Goal: Task Accomplishment & Management: Manage account settings

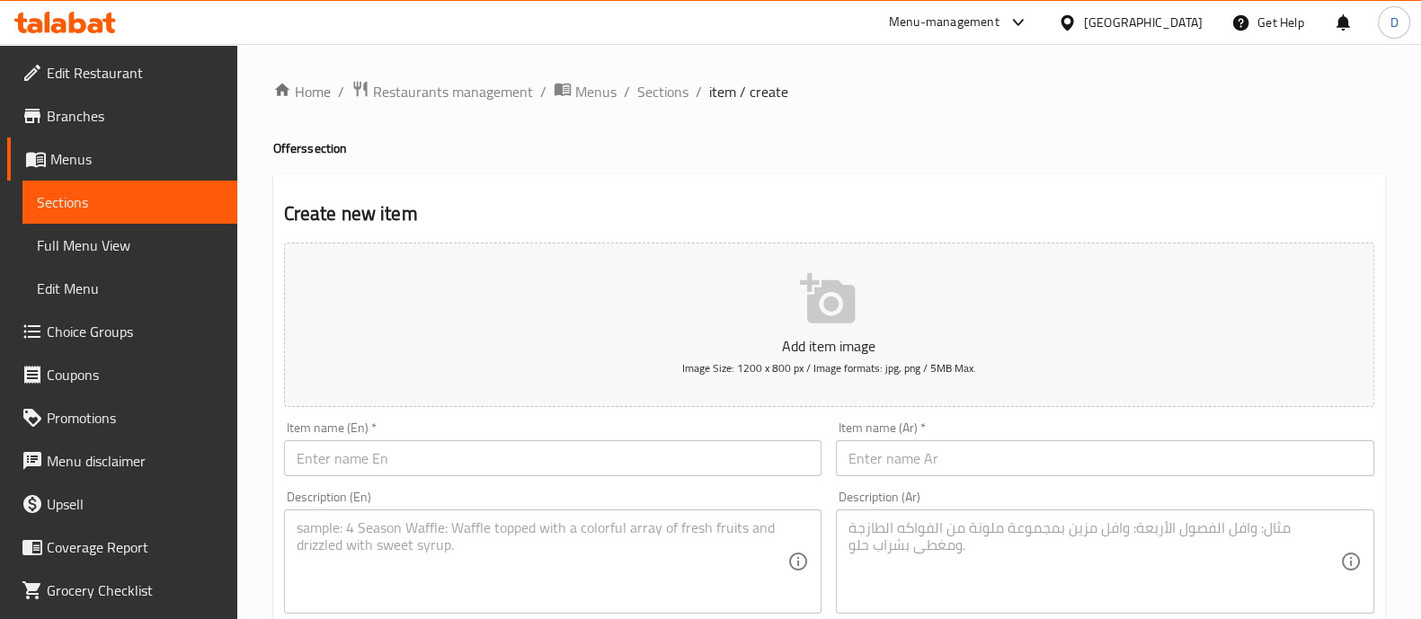
click at [68, 24] on icon at bounding box center [65, 23] width 102 height 22
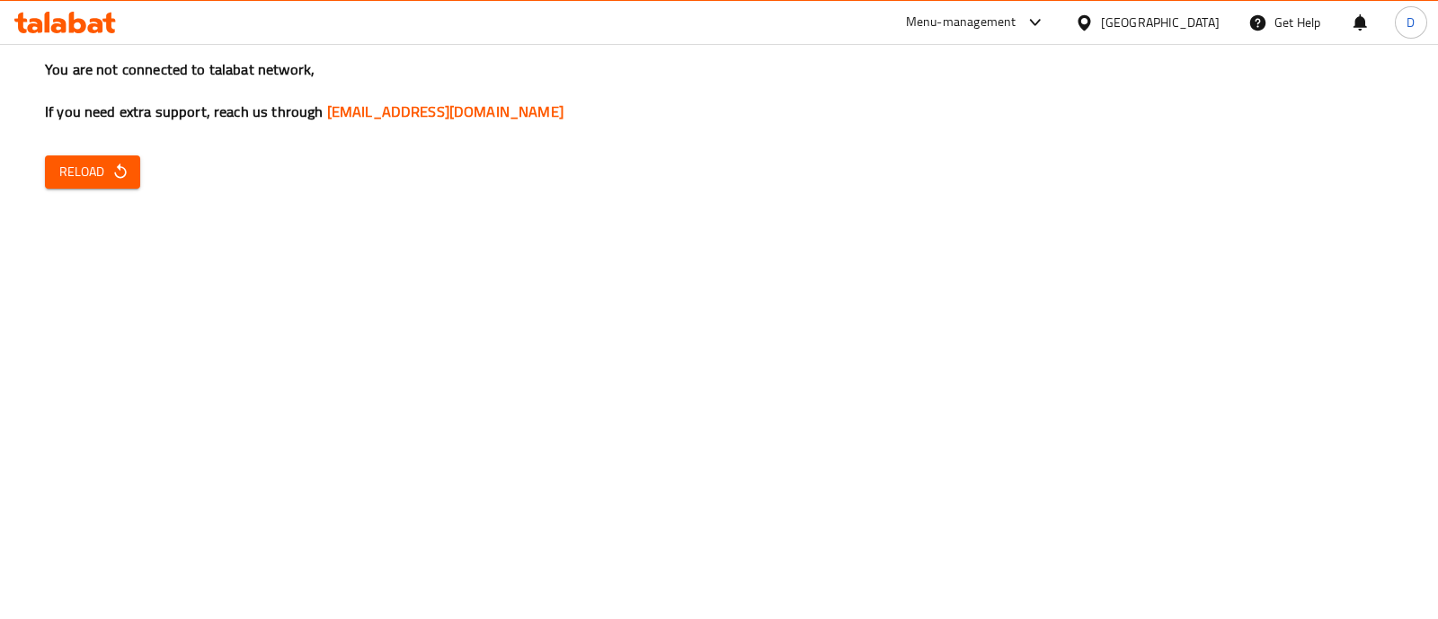
click at [391, 315] on div "You are not connected to talabat network, If you need extra support, reach us t…" at bounding box center [719, 309] width 1438 height 619
click at [133, 168] on button "Reload" at bounding box center [92, 171] width 95 height 33
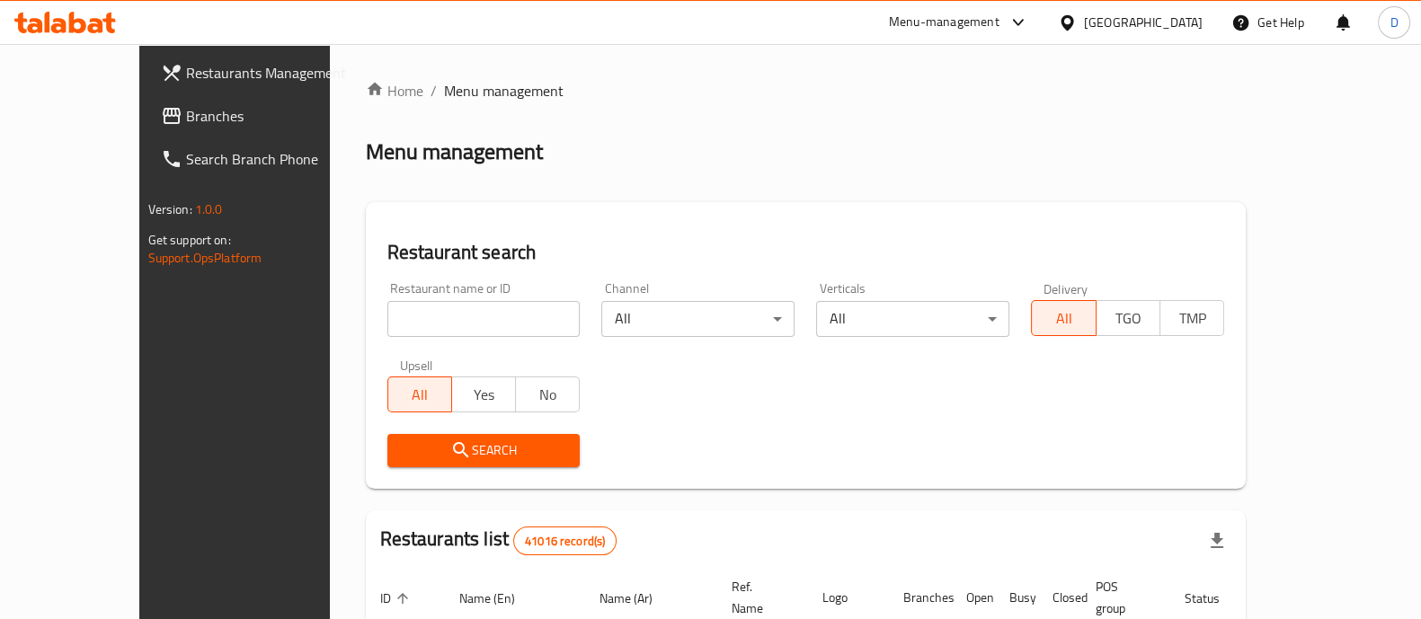
click at [404, 298] on div "Restaurant name or ID Restaurant name or ID" at bounding box center [483, 309] width 193 height 55
click at [387, 321] on input "search" at bounding box center [483, 319] width 193 height 36
type input "624060"
click button "Search" at bounding box center [483, 450] width 193 height 33
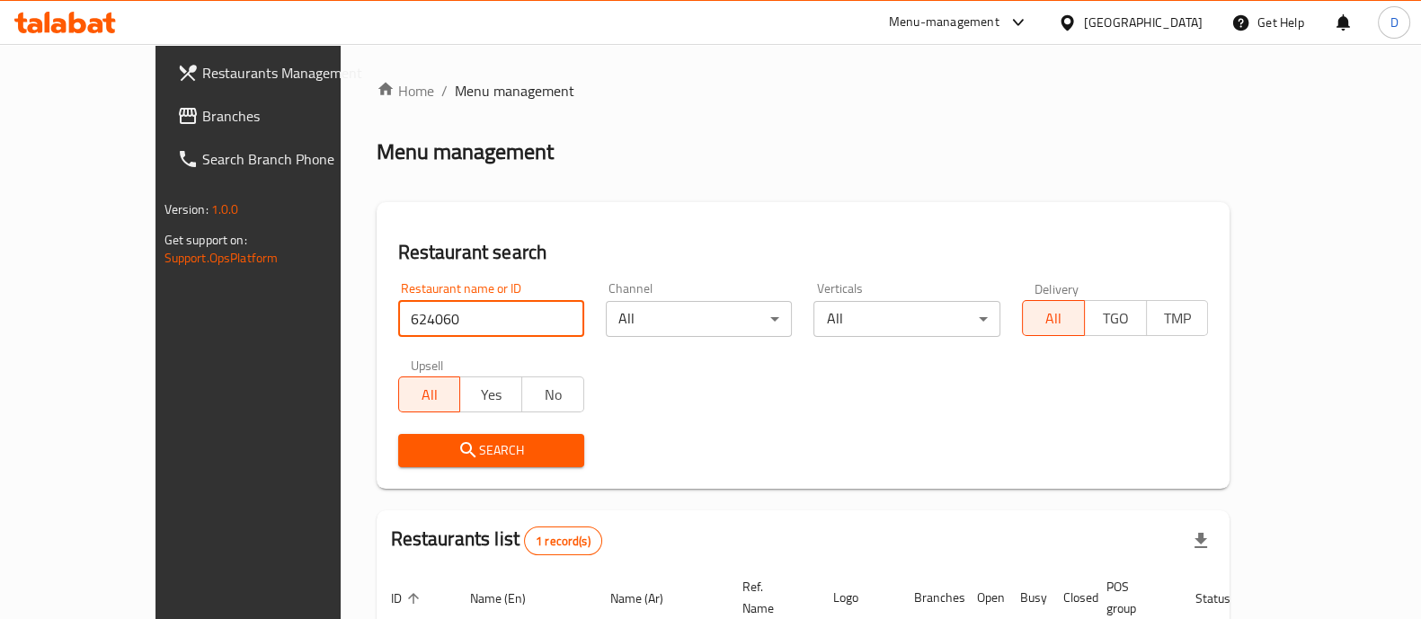
scroll to position [147, 0]
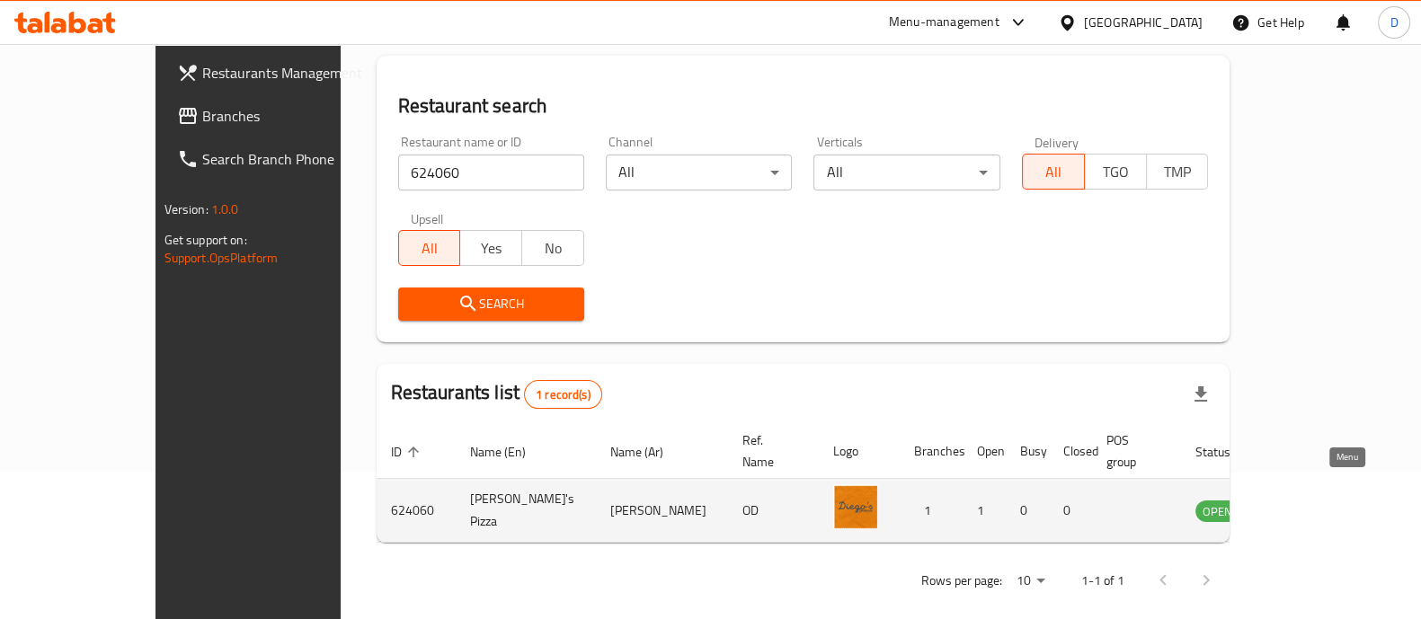
click at [1311, 500] on icon "enhanced table" at bounding box center [1301, 511] width 22 height 22
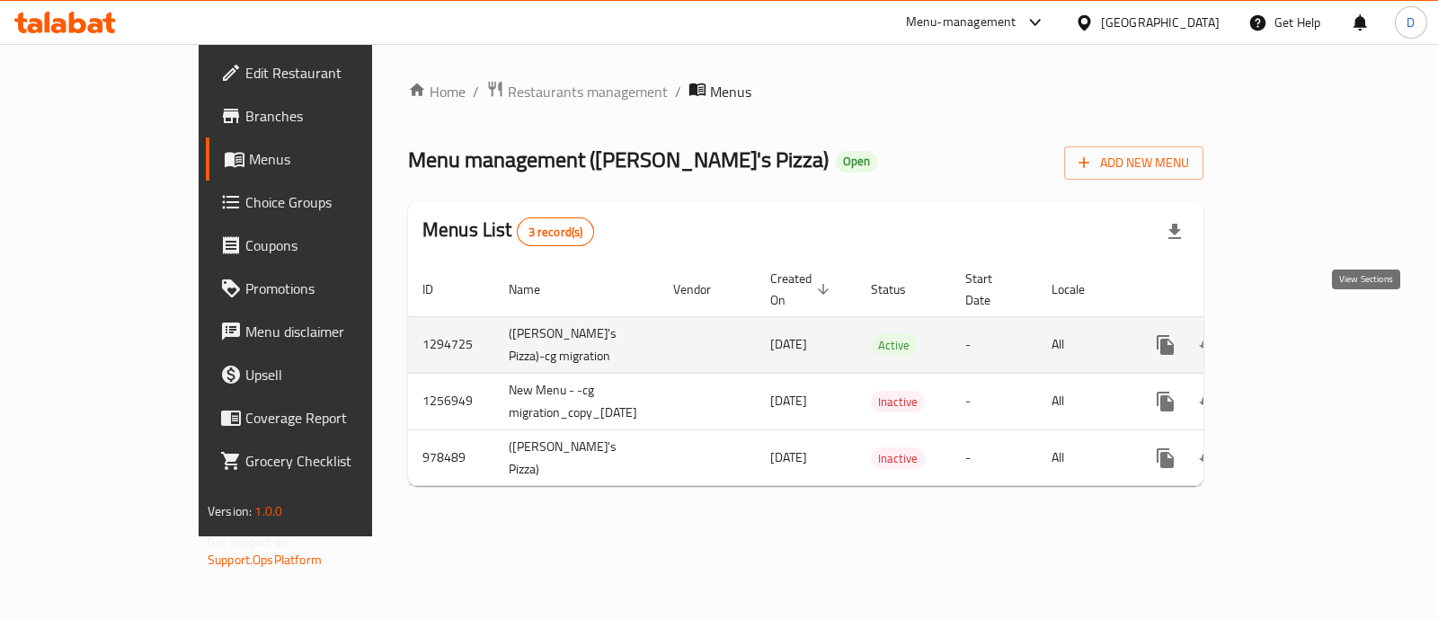
click at [1306, 334] on icon "enhanced table" at bounding box center [1295, 345] width 22 height 22
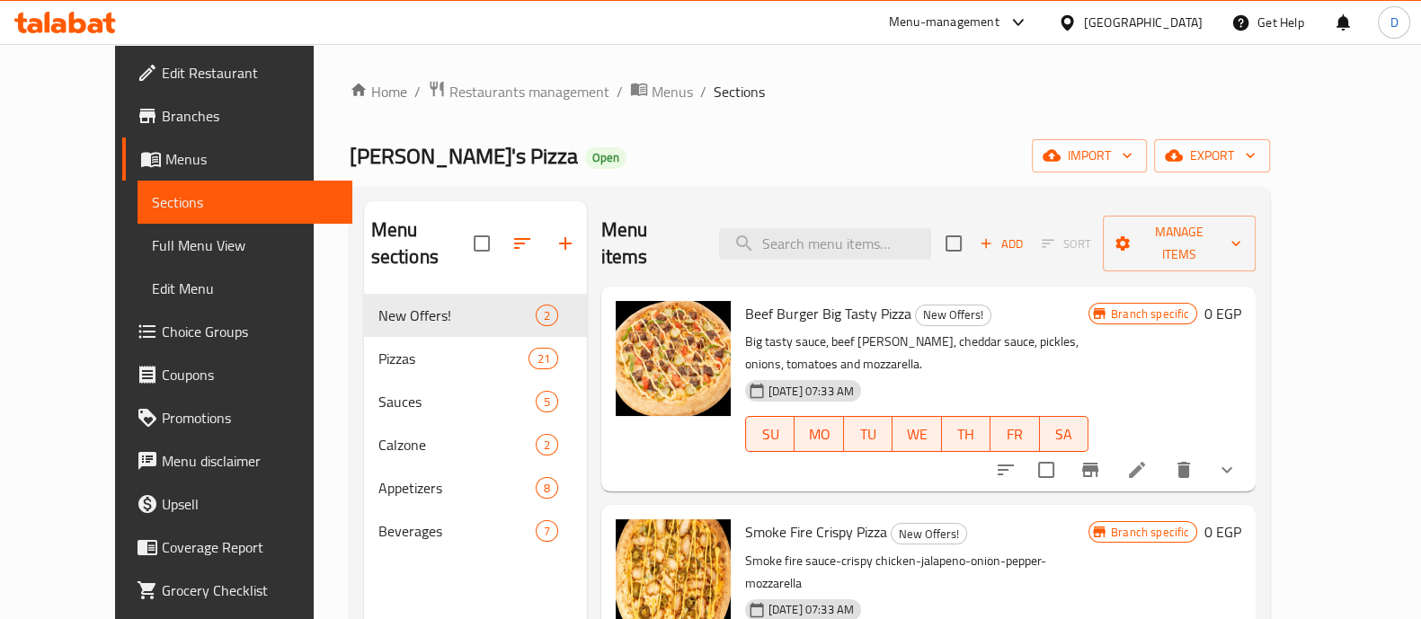
scroll to position [95, 0]
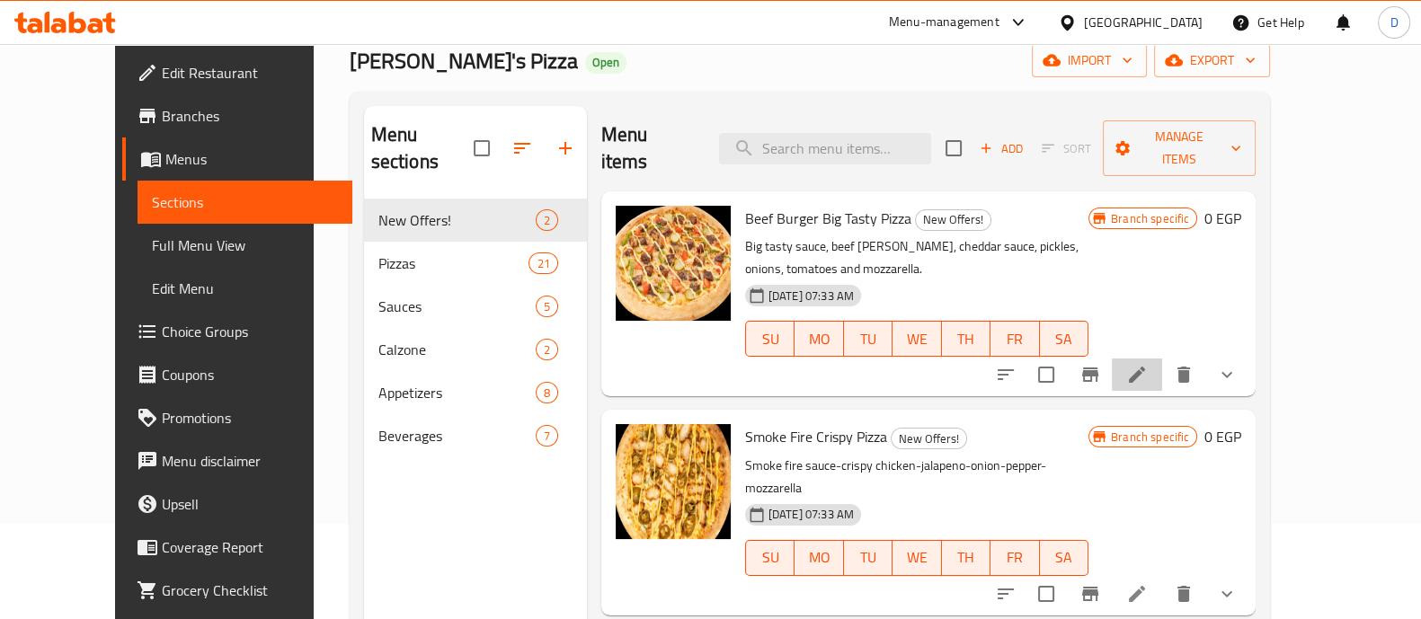
click at [1162, 359] on li at bounding box center [1137, 375] width 50 height 32
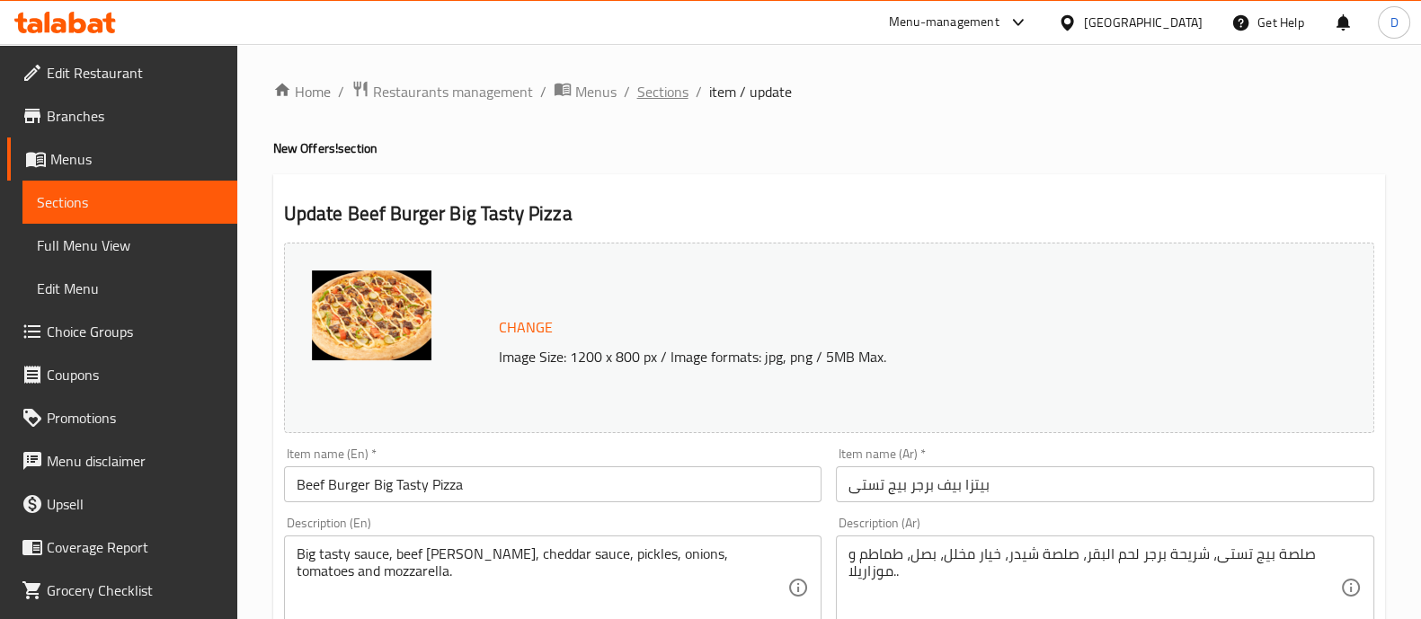
click at [660, 86] on span "Sections" at bounding box center [662, 92] width 51 height 22
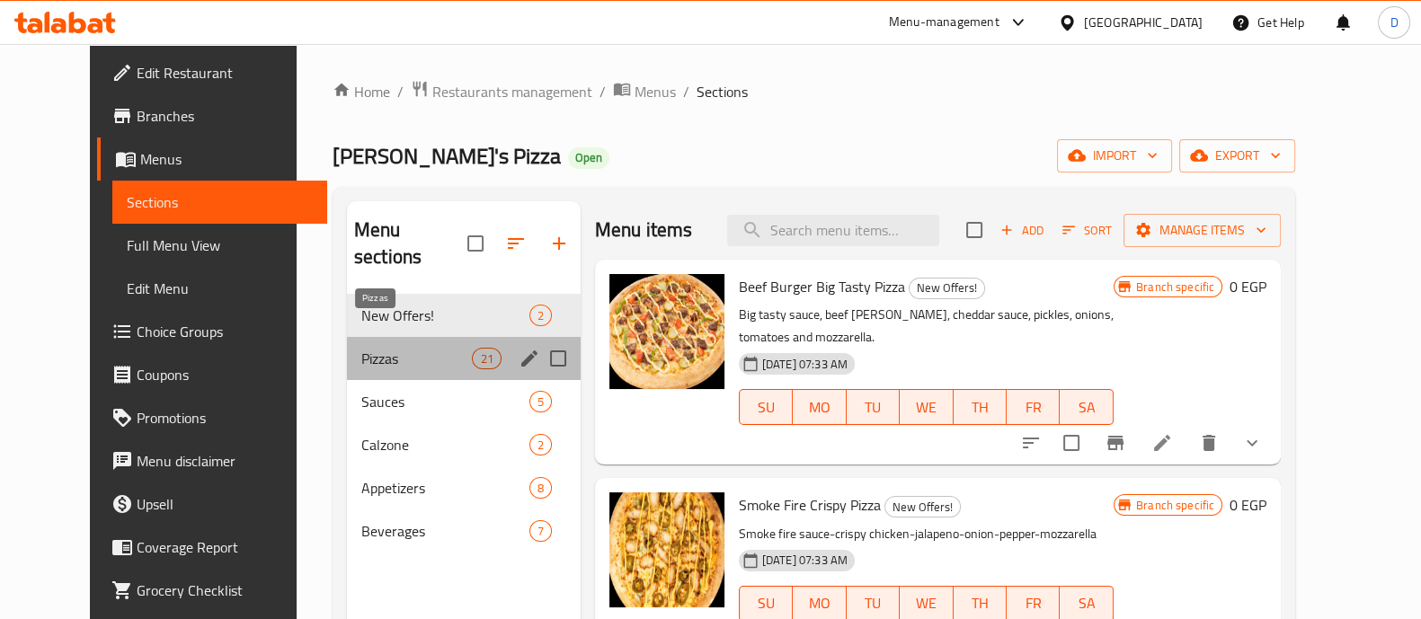
click at [432, 348] on span "Pizzas" at bounding box center [416, 359] width 111 height 22
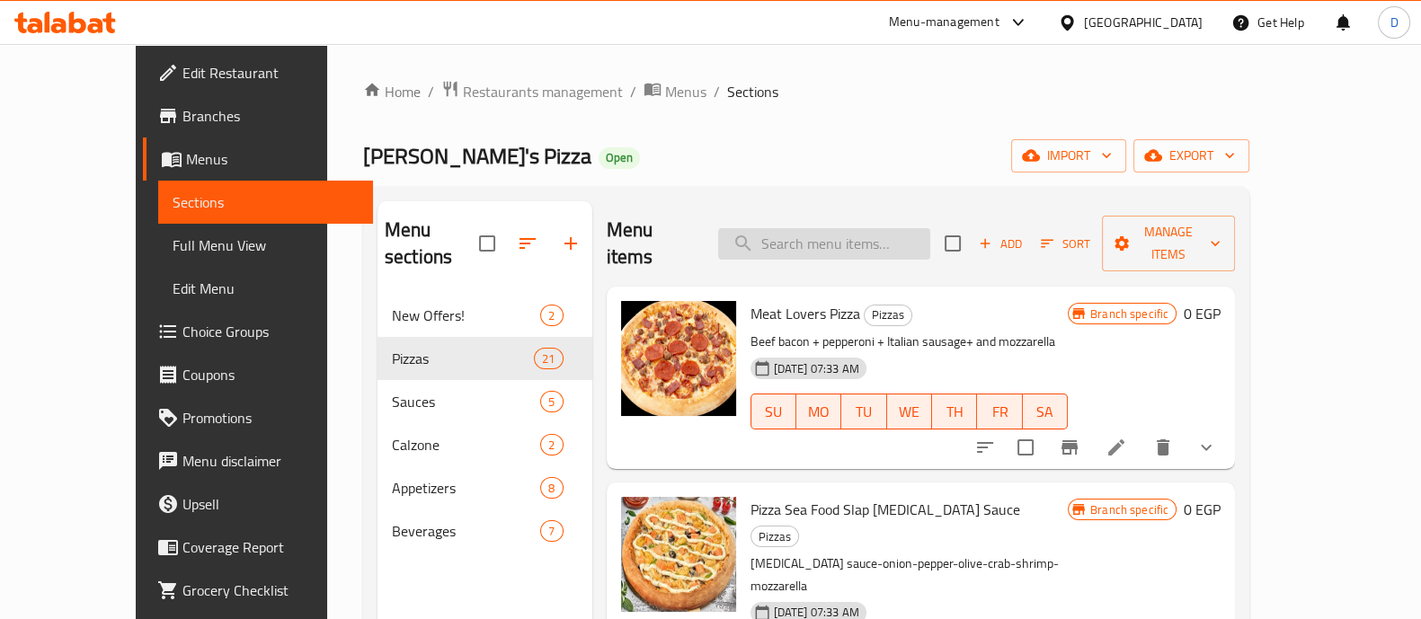
click at [802, 243] on input "search" at bounding box center [824, 243] width 212 height 31
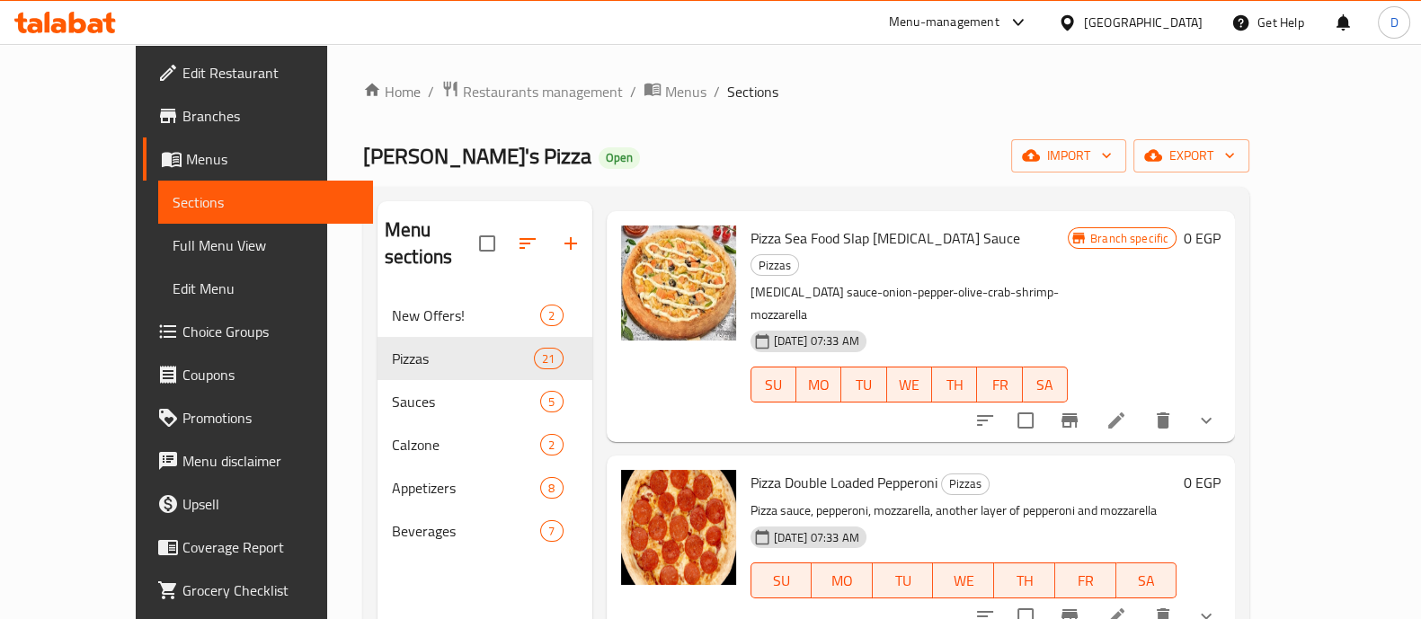
click at [1142, 404] on li at bounding box center [1116, 420] width 50 height 32
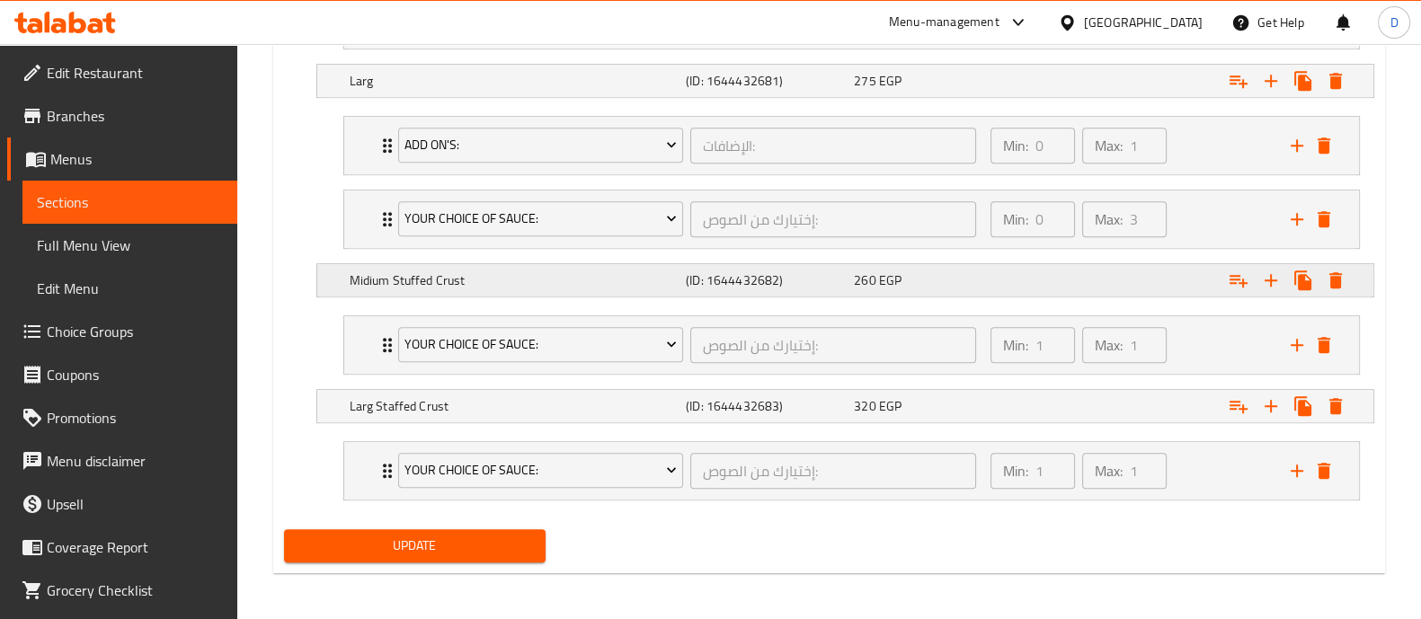
scroll to position [1185, 0]
click at [371, 285] on h5 "Midium Stuffed Crust" at bounding box center [514, 281] width 329 height 18
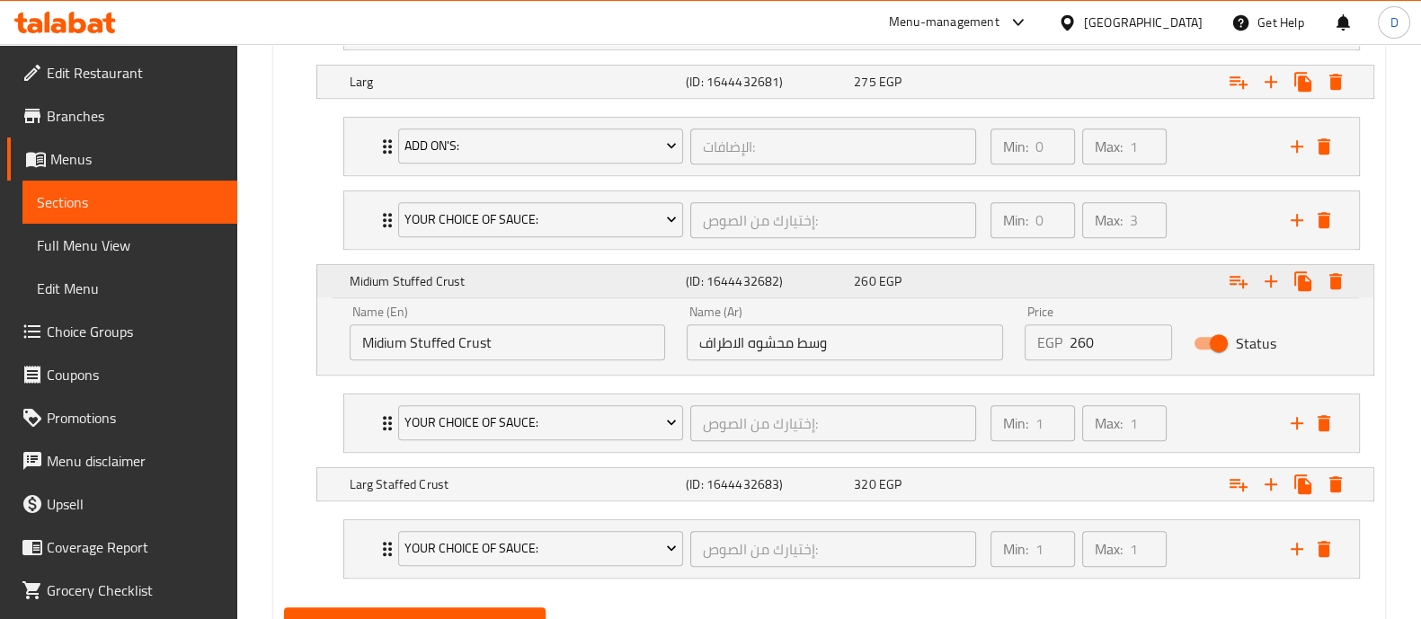
click at [371, 285] on h5 "Midium Stuffed Crust" at bounding box center [514, 281] width 329 height 18
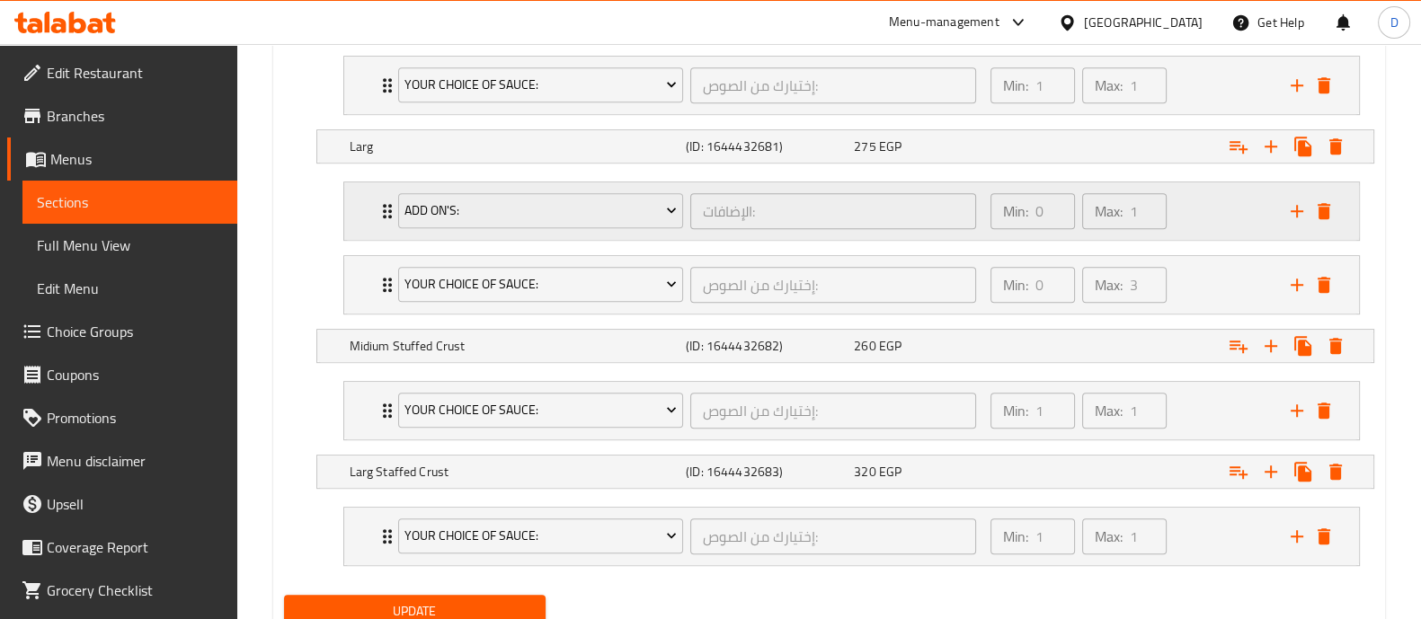
scroll to position [1149, 0]
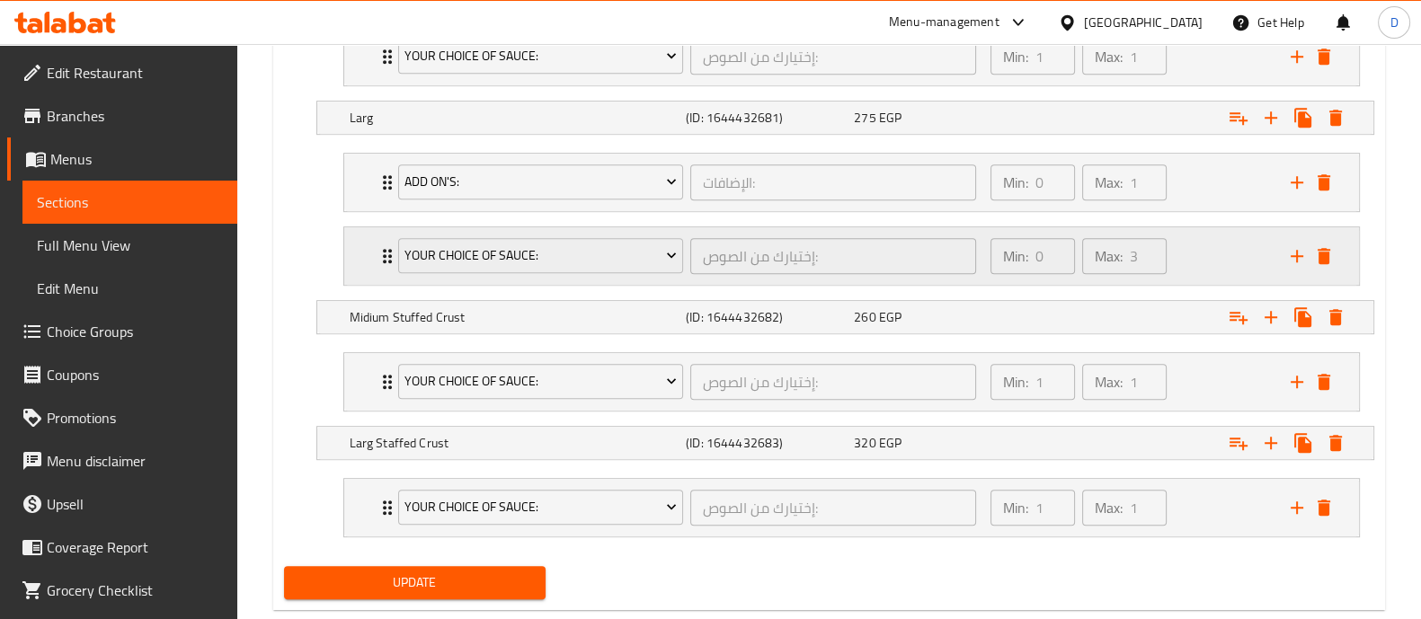
click at [1016, 248] on p "Min:" at bounding box center [1015, 256] width 25 height 22
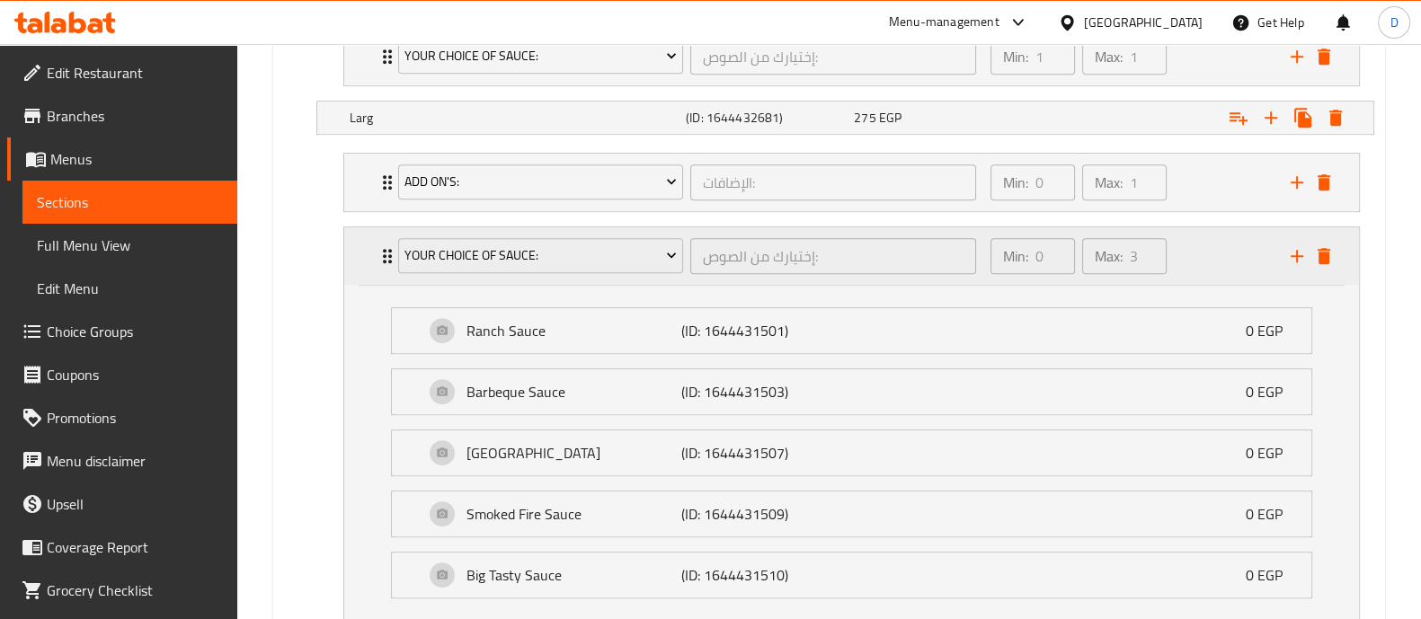
click at [1115, 258] on p "Max:" at bounding box center [1109, 256] width 28 height 22
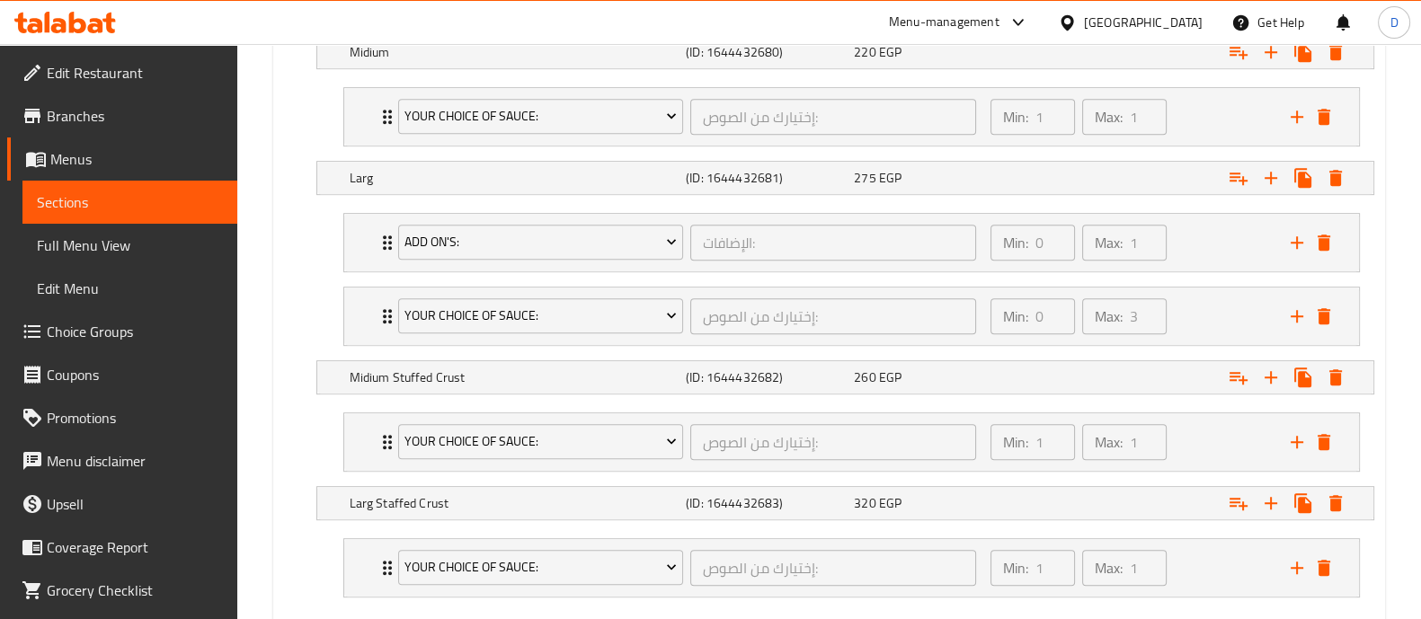
scroll to position [1092, 0]
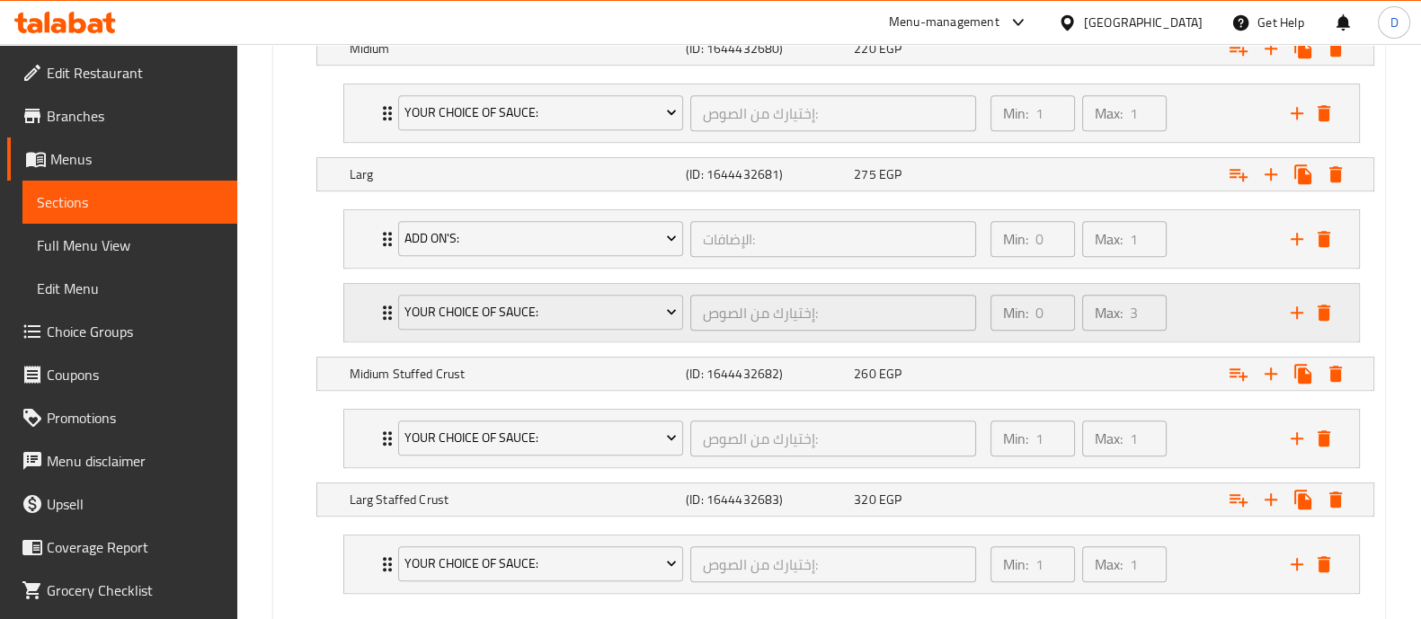
click at [1195, 308] on div "Min: 0 ​ Max: 3 ​" at bounding box center [1130, 313] width 300 height 58
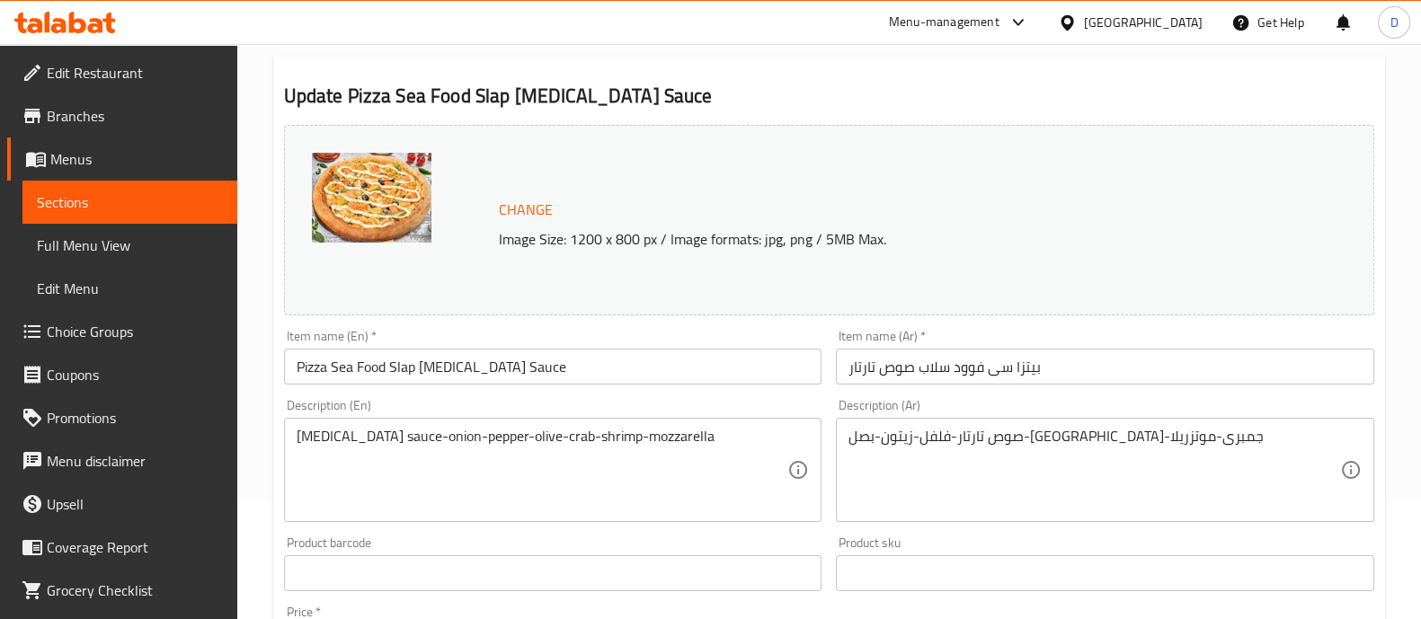
scroll to position [0, 0]
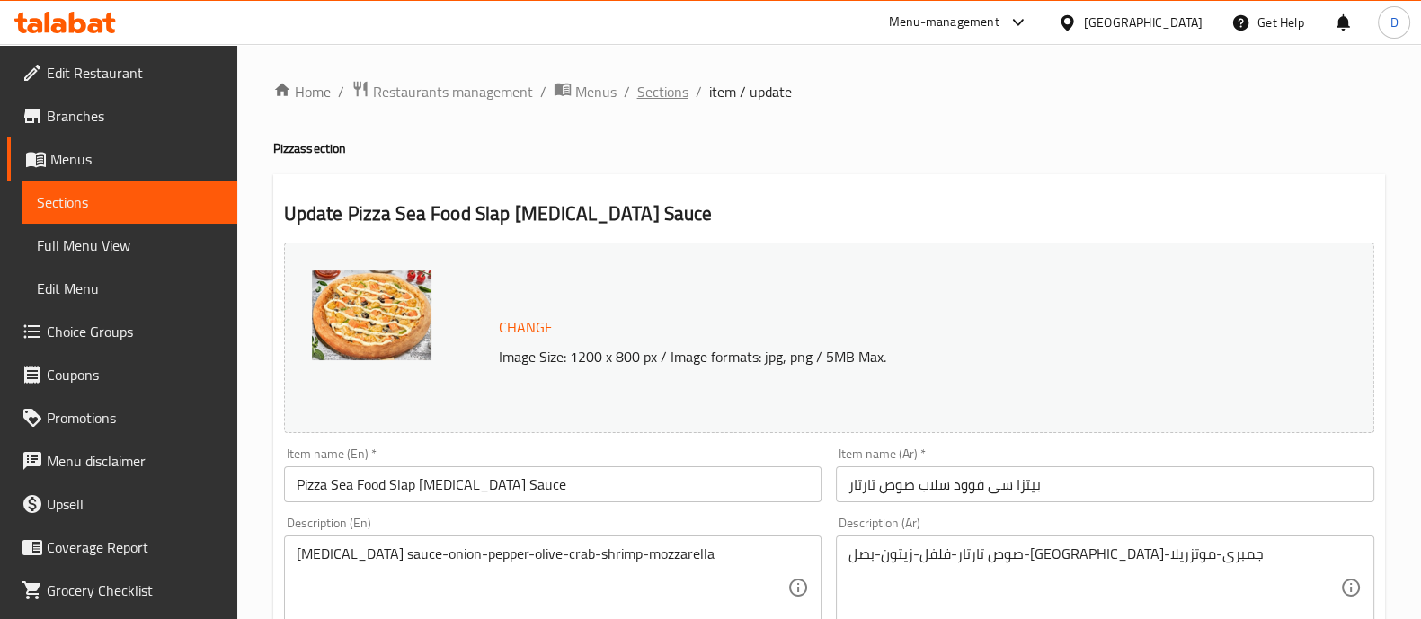
click at [669, 102] on span "Sections" at bounding box center [662, 92] width 51 height 22
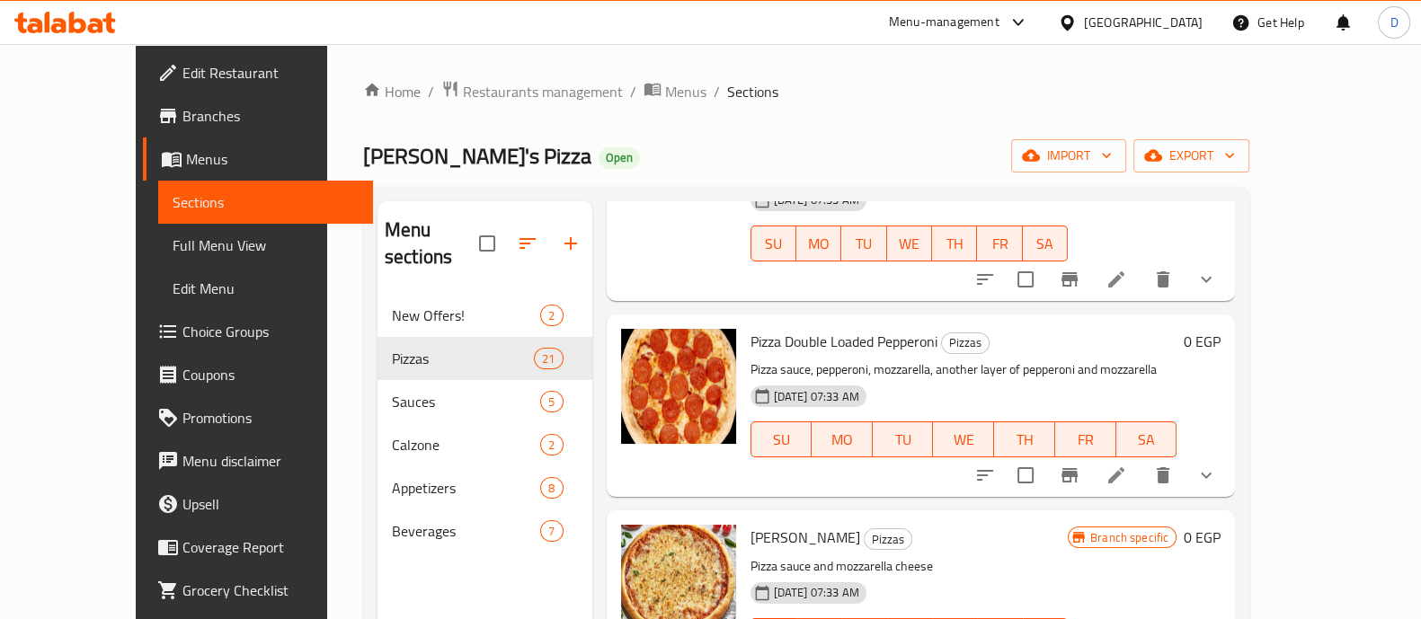
scroll to position [417, 0]
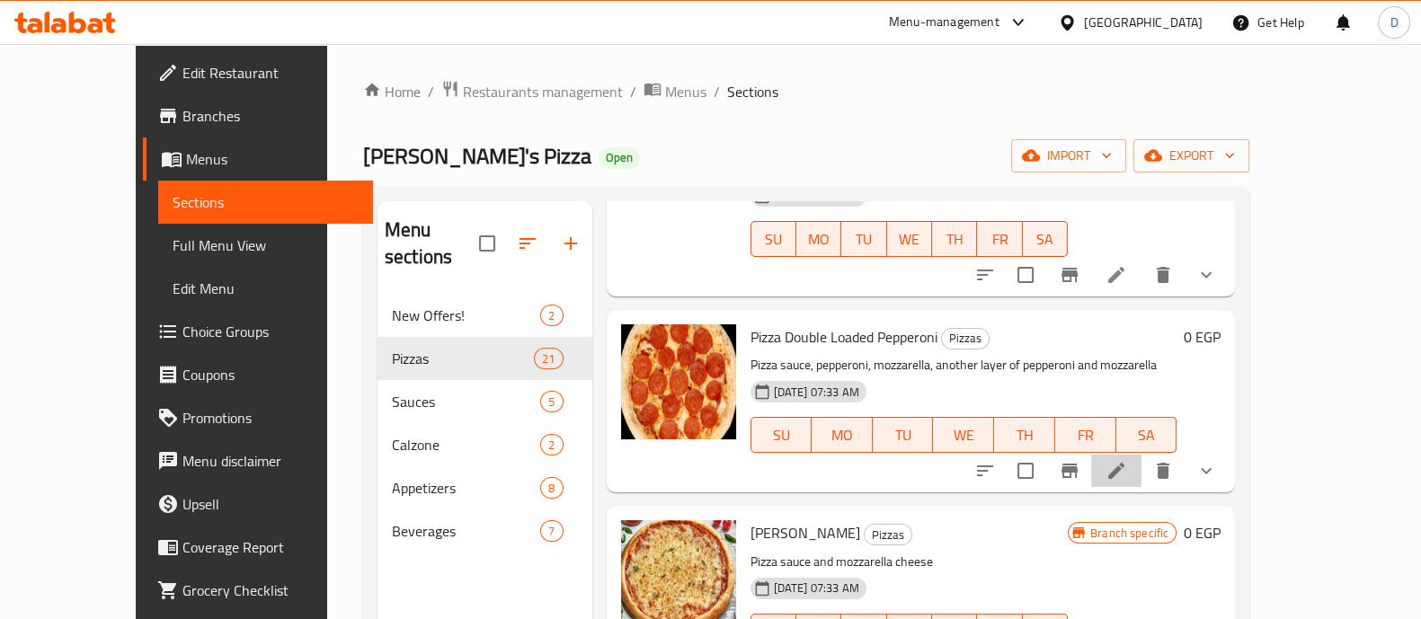
click at [1142, 455] on li at bounding box center [1116, 471] width 50 height 32
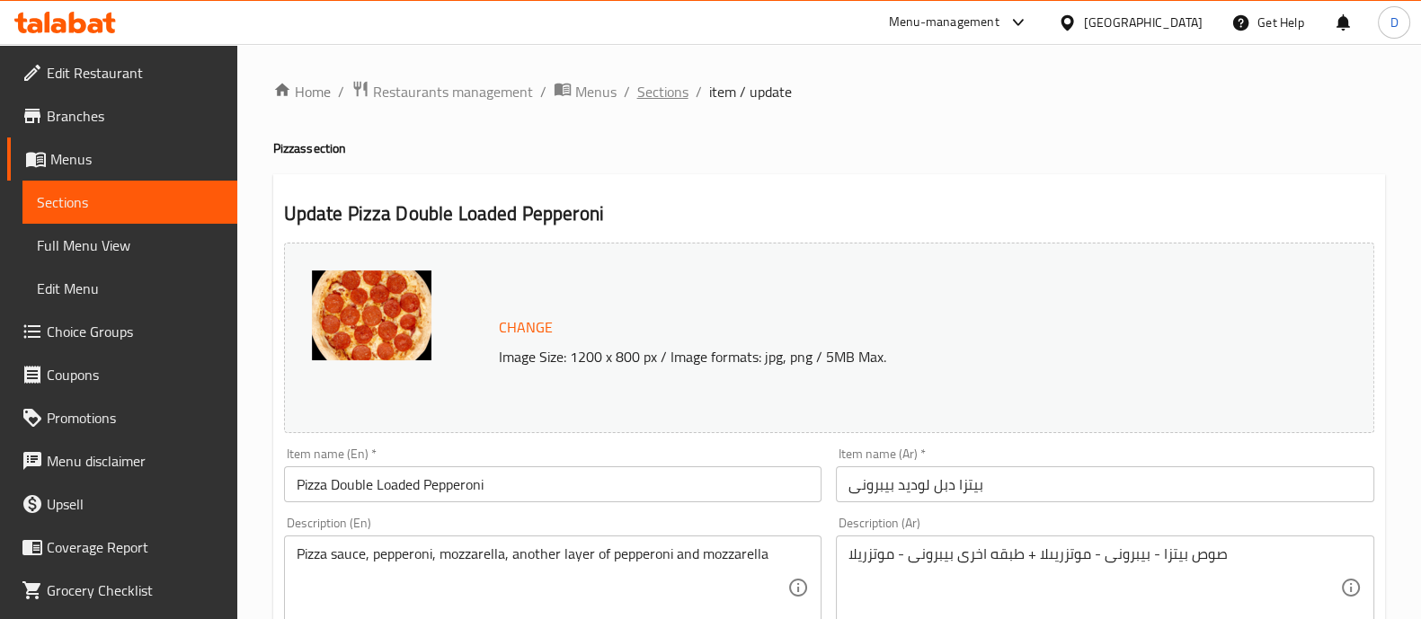
click at [661, 94] on span "Sections" at bounding box center [662, 92] width 51 height 22
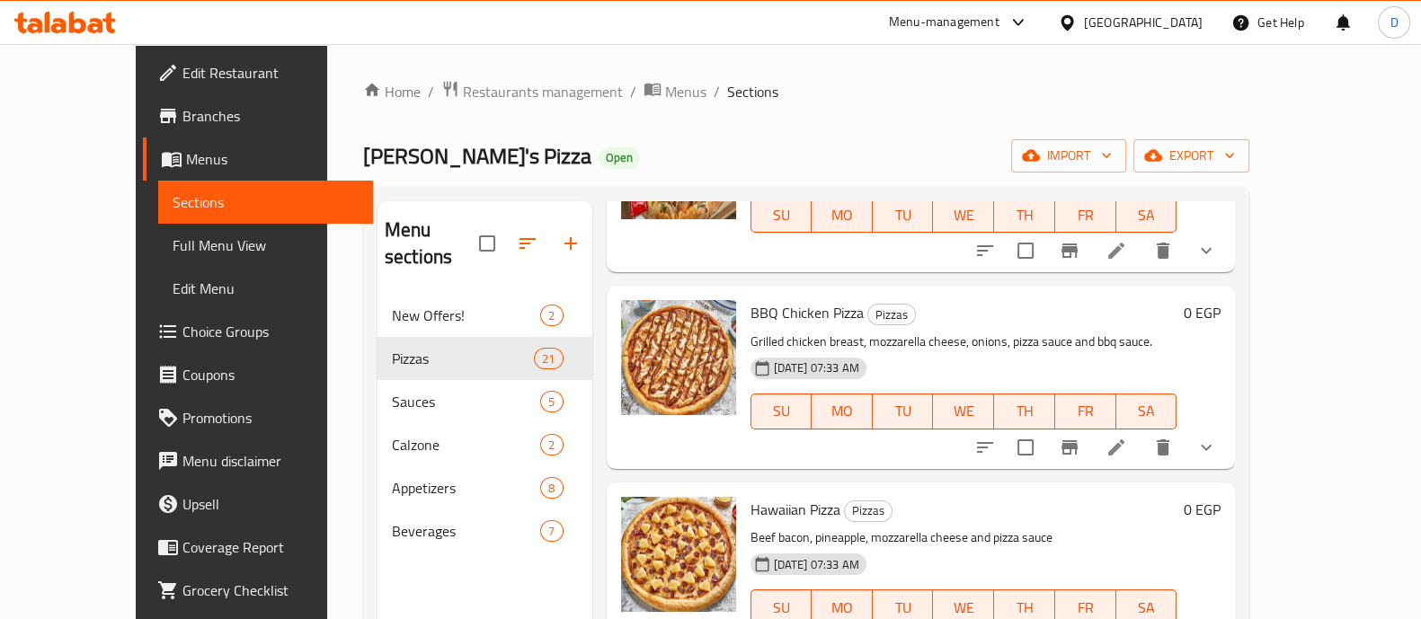
scroll to position [1142, 0]
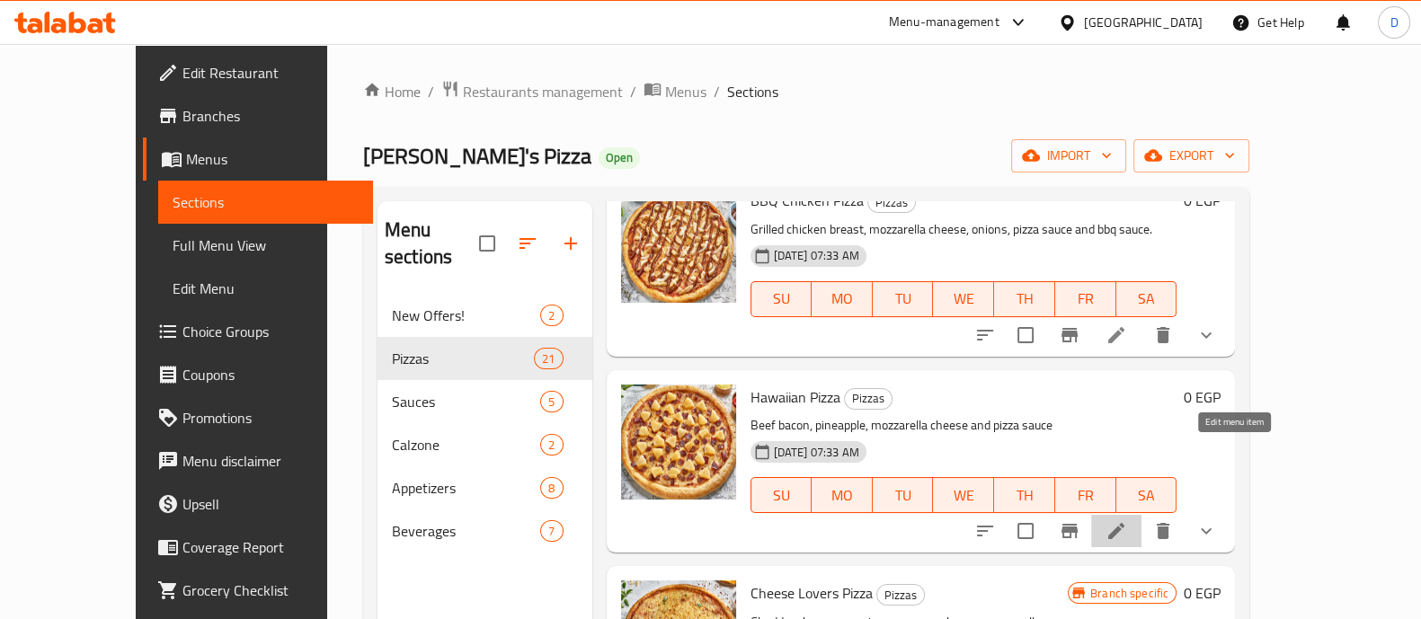
click at [1127, 520] on icon at bounding box center [1117, 531] width 22 height 22
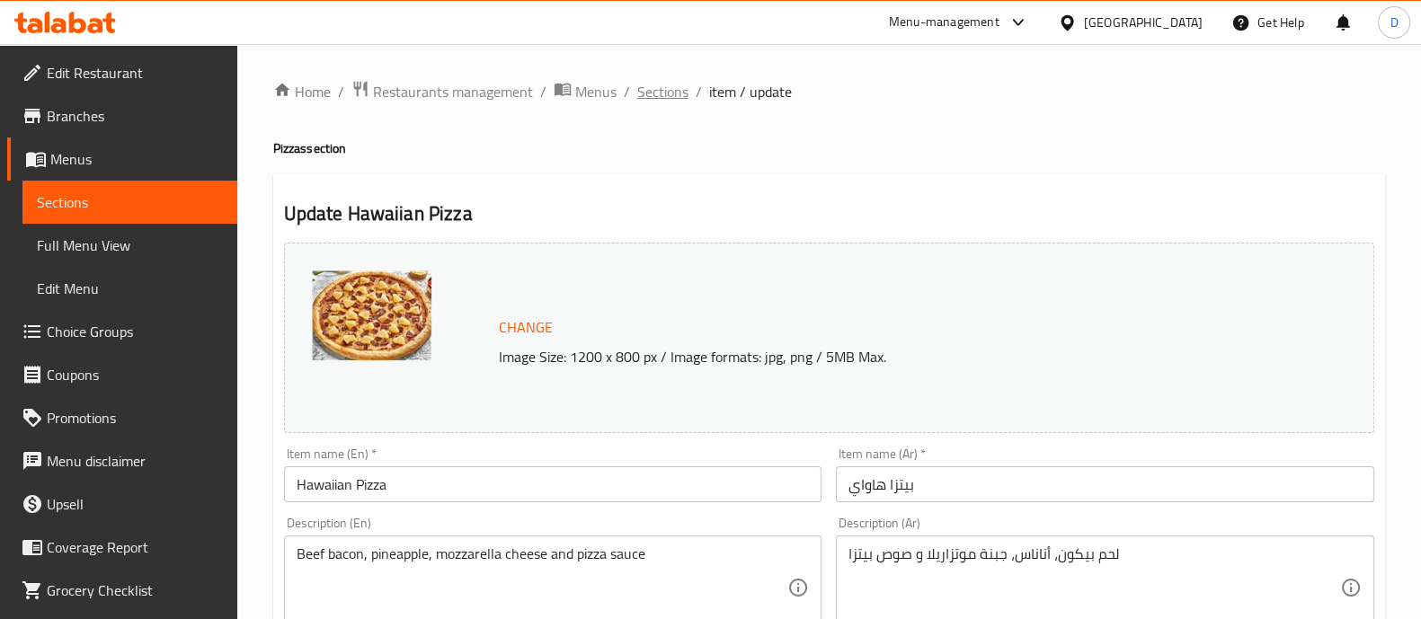
click at [657, 91] on span "Sections" at bounding box center [662, 92] width 51 height 22
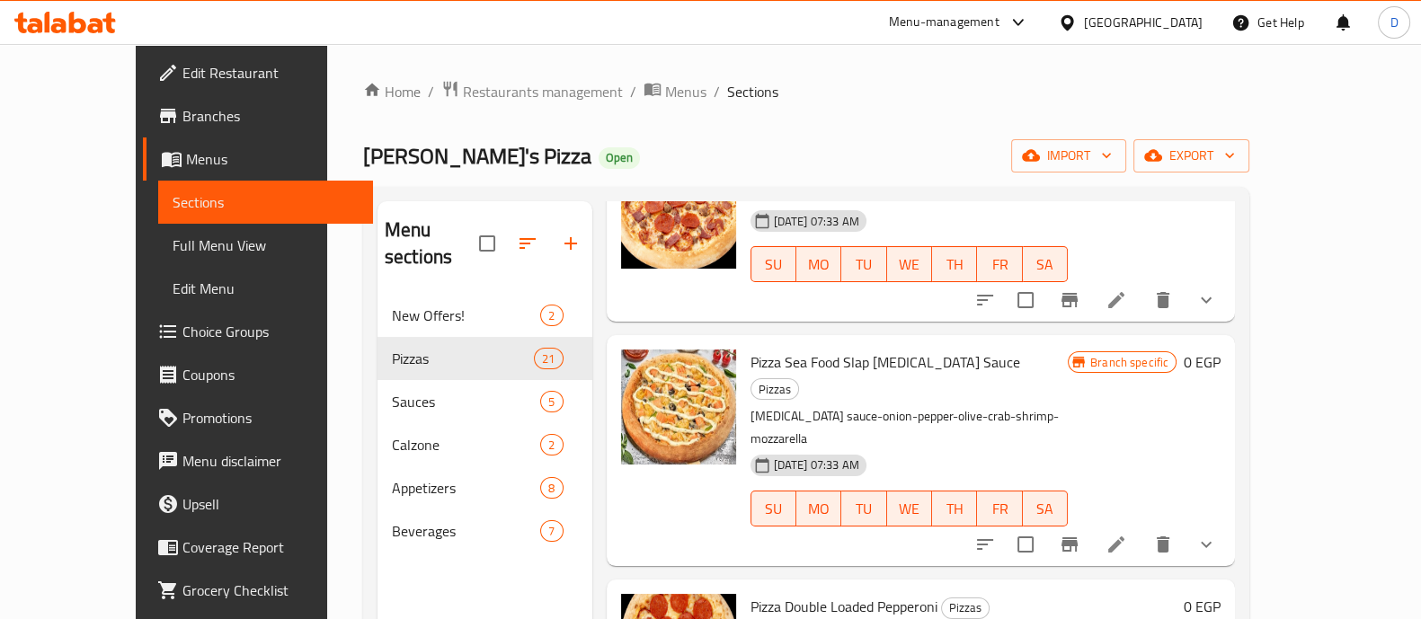
scroll to position [148, 0]
click at [93, 20] on icon at bounding box center [95, 25] width 15 height 15
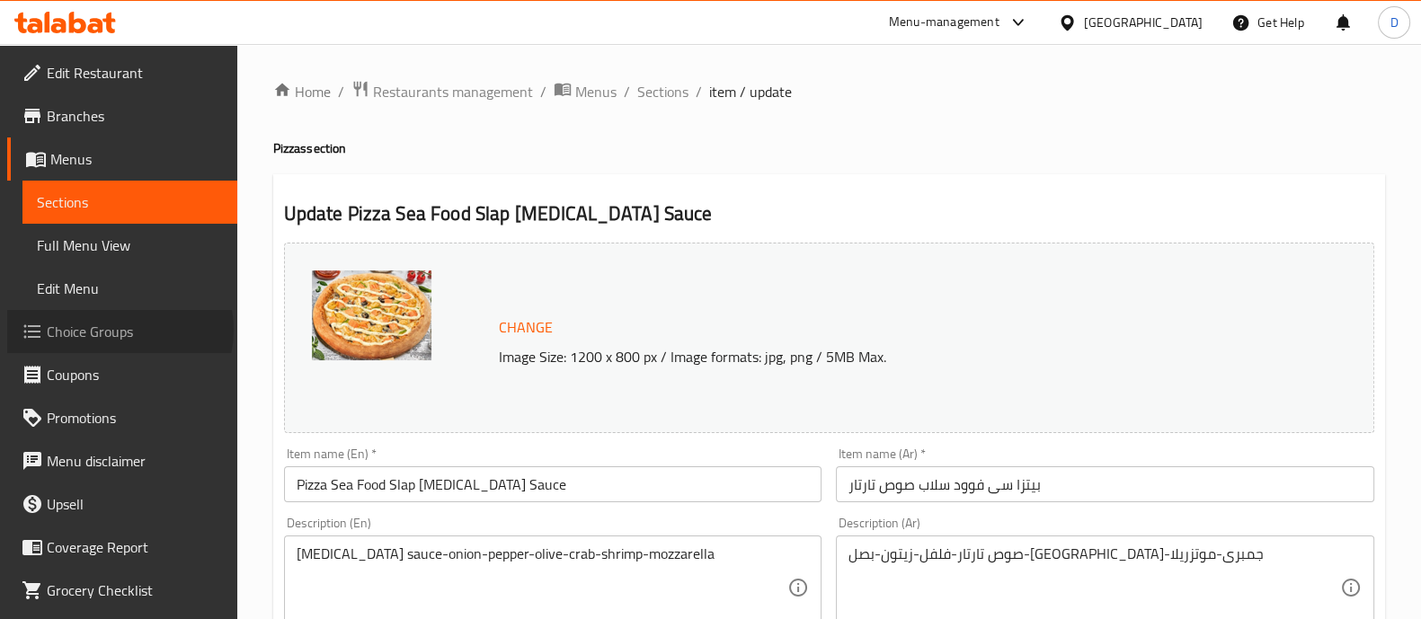
click at [119, 330] on span "Choice Groups" at bounding box center [135, 332] width 176 height 22
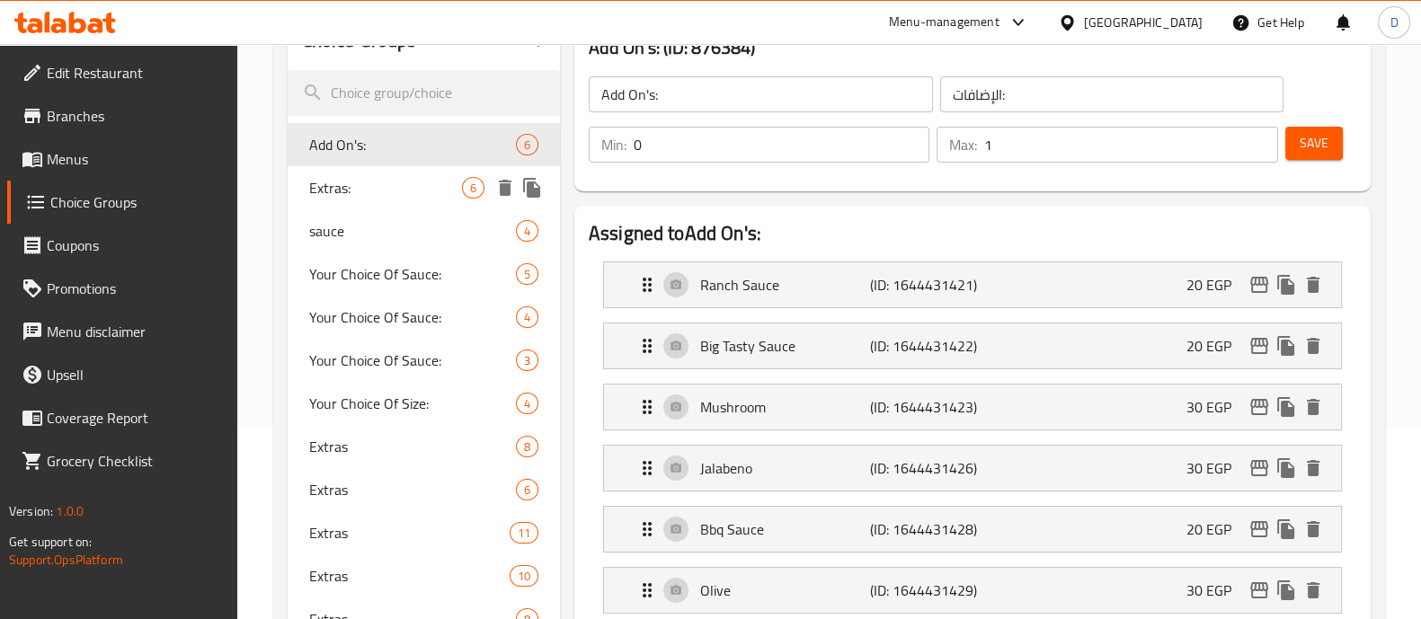
scroll to position [194, 0]
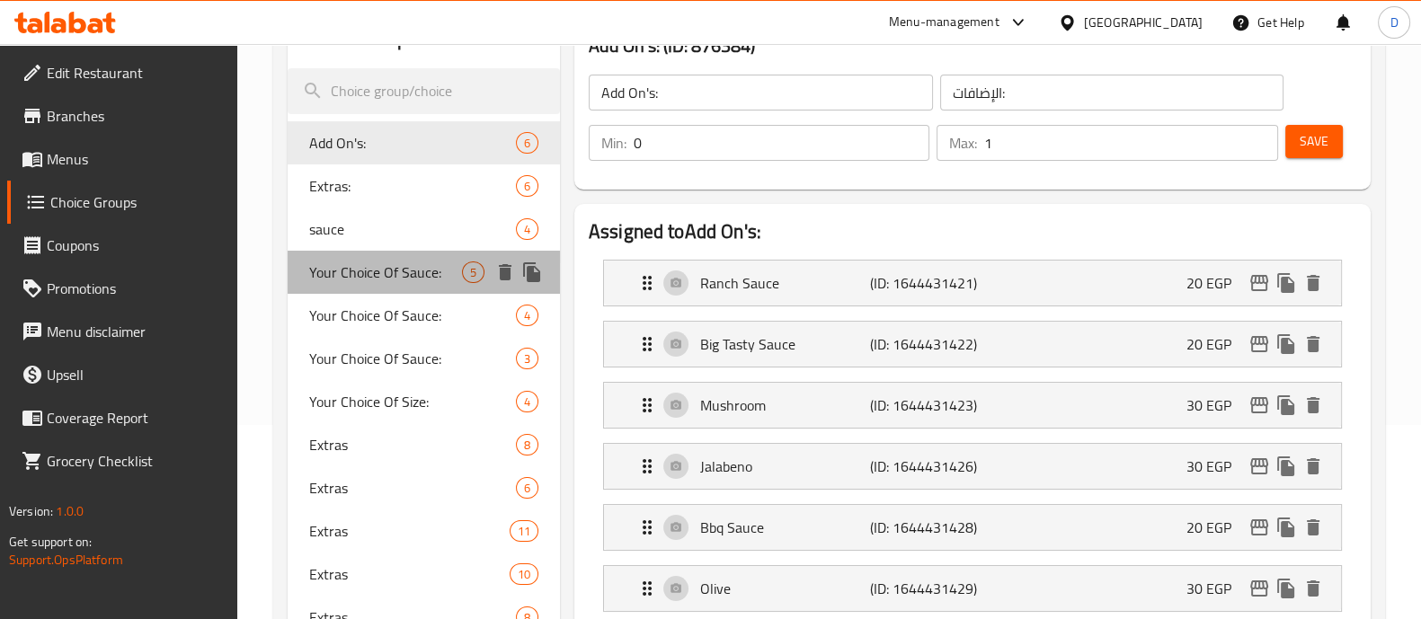
click at [421, 265] on span "Your Choice Of Sauce:" at bounding box center [385, 273] width 153 height 22
type input "Your Choice Of Sauce:"
type input "إختيارك من الصوص:"
type input "1"
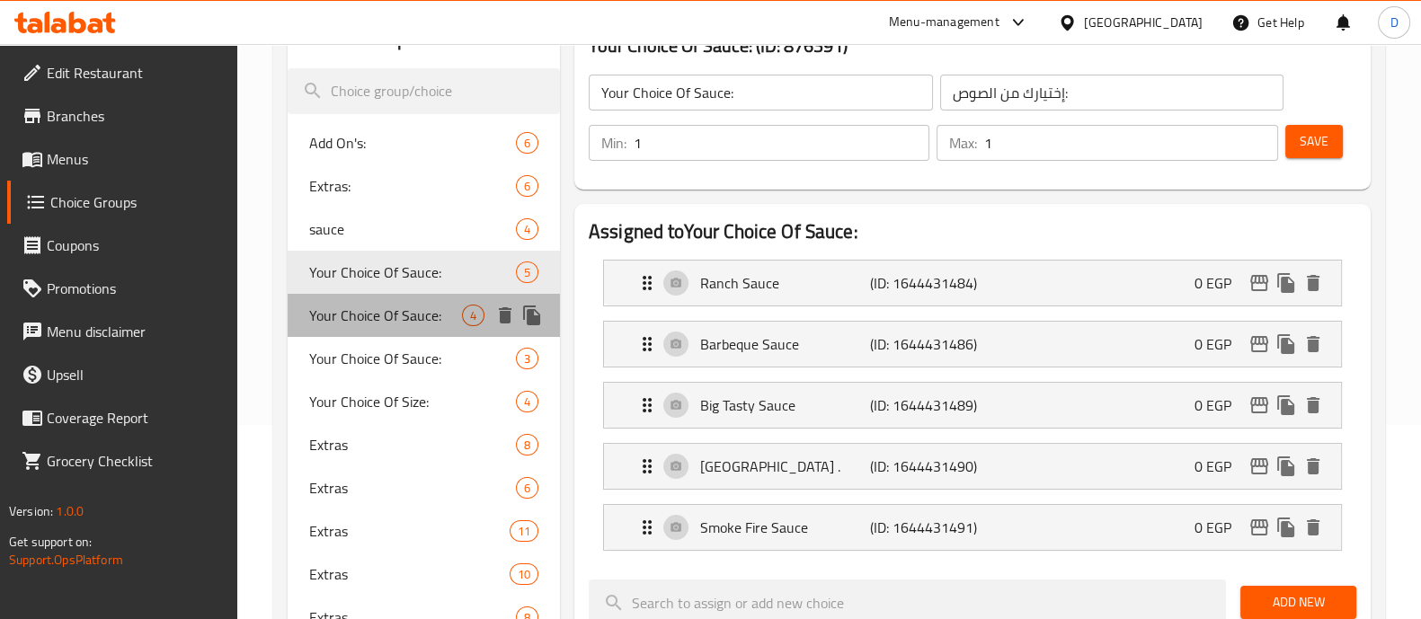
click at [422, 298] on div "Your Choice Of Sauce: 4" at bounding box center [424, 315] width 272 height 43
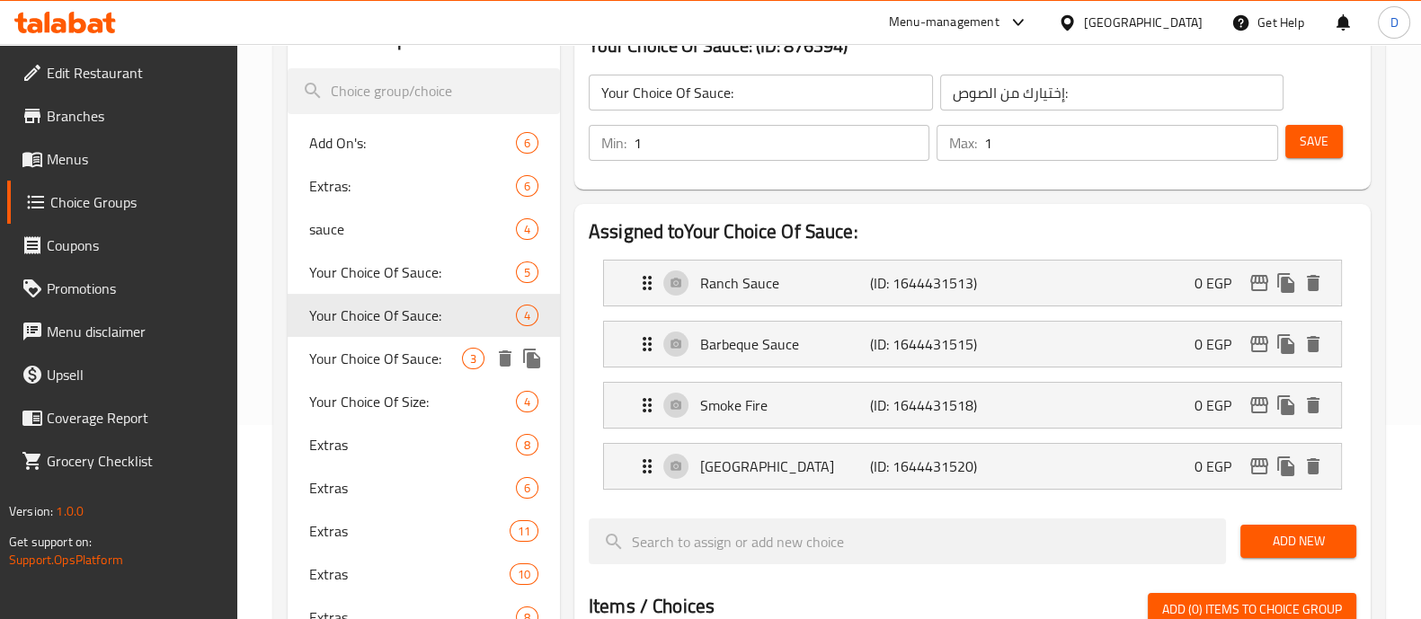
click at [422, 359] on span "Your Choice Of Sauce:" at bounding box center [385, 359] width 153 height 22
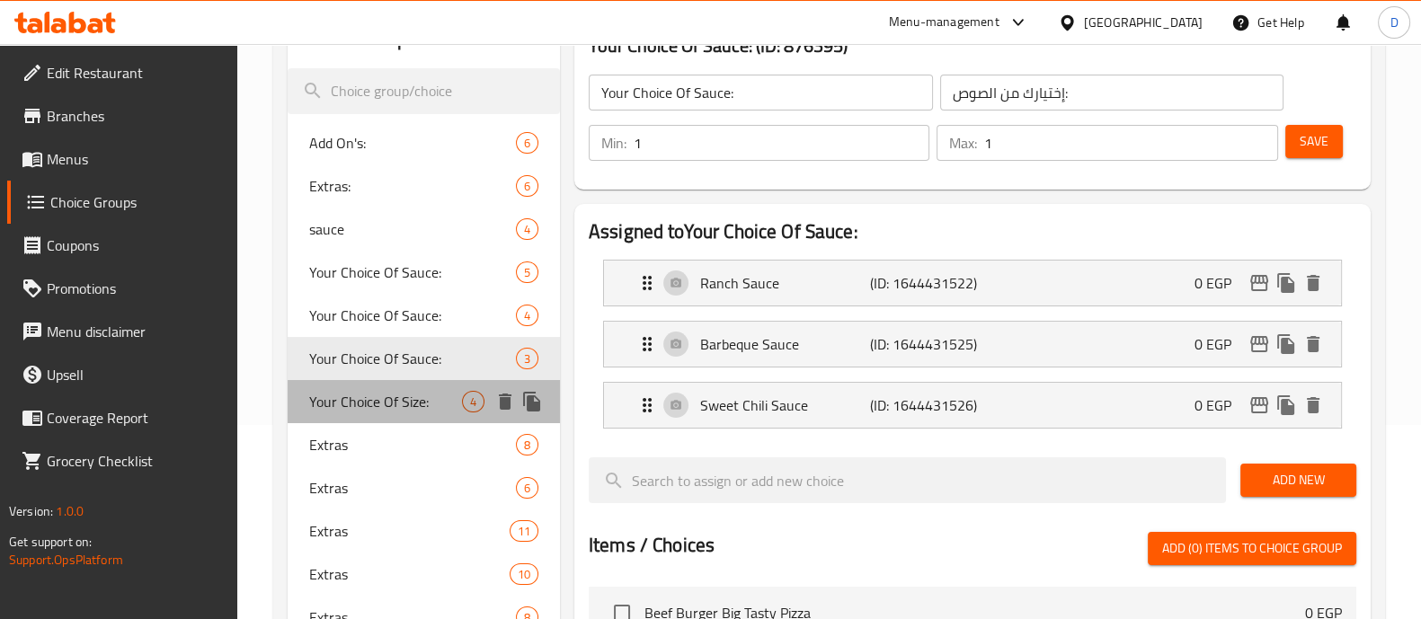
click at [426, 393] on span "Your Choice Of Size:" at bounding box center [385, 402] width 153 height 22
type input "Your Choice Of Size:"
type input "إختيارك من الحجم:"
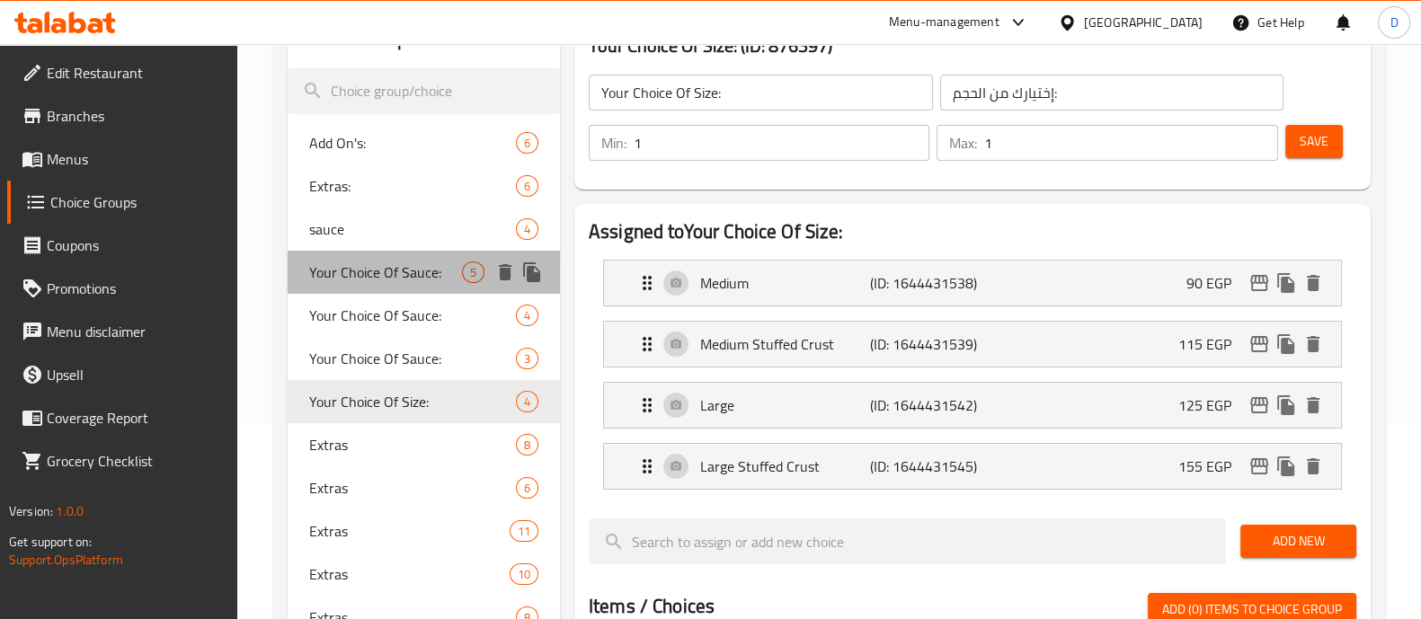
click at [378, 279] on span "Your Choice Of Sauce:" at bounding box center [385, 273] width 153 height 22
type input "Your Choice Of Sauce:"
type input "إختيارك من الصوص:"
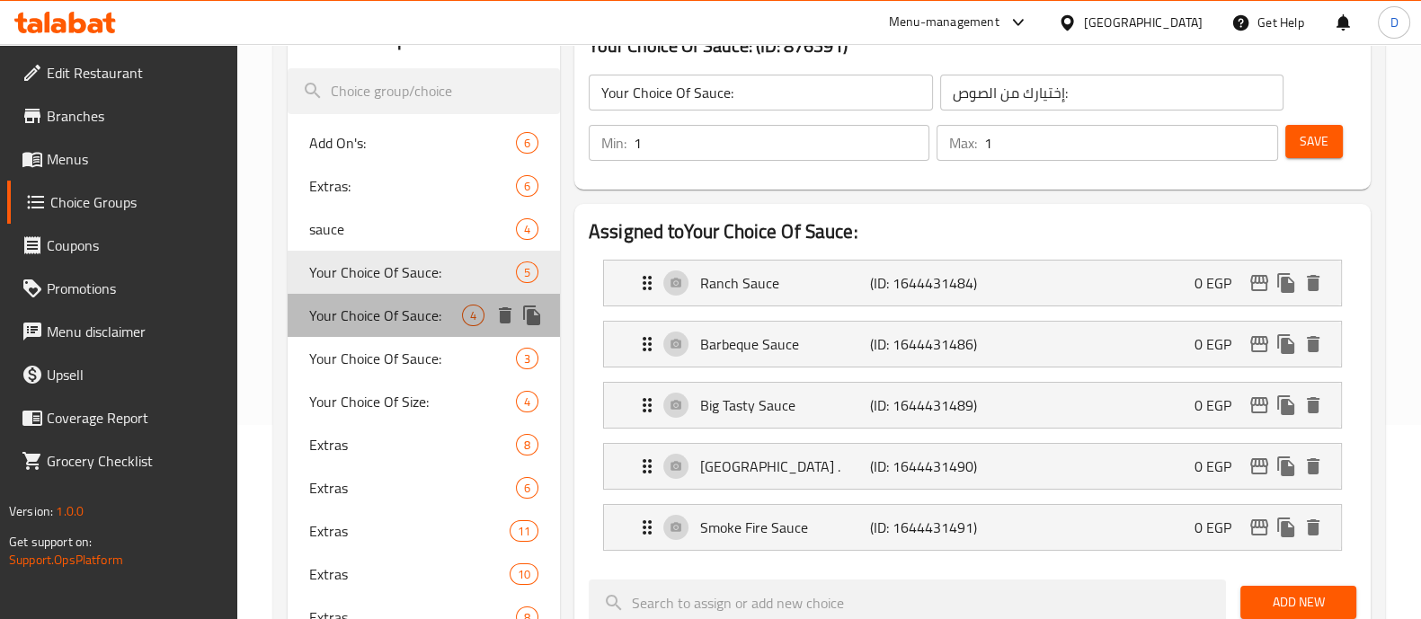
click at [378, 305] on span "Your Choice Of Sauce:" at bounding box center [385, 316] width 153 height 22
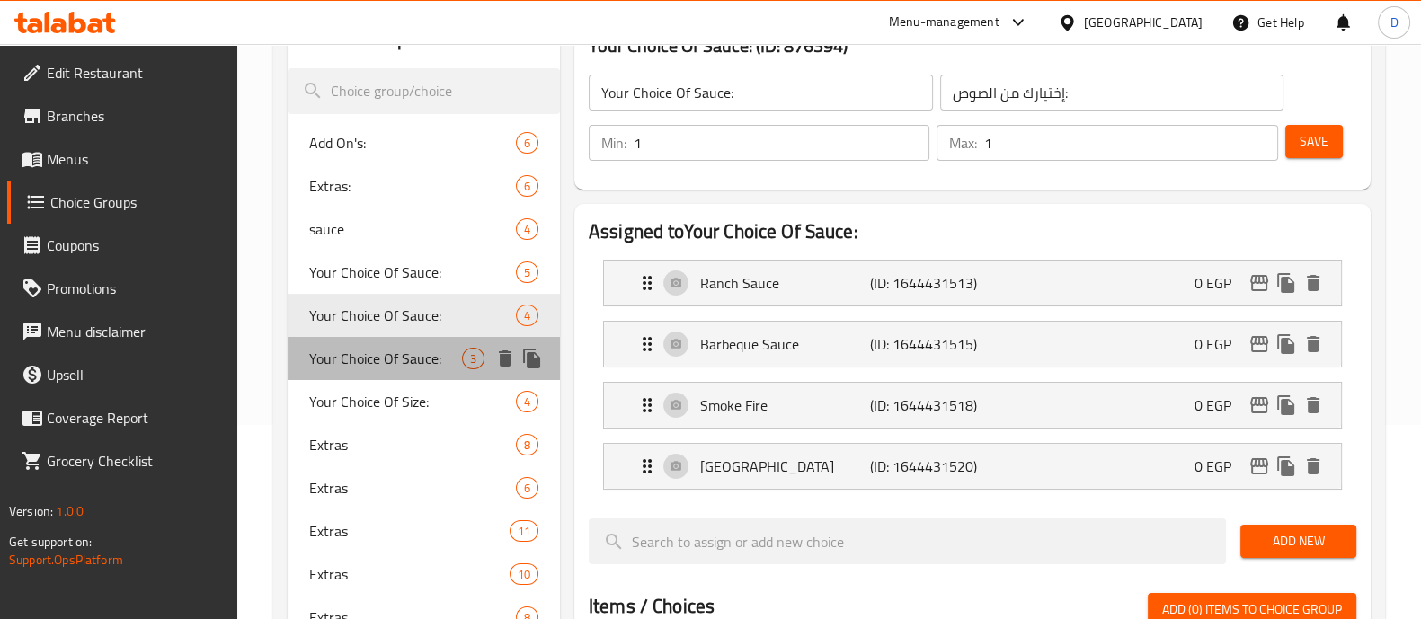
click at [391, 348] on span "Your Choice Of Sauce:" at bounding box center [385, 359] width 153 height 22
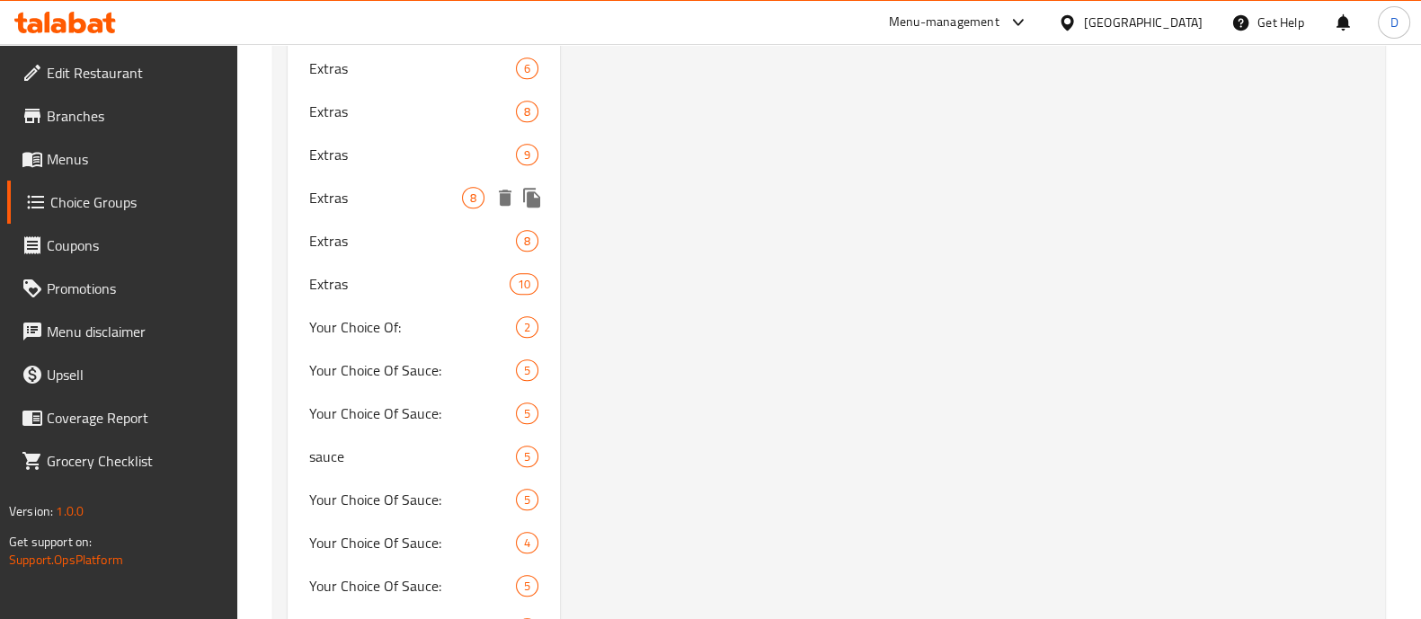
scroll to position [1356, 0]
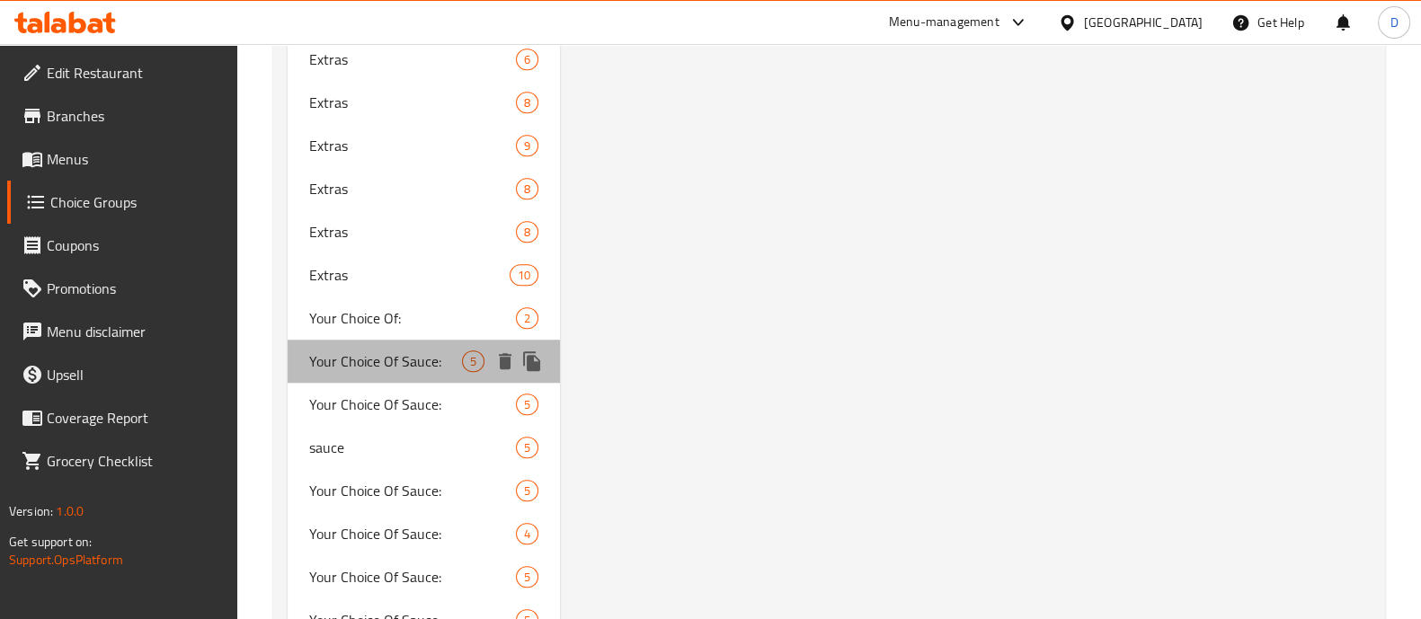
click at [391, 345] on div "Your Choice Of Sauce: 5" at bounding box center [424, 361] width 272 height 43
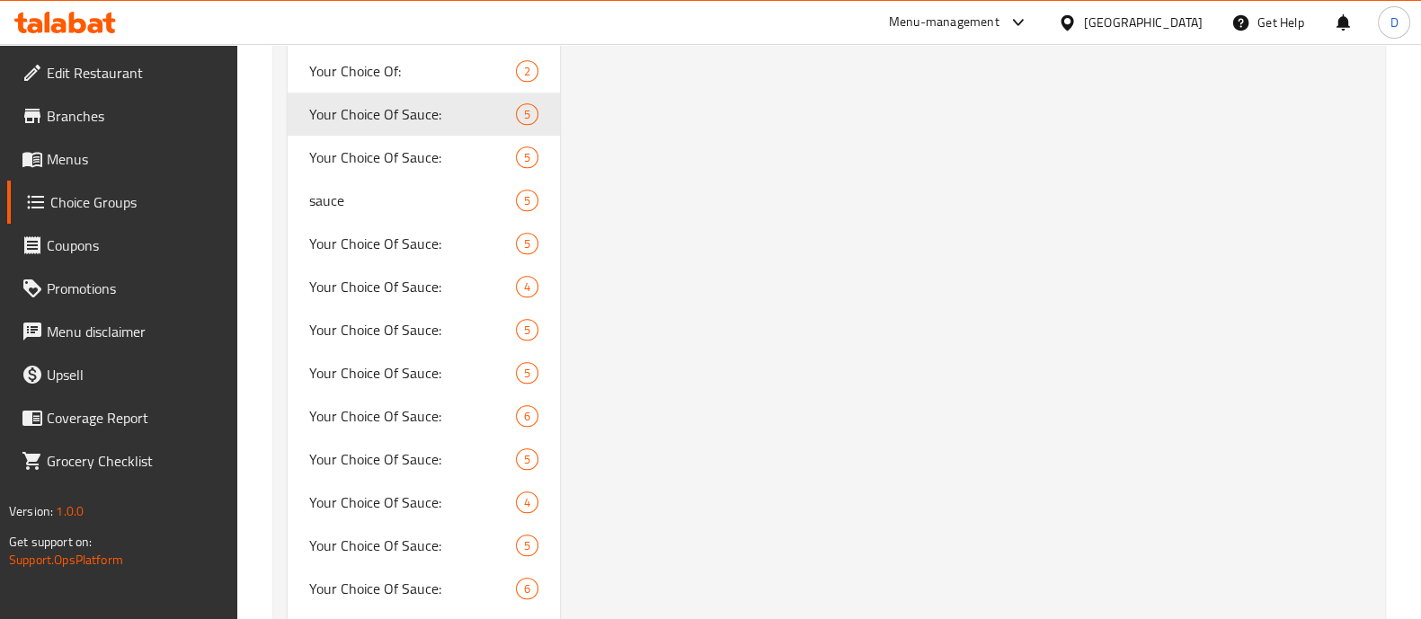
scroll to position [1601, 0]
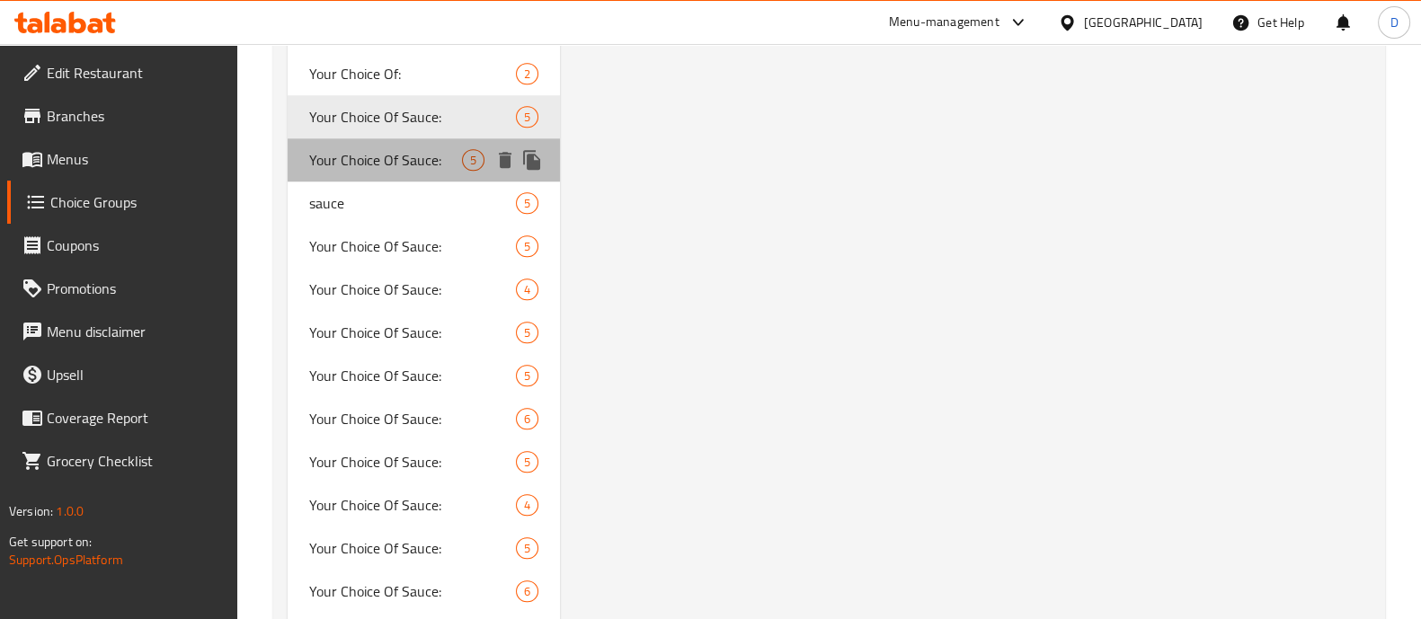
click at [389, 171] on span "Your Choice Of Sauce:" at bounding box center [385, 160] width 153 height 22
type input "0"
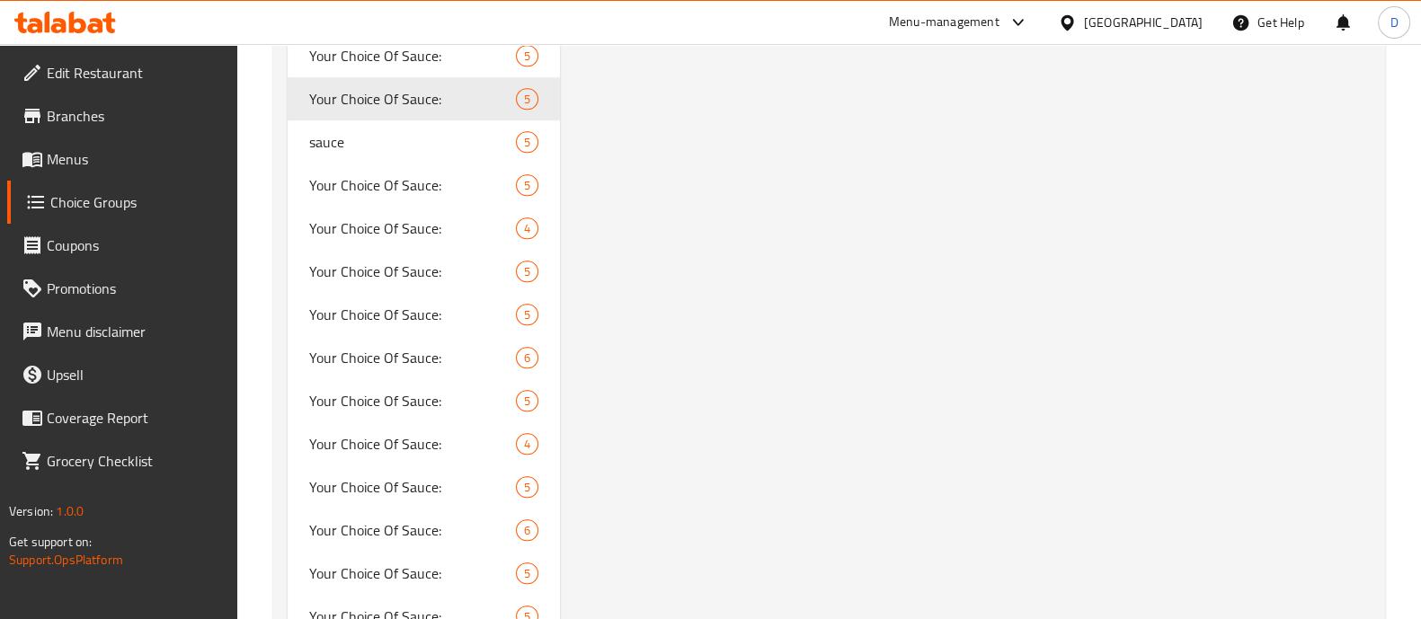
scroll to position [1665, 0]
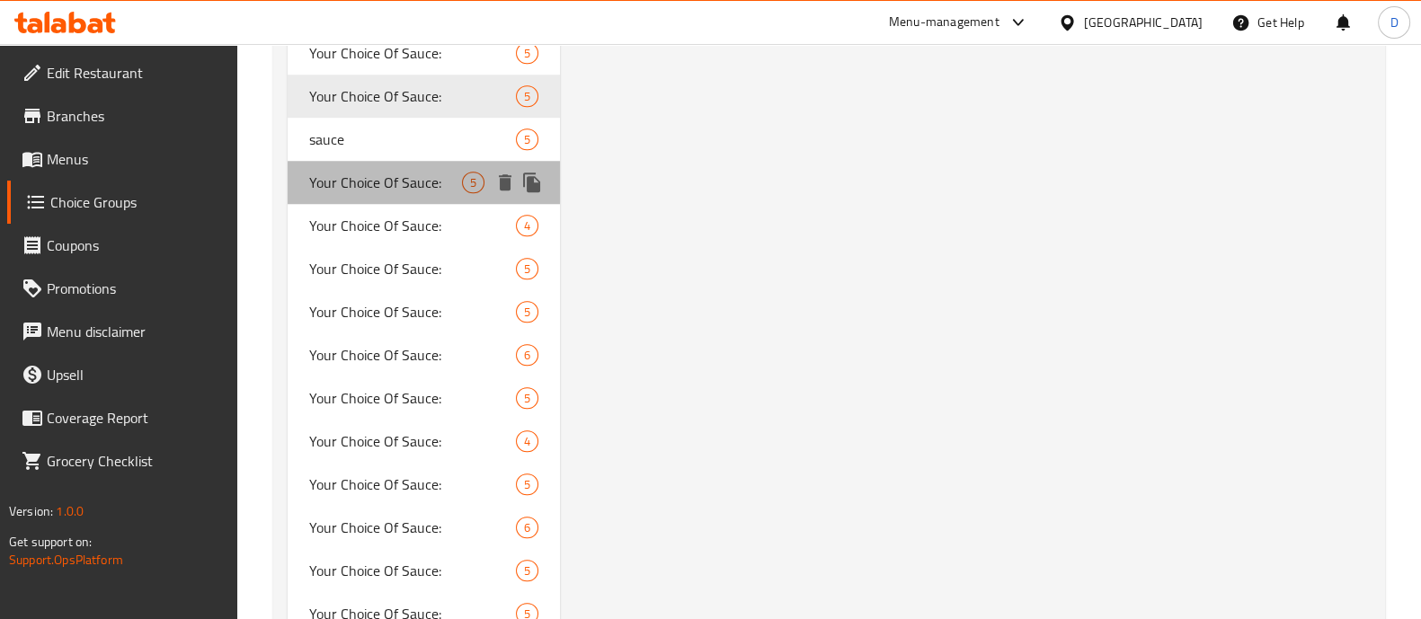
click at [400, 175] on span "Your Choice Of Sauce:" at bounding box center [385, 183] width 153 height 22
type input "1"
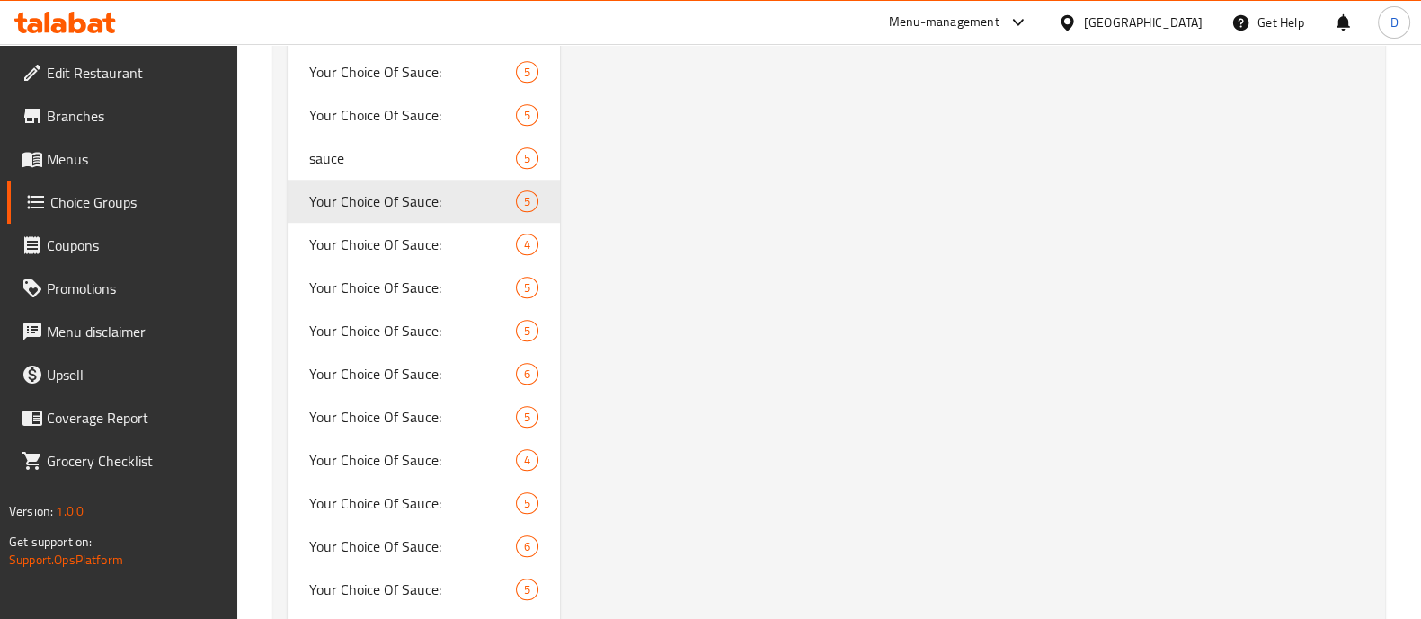
scroll to position [1648, 0]
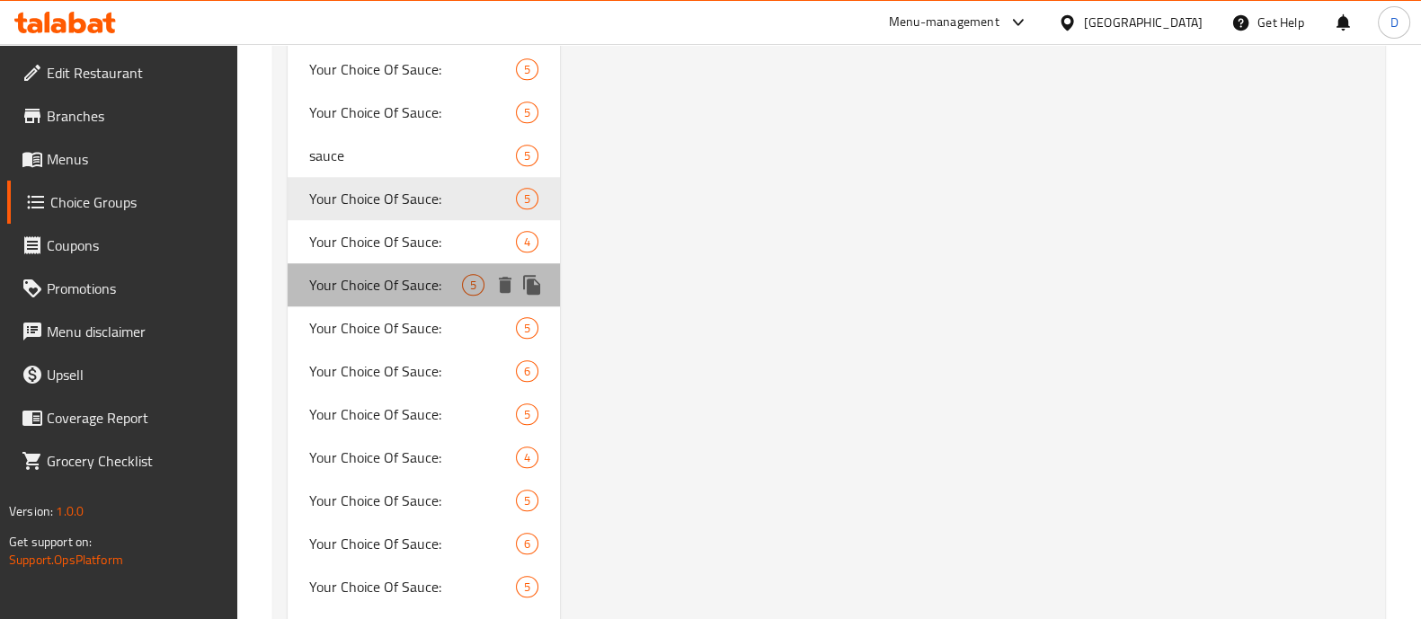
click at [404, 274] on span "Your Choice Of Sauce:" at bounding box center [385, 285] width 153 height 22
type input "0"
type input "3"
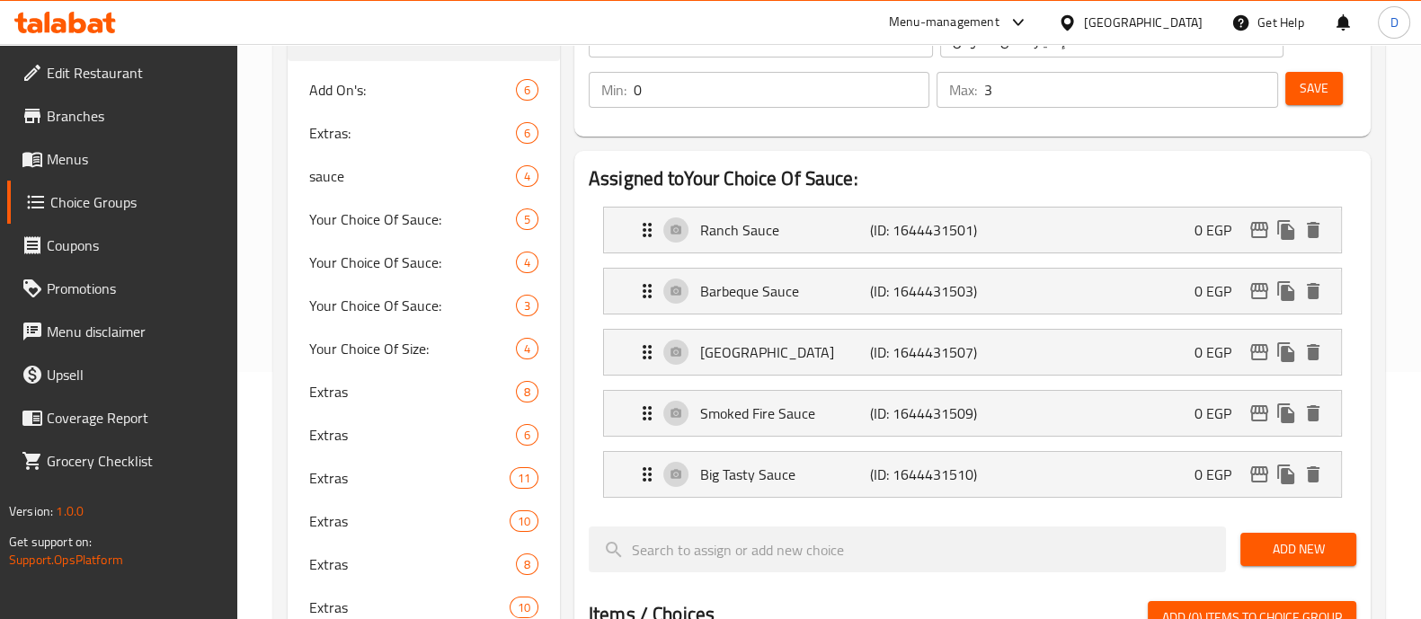
scroll to position [183, 0]
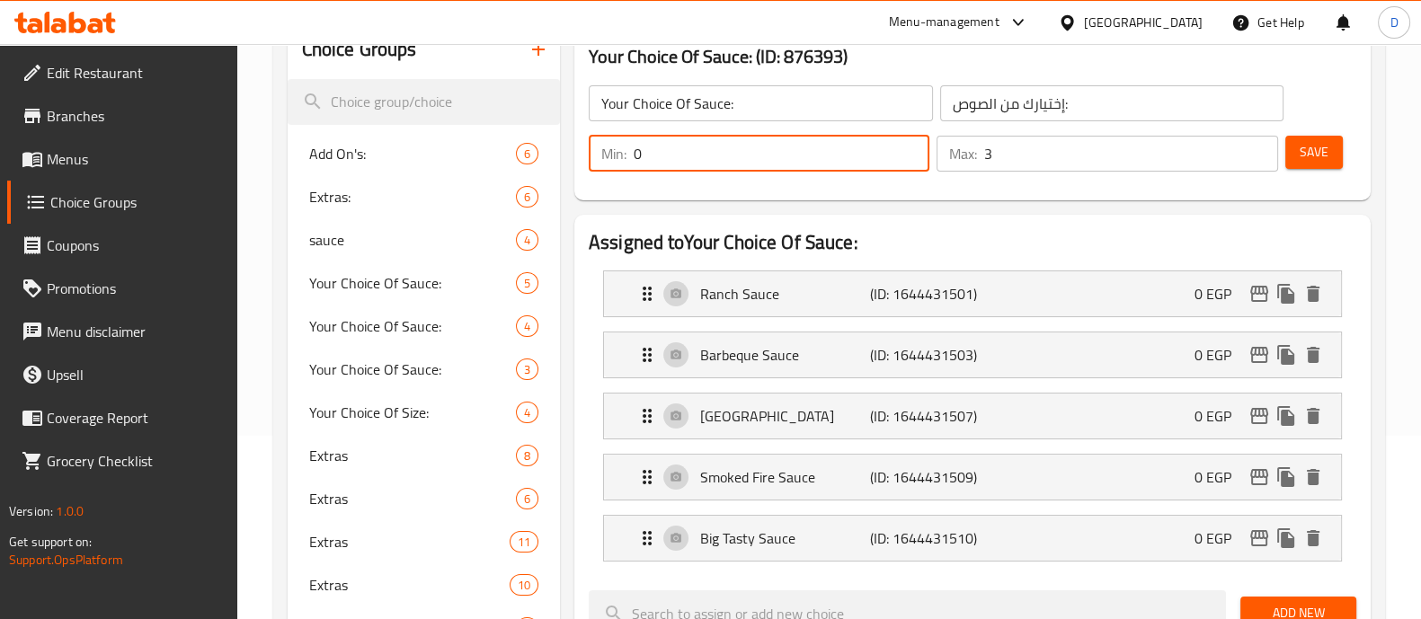
click at [694, 153] on input "0" at bounding box center [782, 154] width 296 height 36
type input "1"
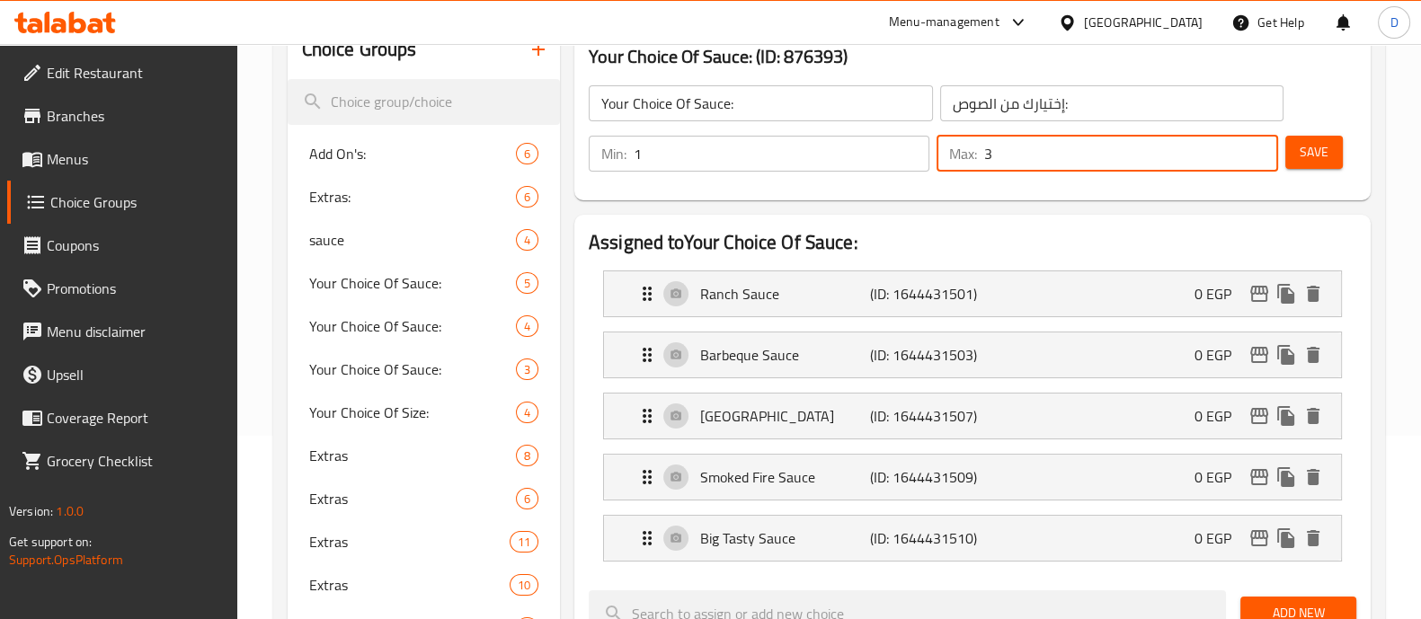
click at [1029, 142] on input "3" at bounding box center [1130, 154] width 293 height 36
click at [763, 133] on div "Min: 1 ​" at bounding box center [759, 153] width 348 height 43
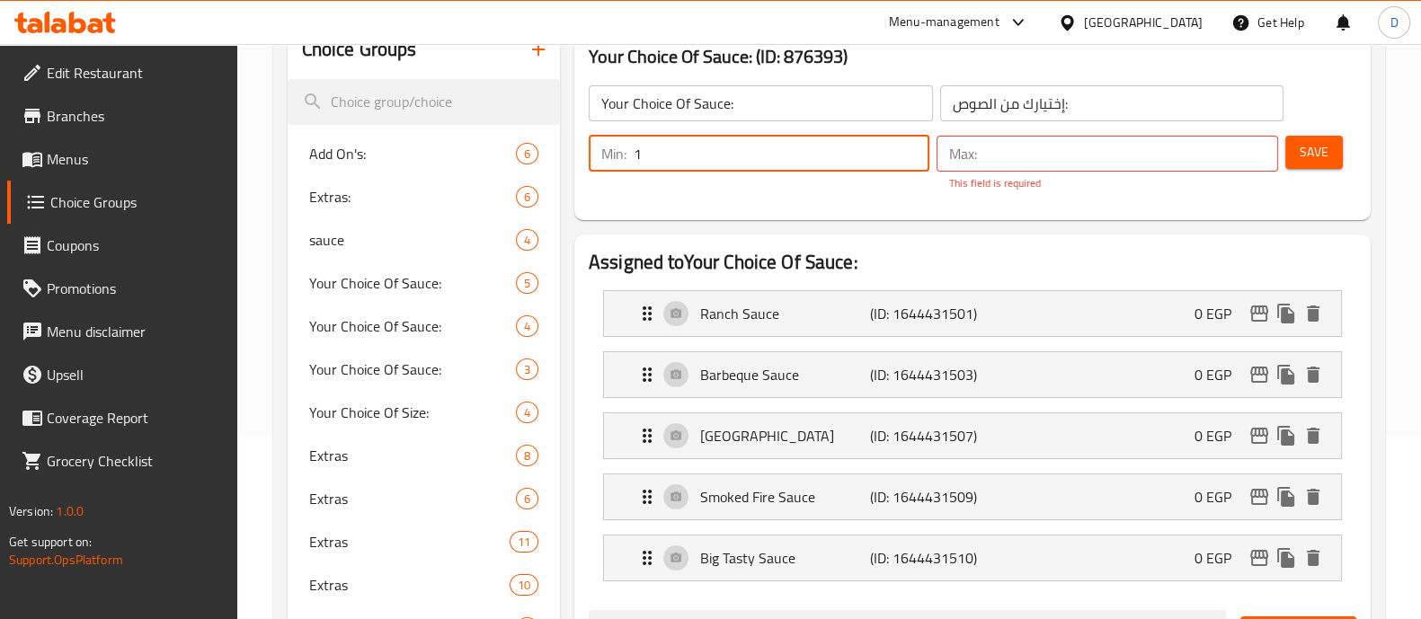
click at [755, 153] on input "1" at bounding box center [782, 154] width 296 height 36
type input "0"
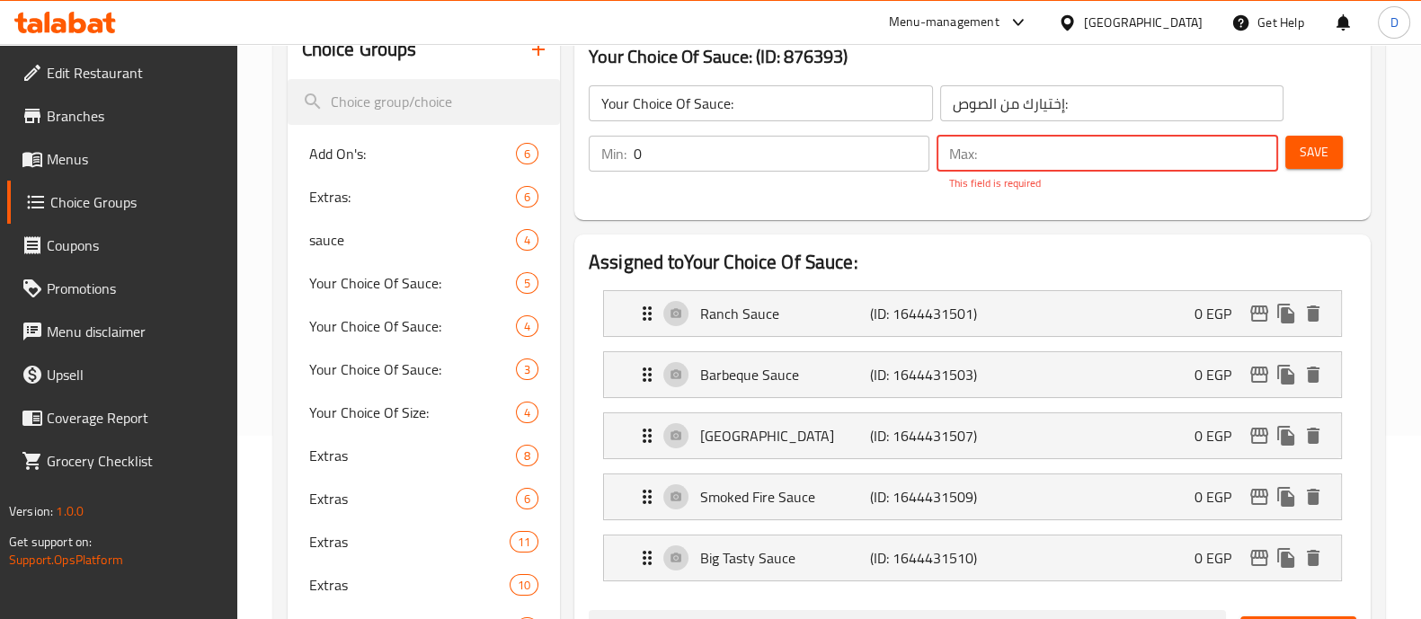
click at [984, 161] on input "number" at bounding box center [1130, 154] width 293 height 36
type input "1"
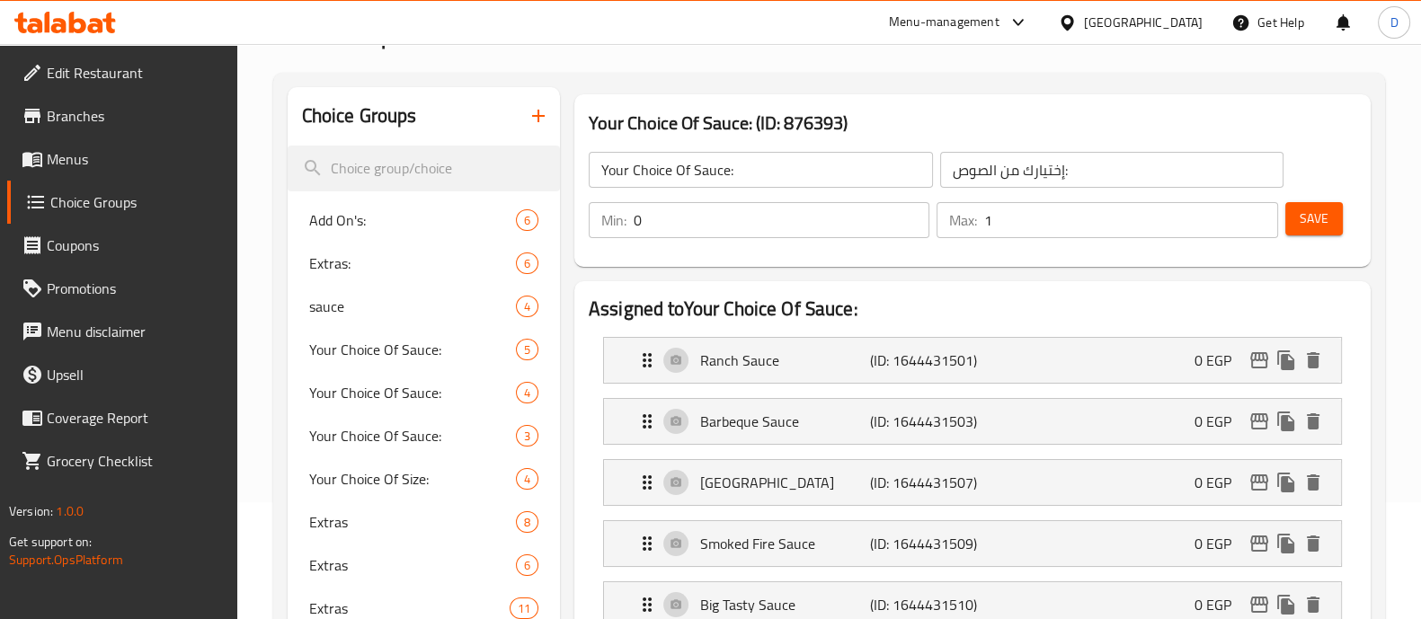
scroll to position [105, 0]
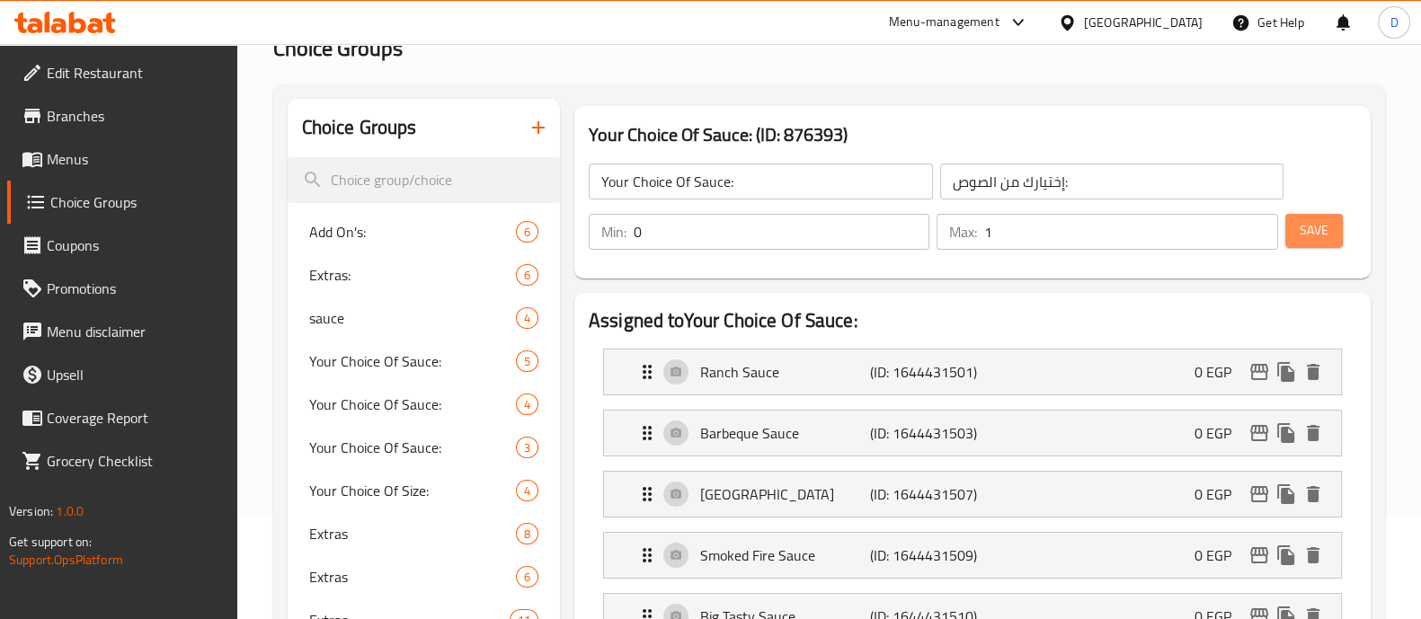
click at [1334, 223] on button "Save" at bounding box center [1314, 230] width 58 height 33
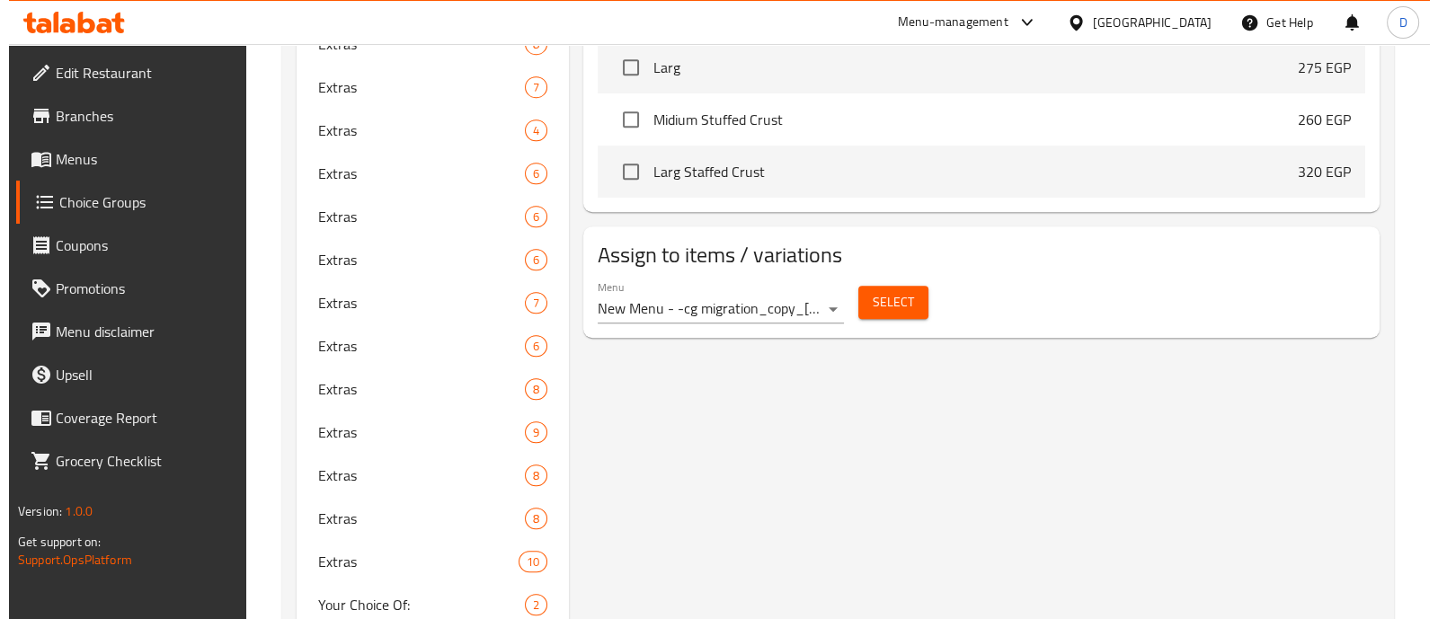
scroll to position [1067, 0]
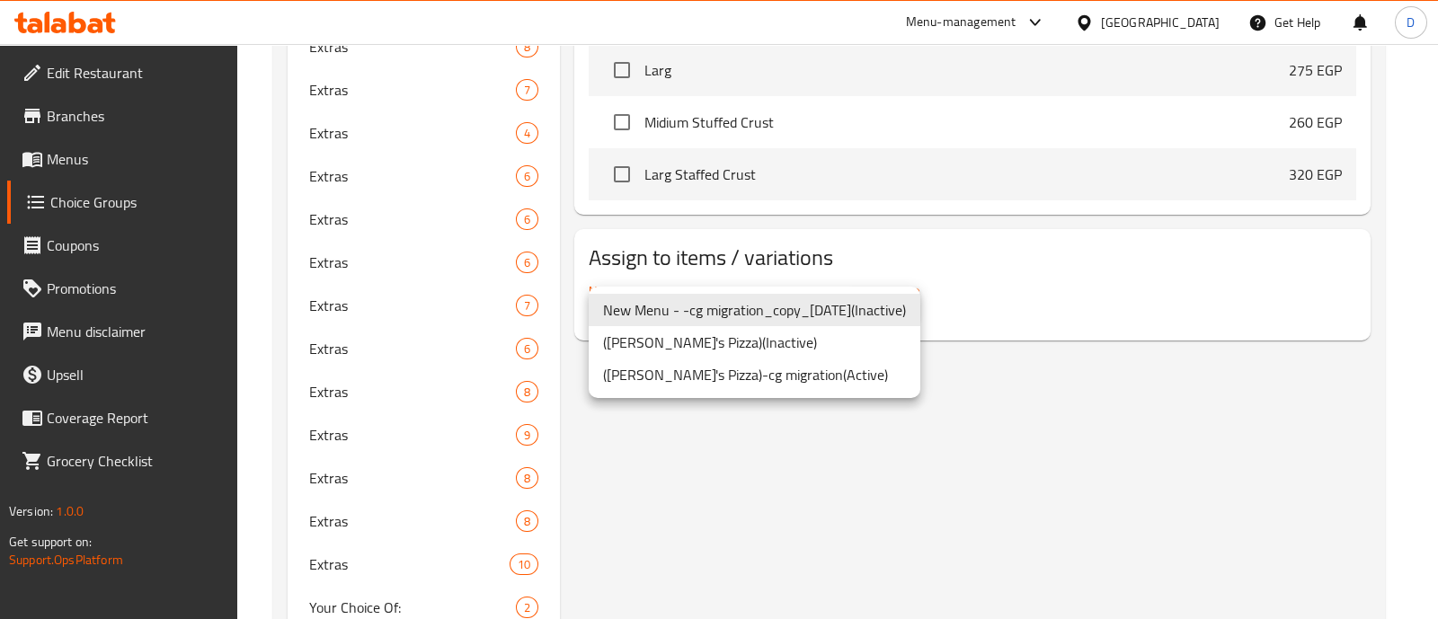
click at [840, 473] on div at bounding box center [719, 309] width 1438 height 619
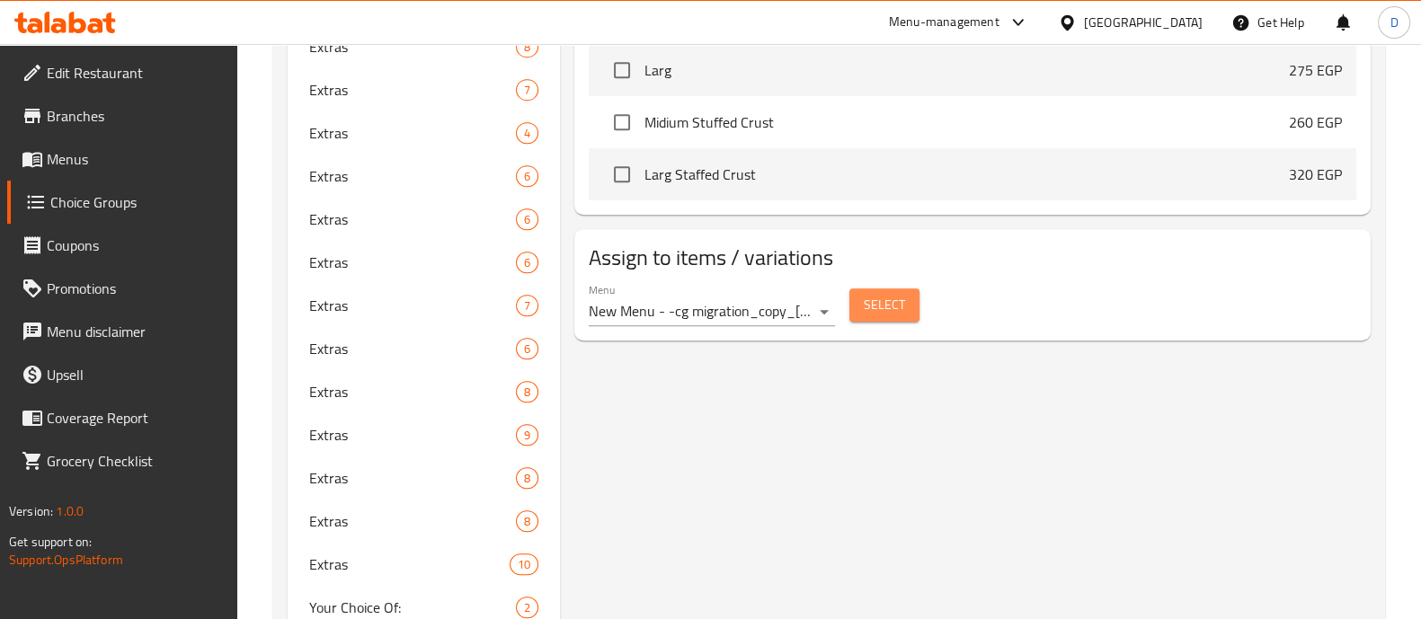
click at [884, 289] on button "Select" at bounding box center [884, 305] width 70 height 33
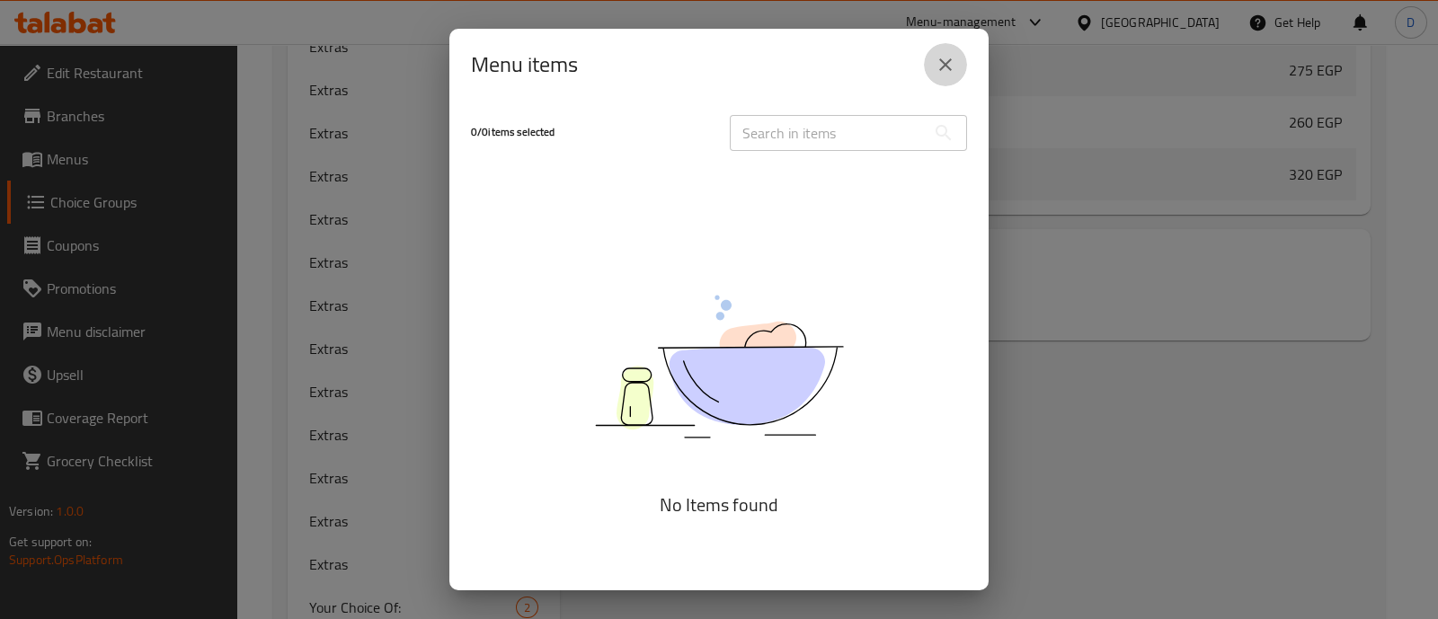
click at [947, 65] on icon "close" at bounding box center [946, 65] width 22 height 22
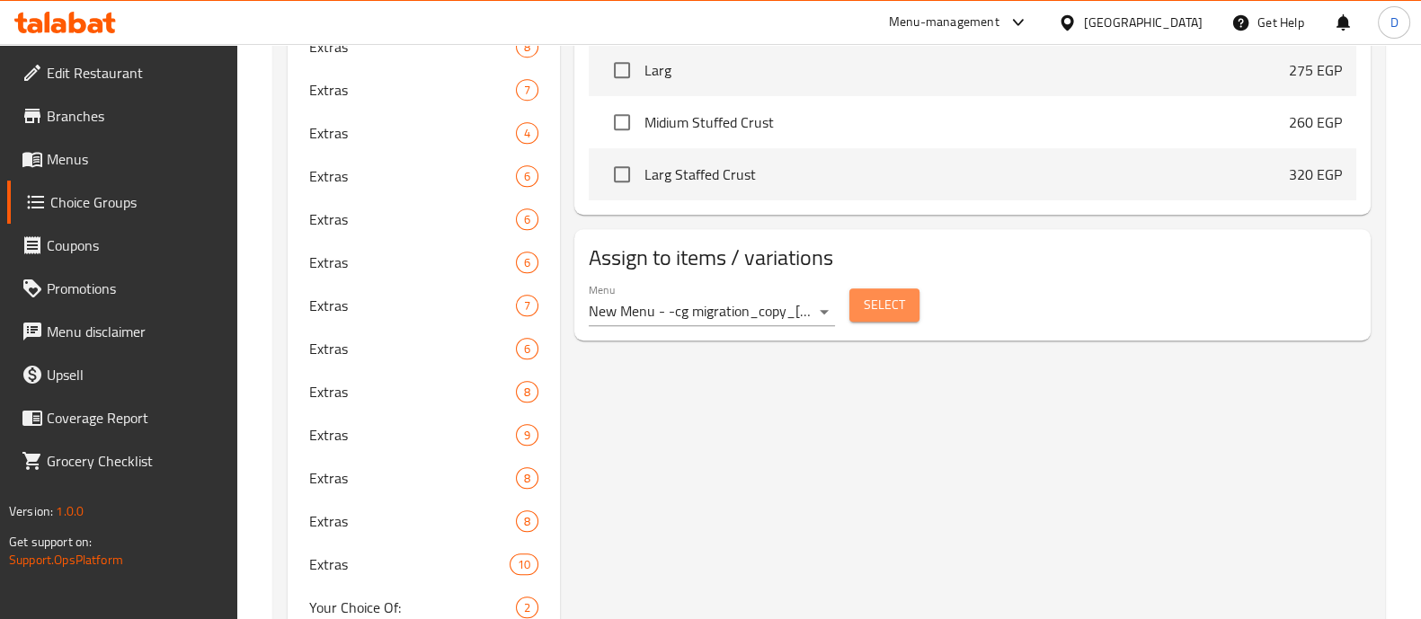
click at [870, 298] on span "Select" at bounding box center [884, 305] width 41 height 22
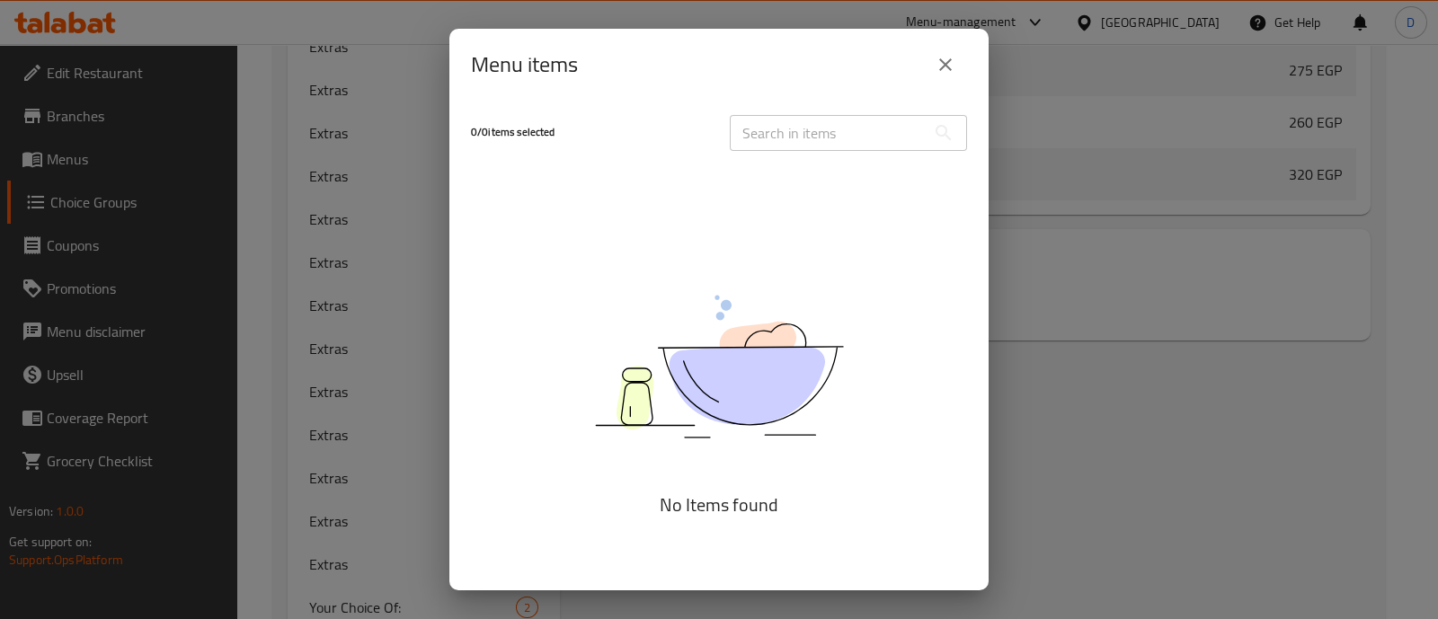
click at [941, 51] on button "close" at bounding box center [945, 64] width 43 height 43
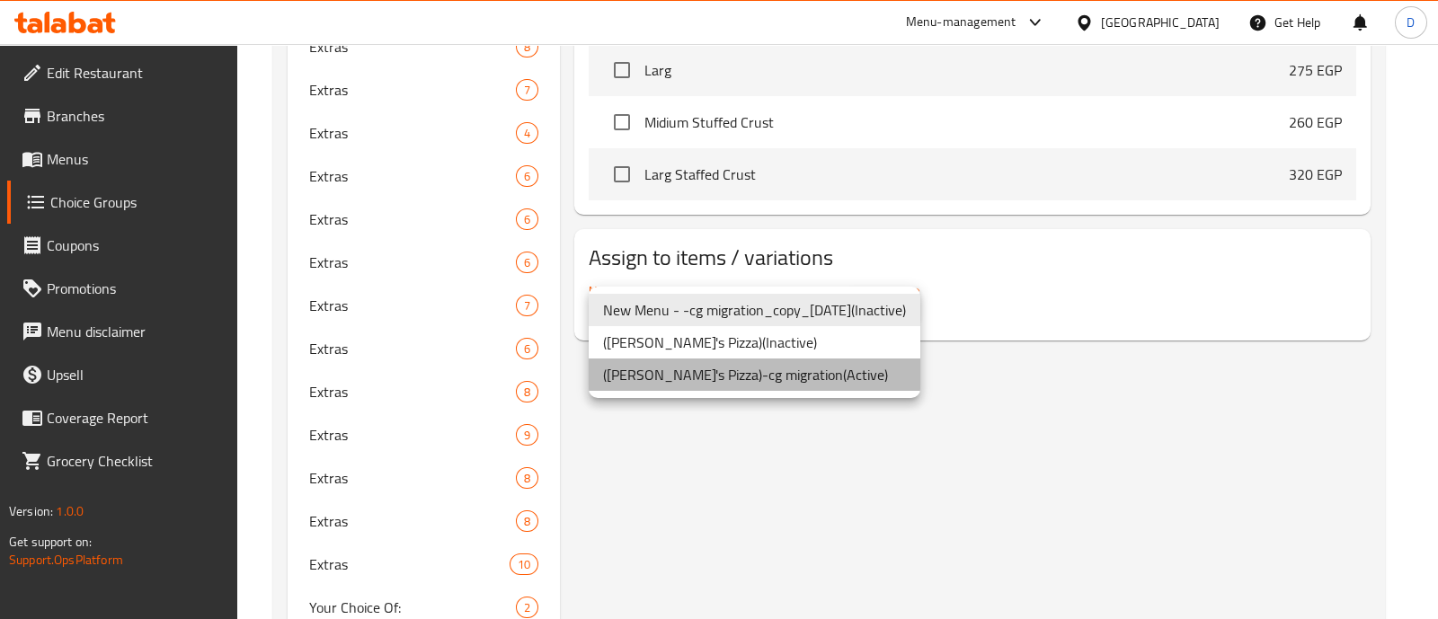
click at [759, 373] on li "(Diego's Pizza)-cg migration ( Active )" at bounding box center [755, 375] width 332 height 32
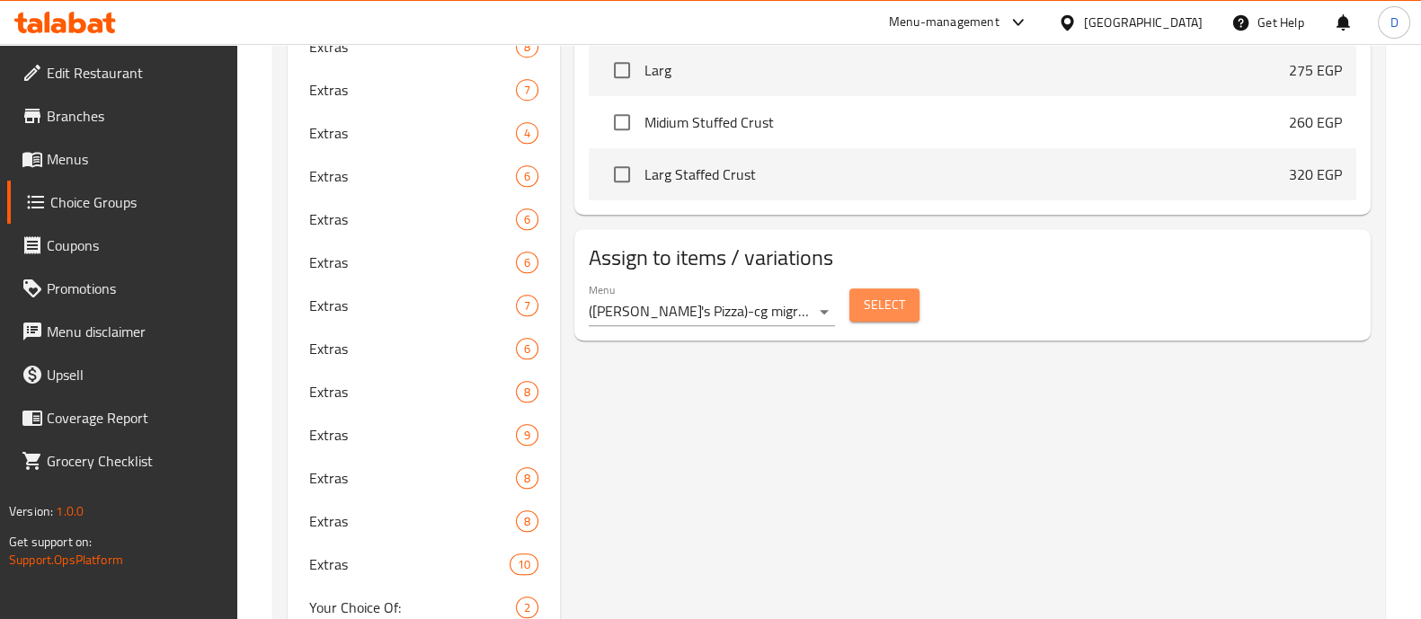
click at [872, 306] on span "Select" at bounding box center [884, 305] width 41 height 22
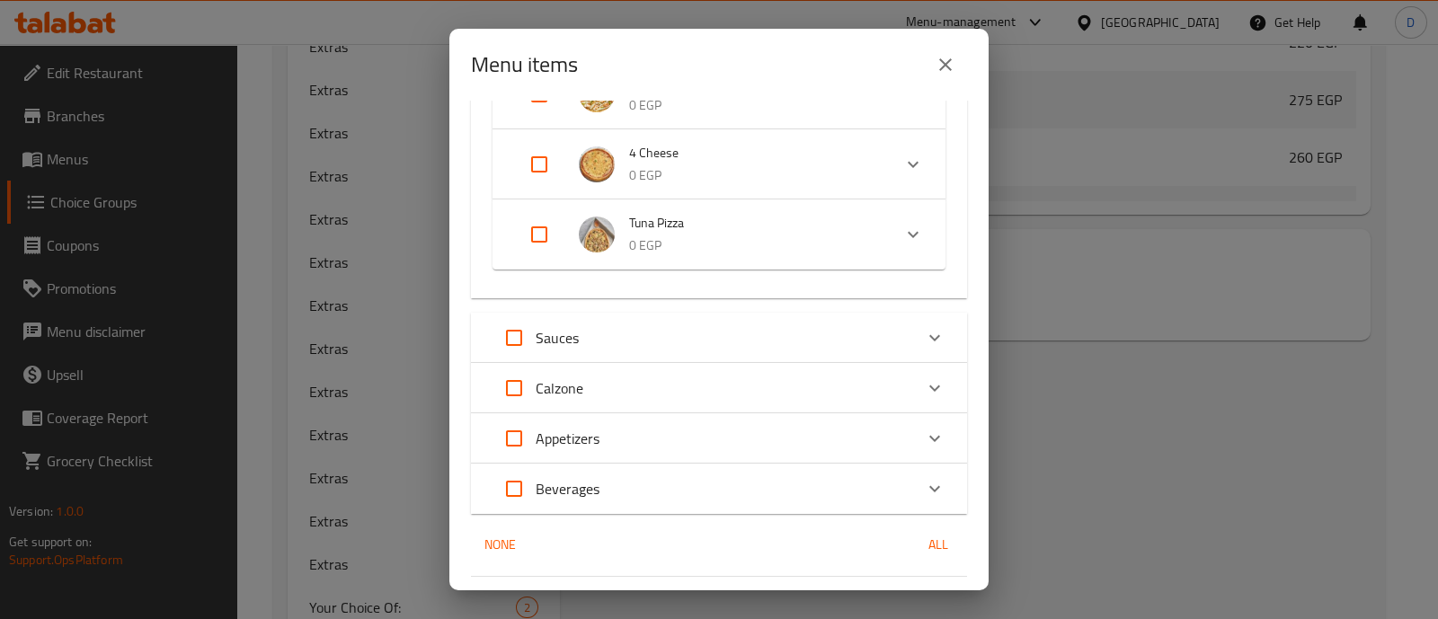
scroll to position [1920, 0]
click at [902, 230] on icon "Expand" at bounding box center [913, 236] width 22 height 22
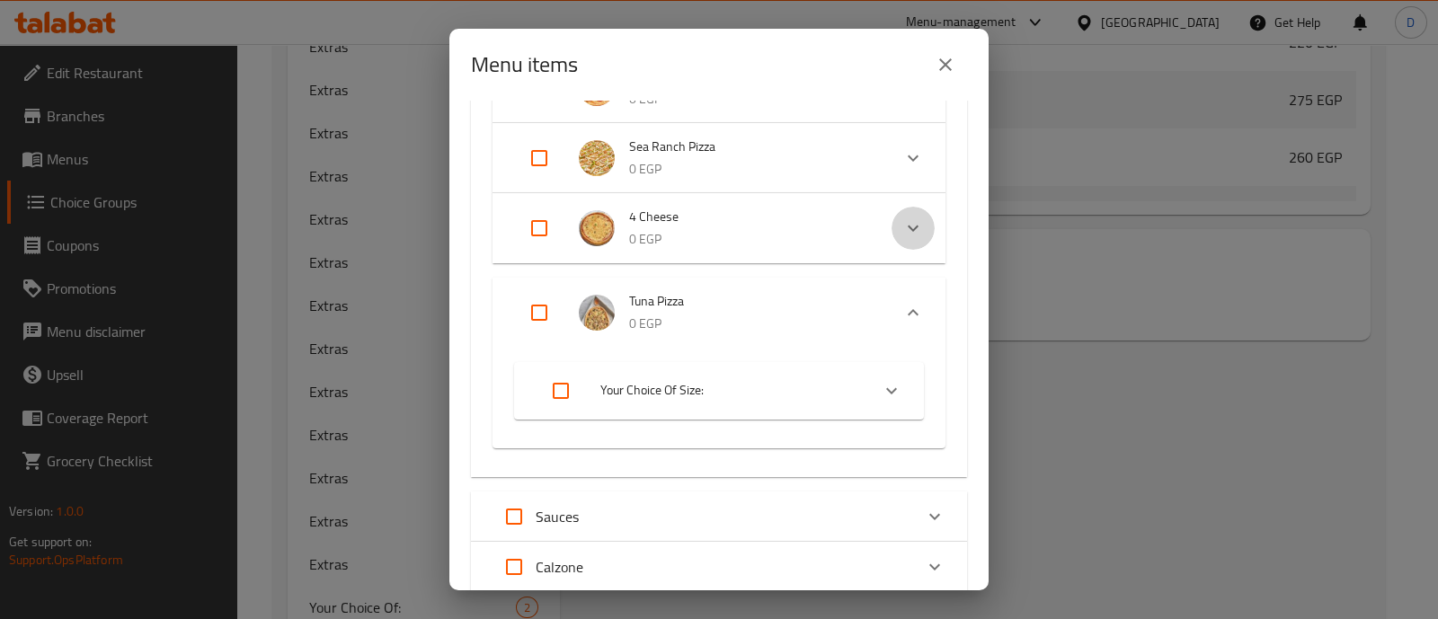
click at [902, 230] on icon "Expand" at bounding box center [913, 229] width 22 height 22
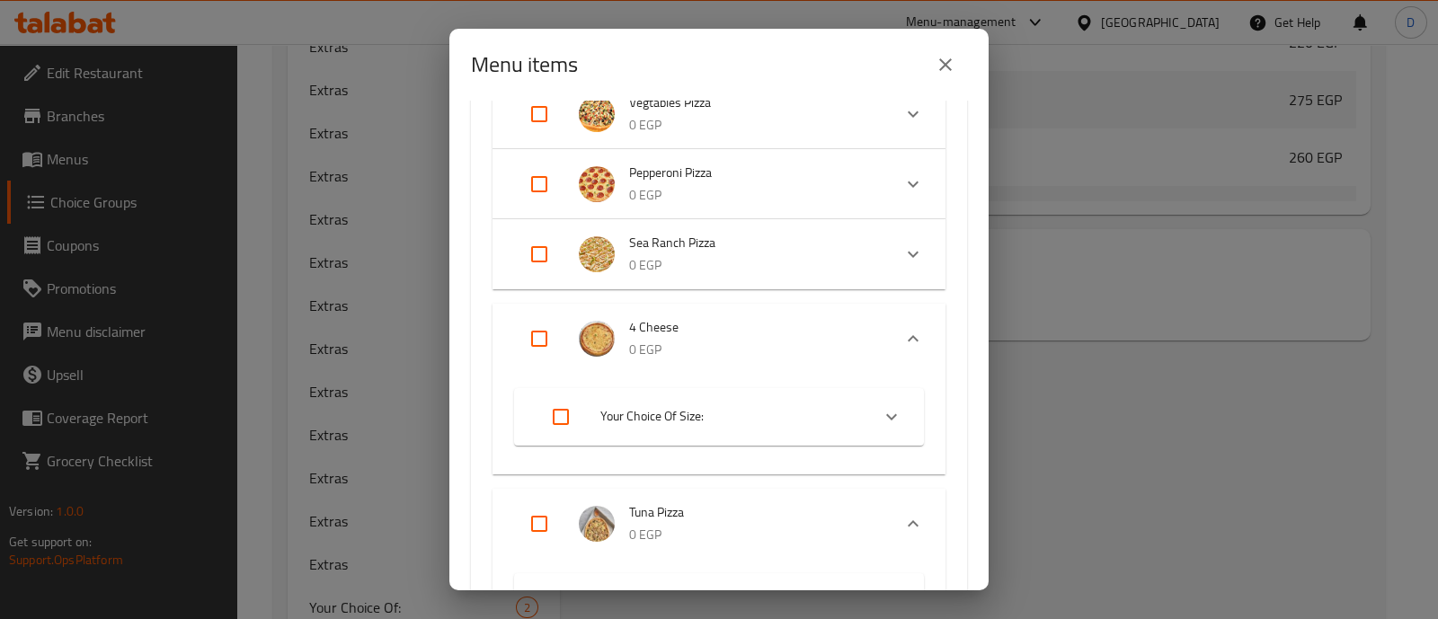
scroll to position [1759, 0]
click at [892, 236] on div "Expand" at bounding box center [913, 256] width 43 height 43
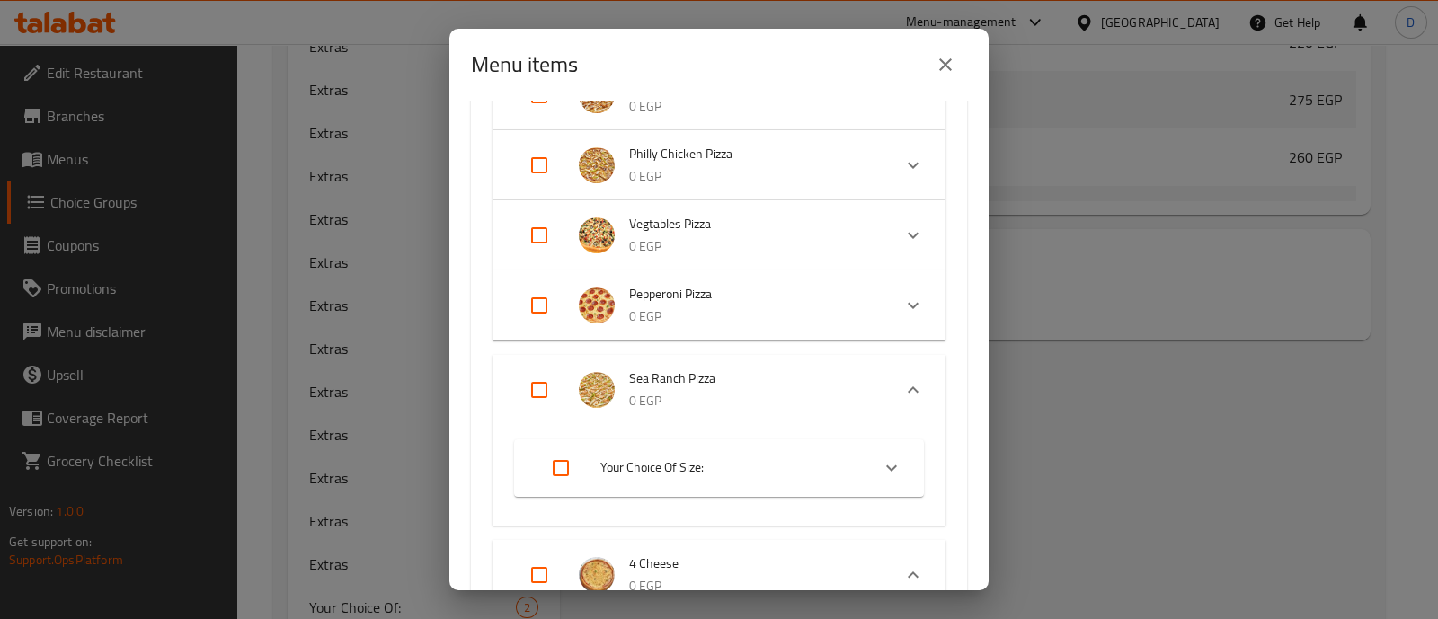
scroll to position [1638, 0]
click at [881, 477] on icon "Expand" at bounding box center [892, 470] width 22 height 22
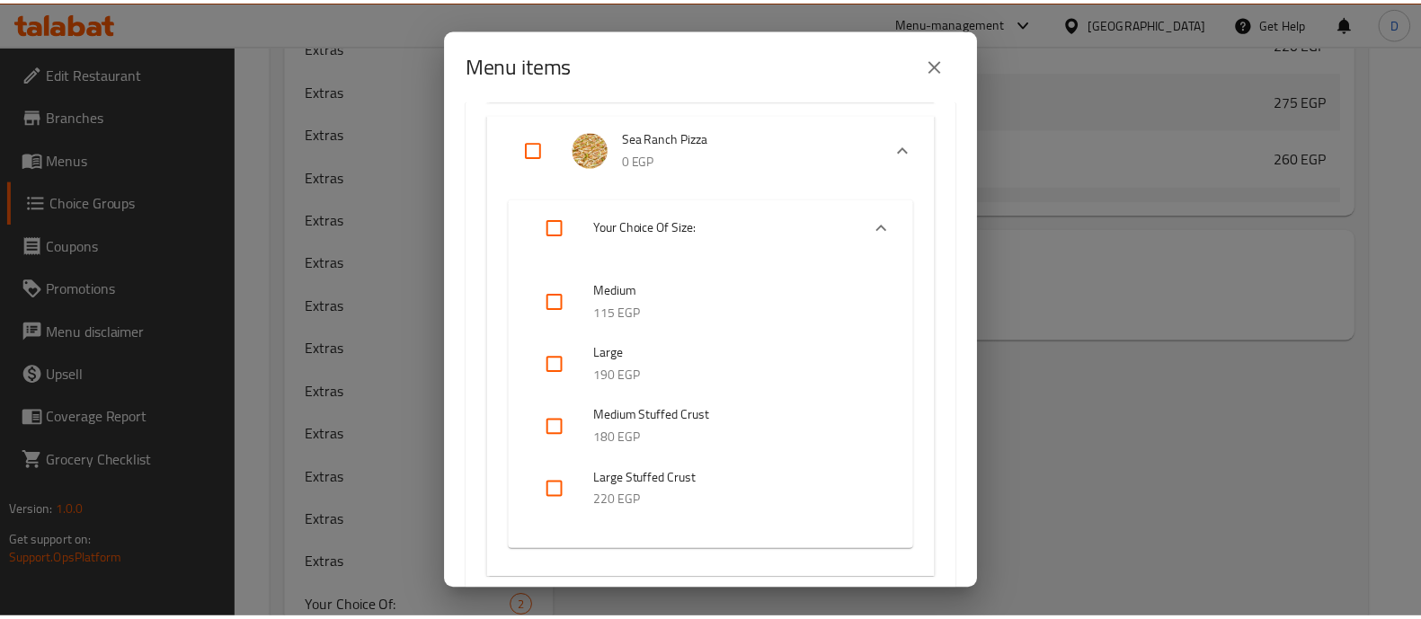
scroll to position [1880, 0]
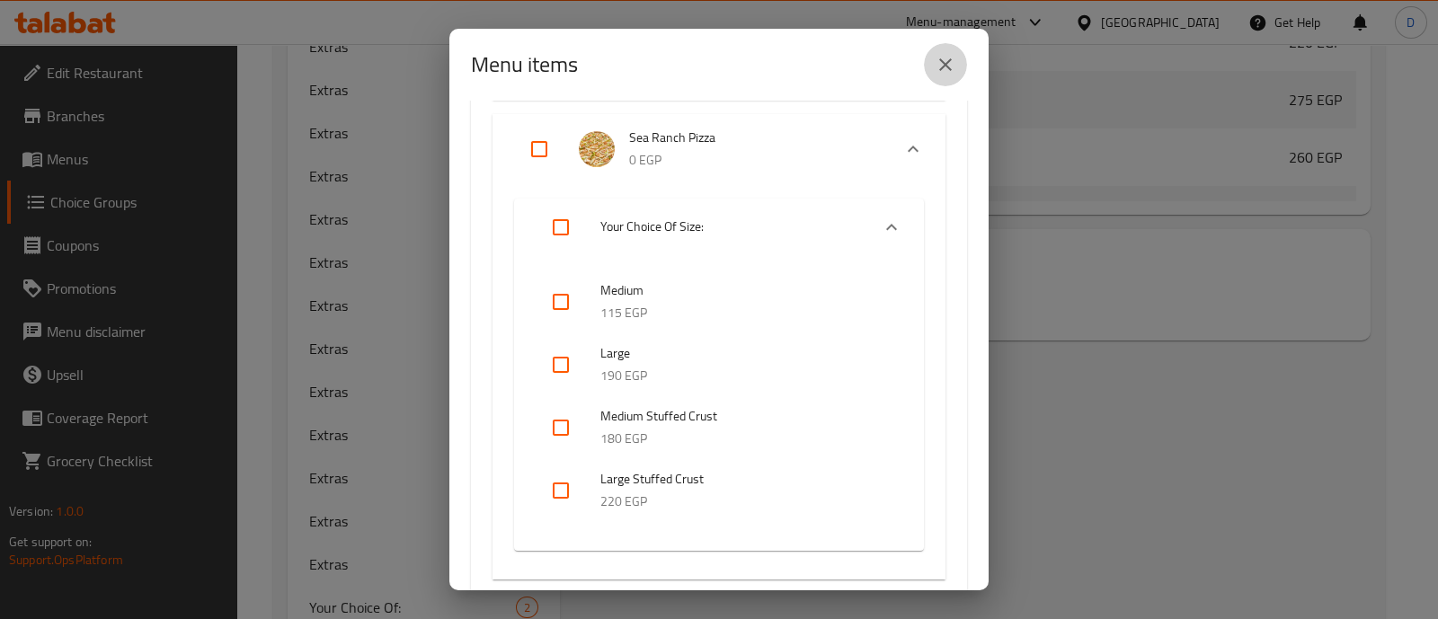
click at [962, 78] on button "close" at bounding box center [945, 64] width 43 height 43
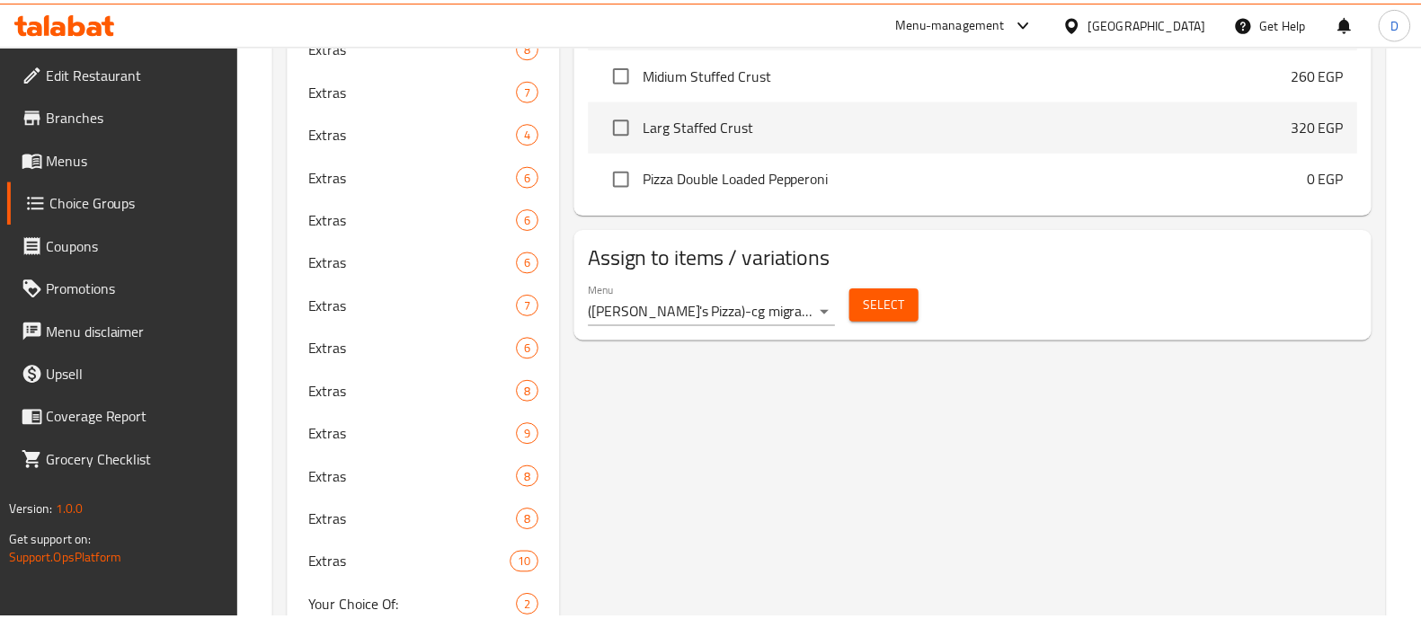
scroll to position [522, 0]
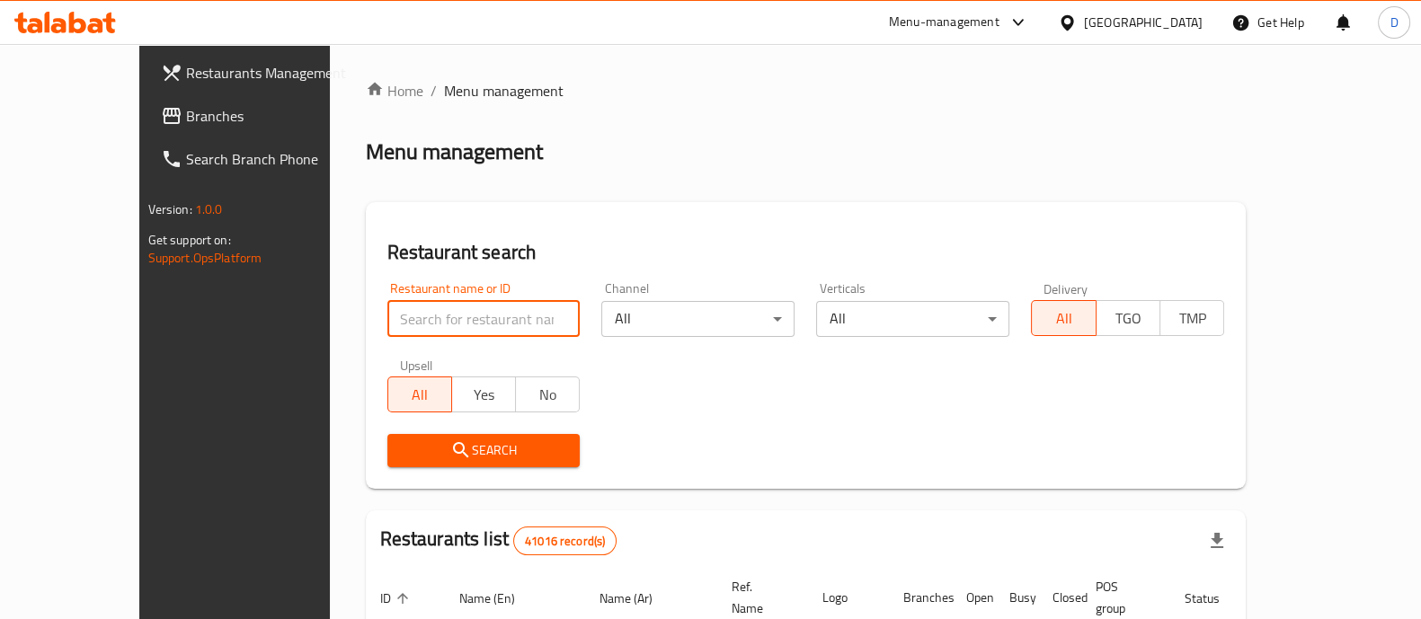
click at [387, 303] on input "search" at bounding box center [483, 319] width 193 height 36
type input "658329"
click button "Search" at bounding box center [483, 450] width 193 height 33
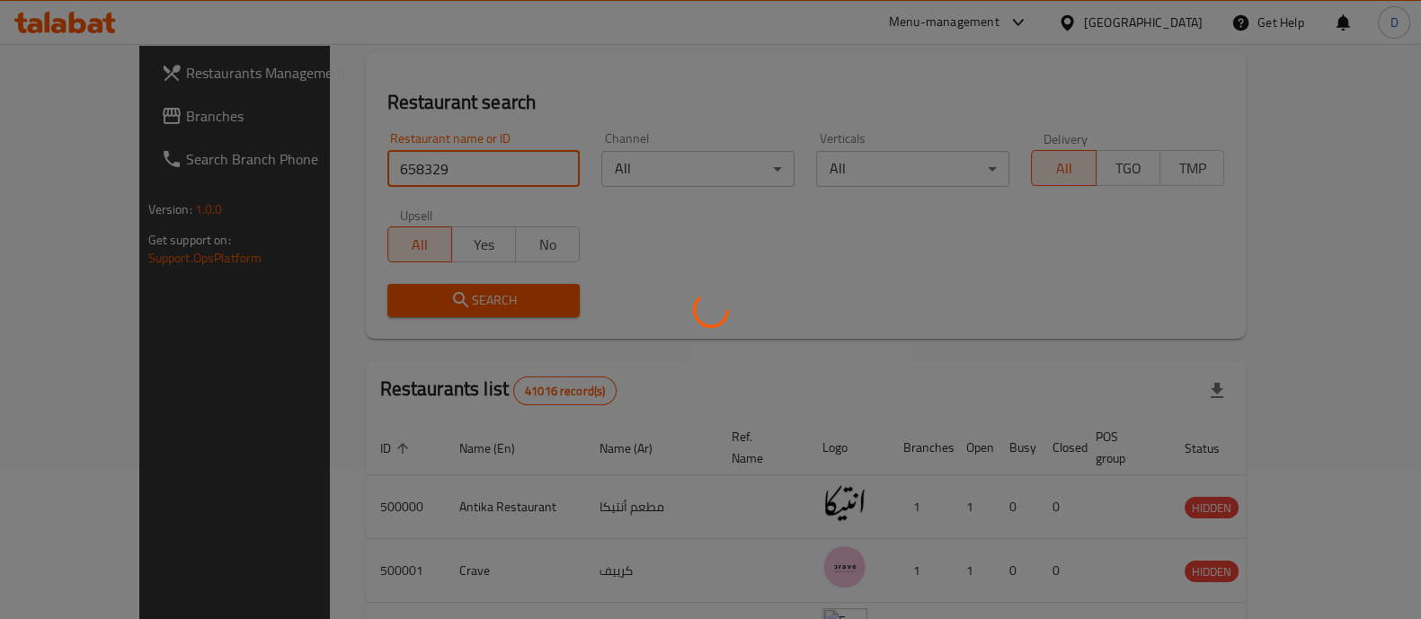
scroll to position [147, 0]
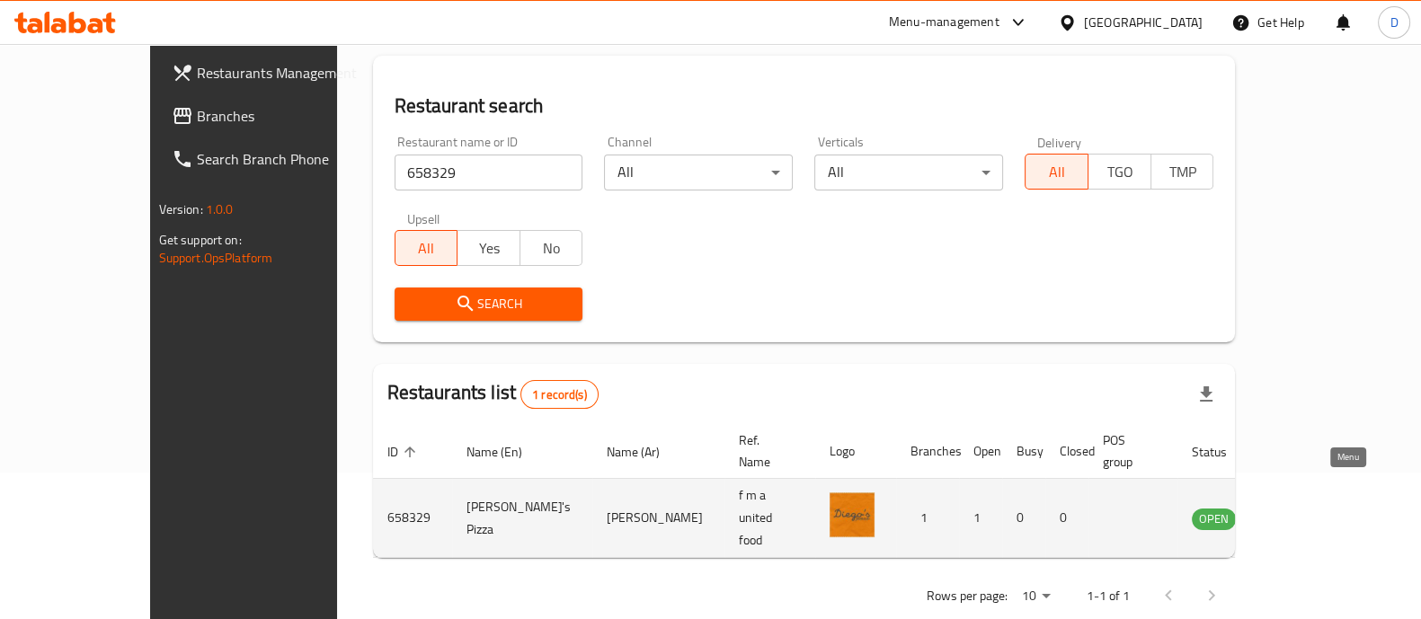
click at [1308, 508] on icon "enhanced table" at bounding box center [1297, 519] width 22 height 22
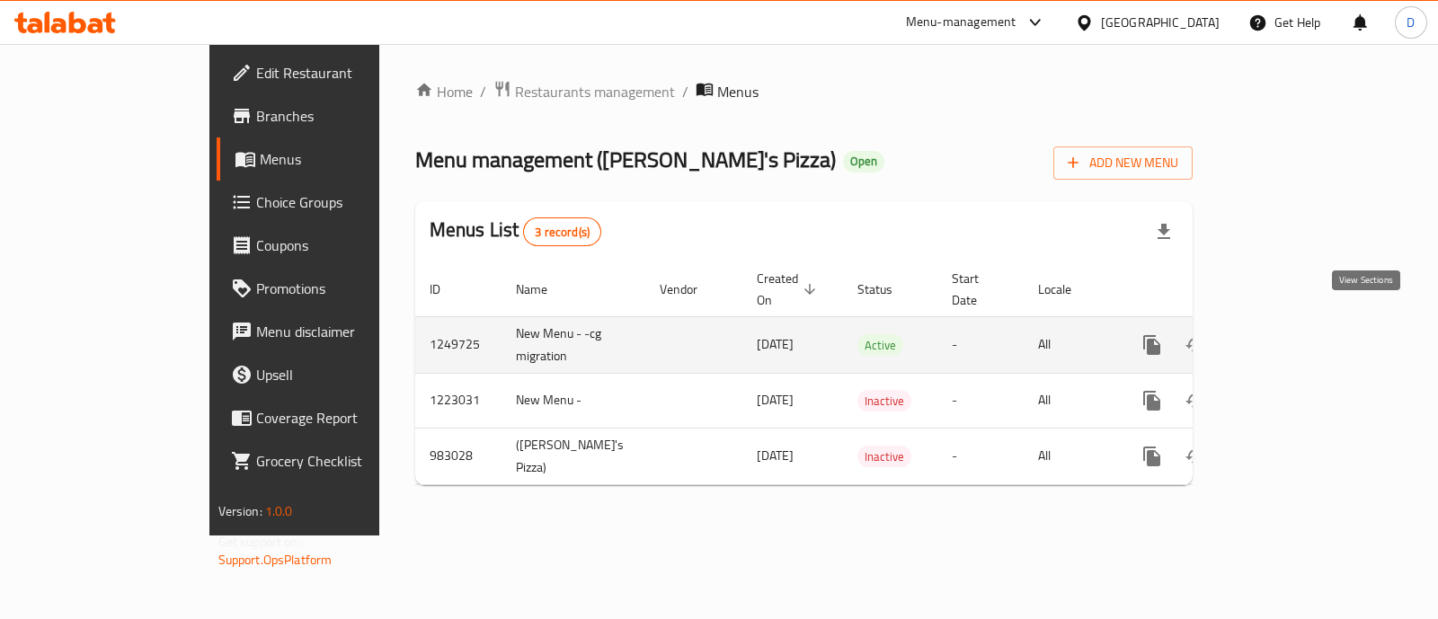
click at [1303, 324] on link "enhanced table" at bounding box center [1281, 345] width 43 height 43
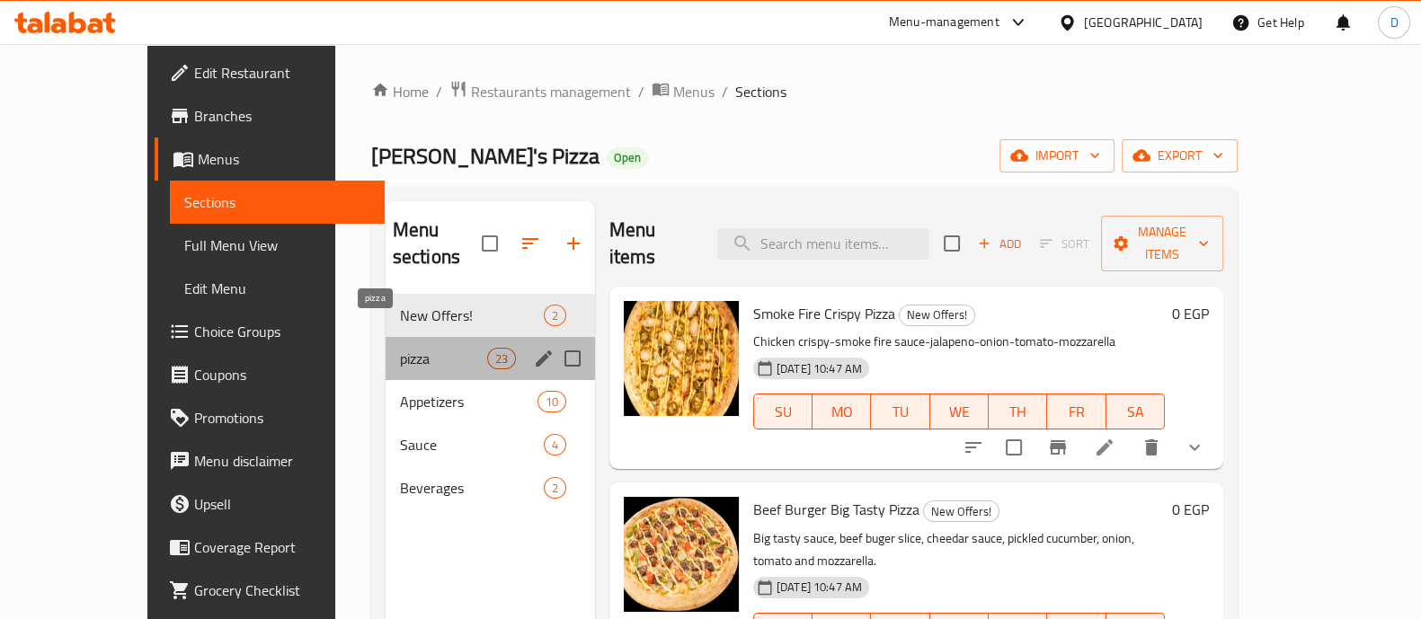
click at [400, 348] on span "pizza" at bounding box center [443, 359] width 87 height 22
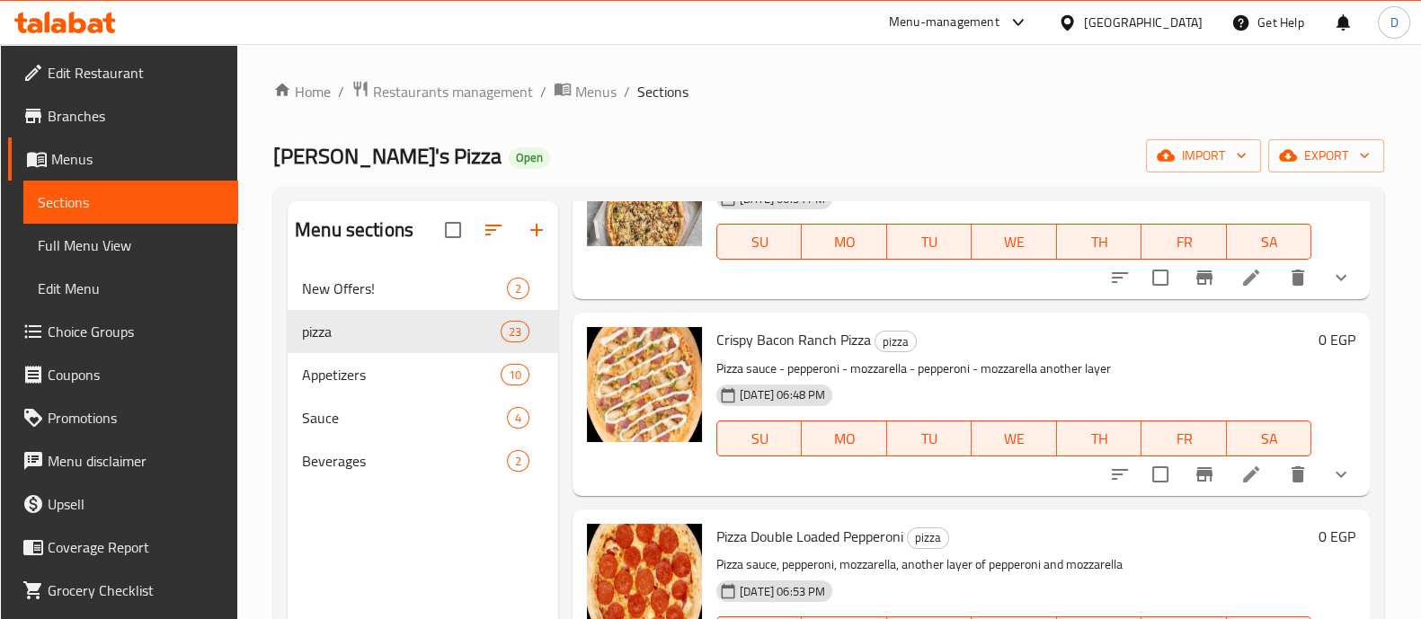
scroll to position [144, 0]
click at [1240, 483] on icon at bounding box center [1251, 474] width 22 height 22
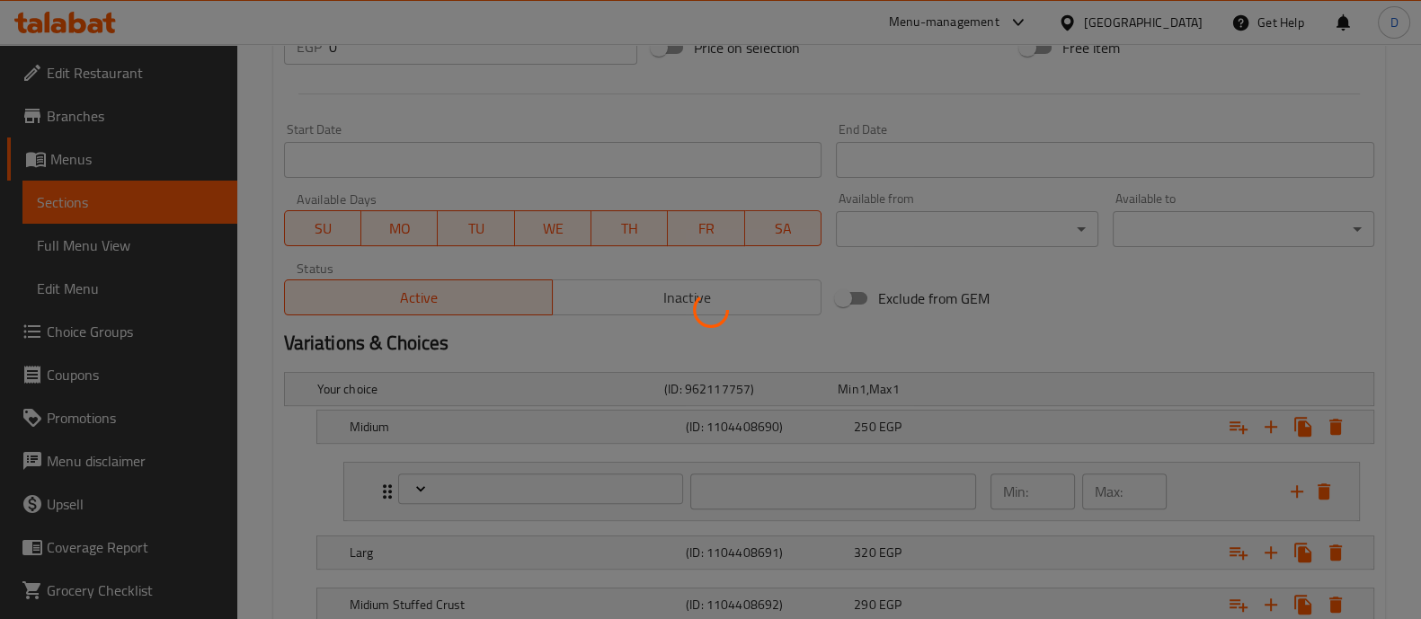
type input "إختيارك من الصوص:"
type input "1"
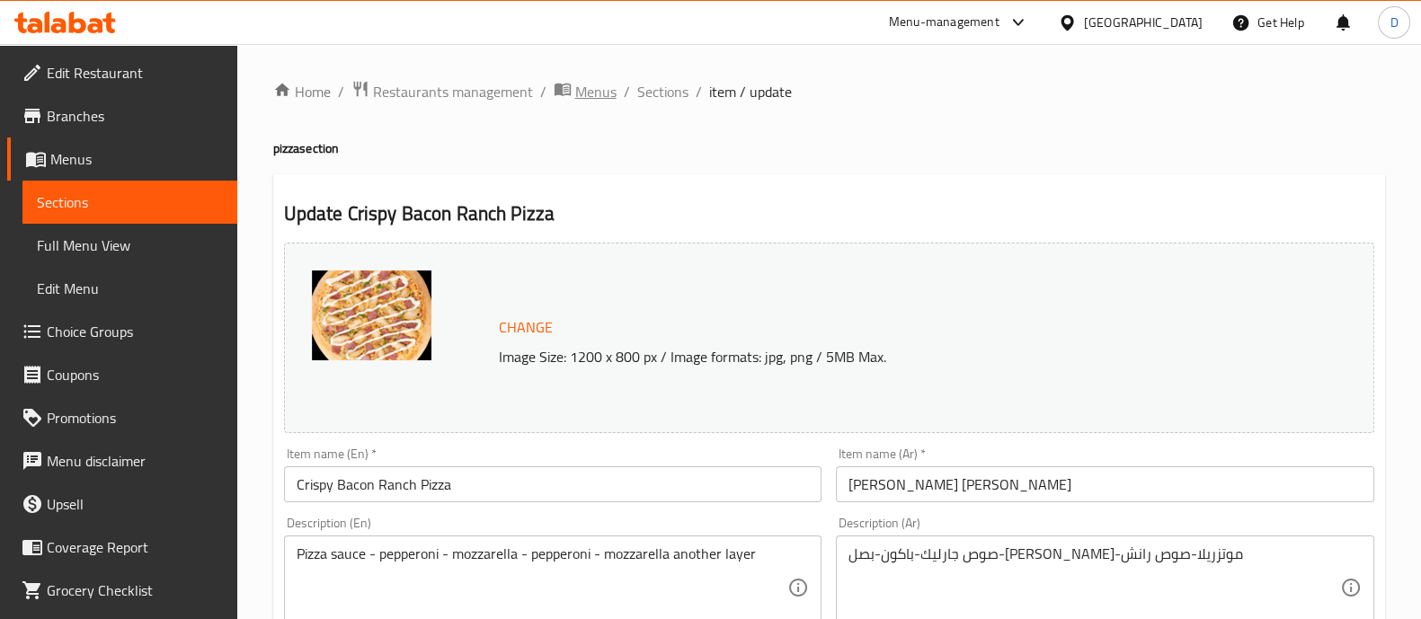
click at [598, 92] on span "Menus" at bounding box center [595, 92] width 41 height 22
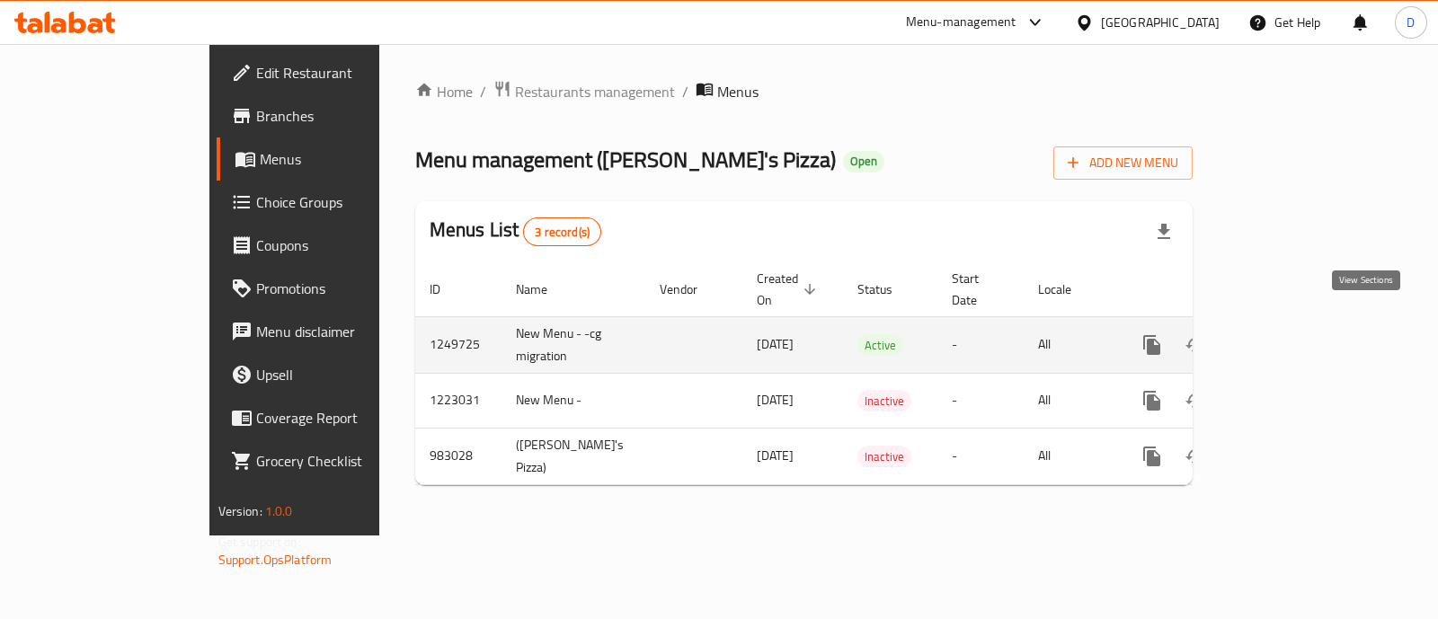
click at [1293, 334] on icon "enhanced table" at bounding box center [1282, 345] width 22 height 22
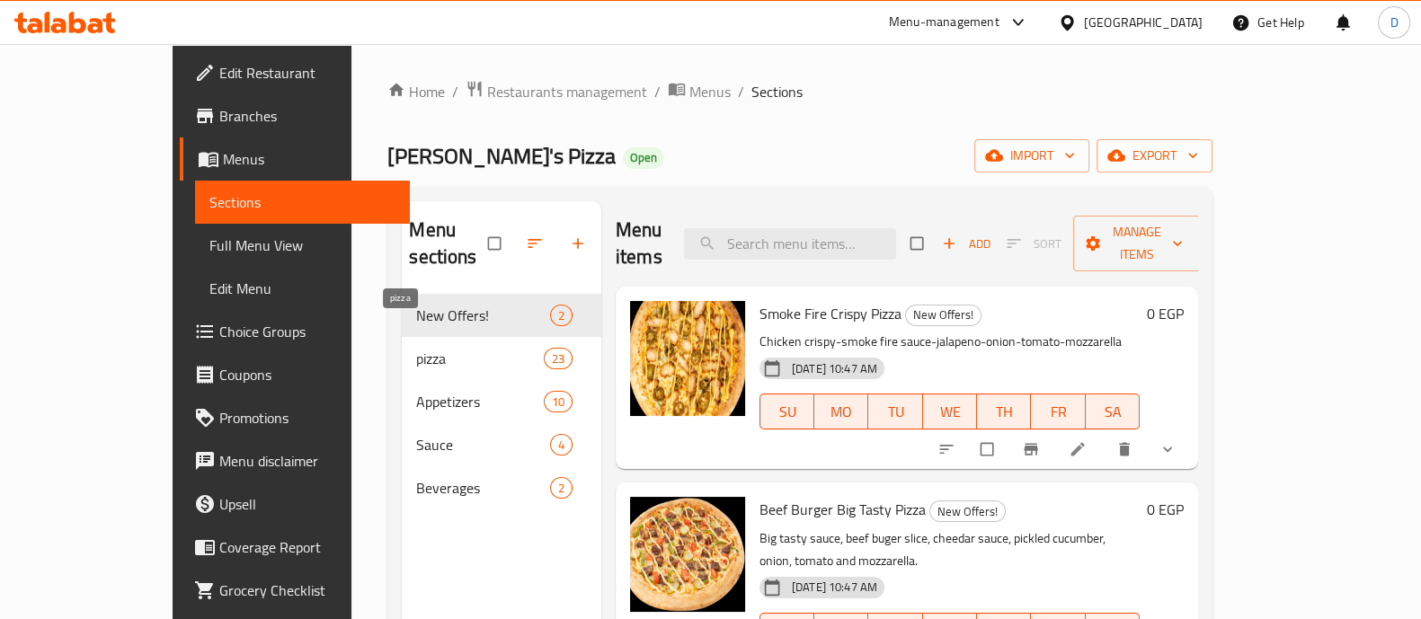
click at [416, 348] on span "pizza" at bounding box center [479, 359] width 127 height 22
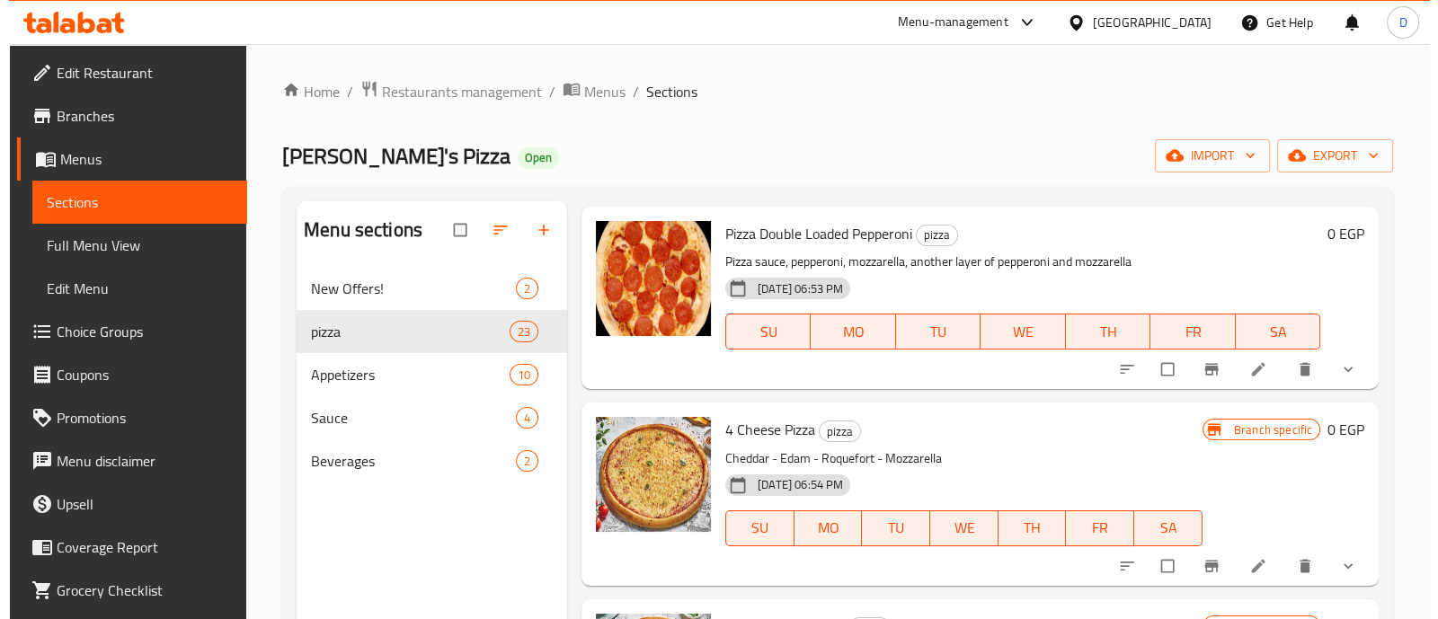
scroll to position [644, 0]
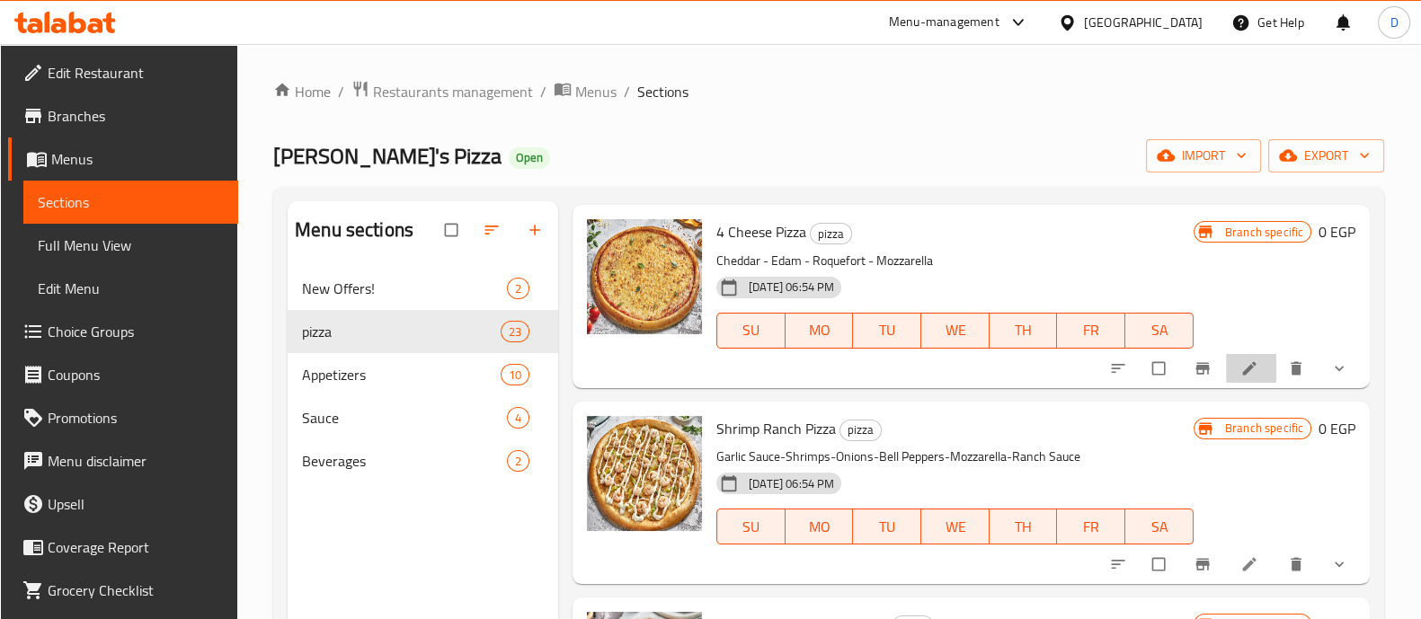
click at [1226, 361] on li at bounding box center [1251, 368] width 50 height 29
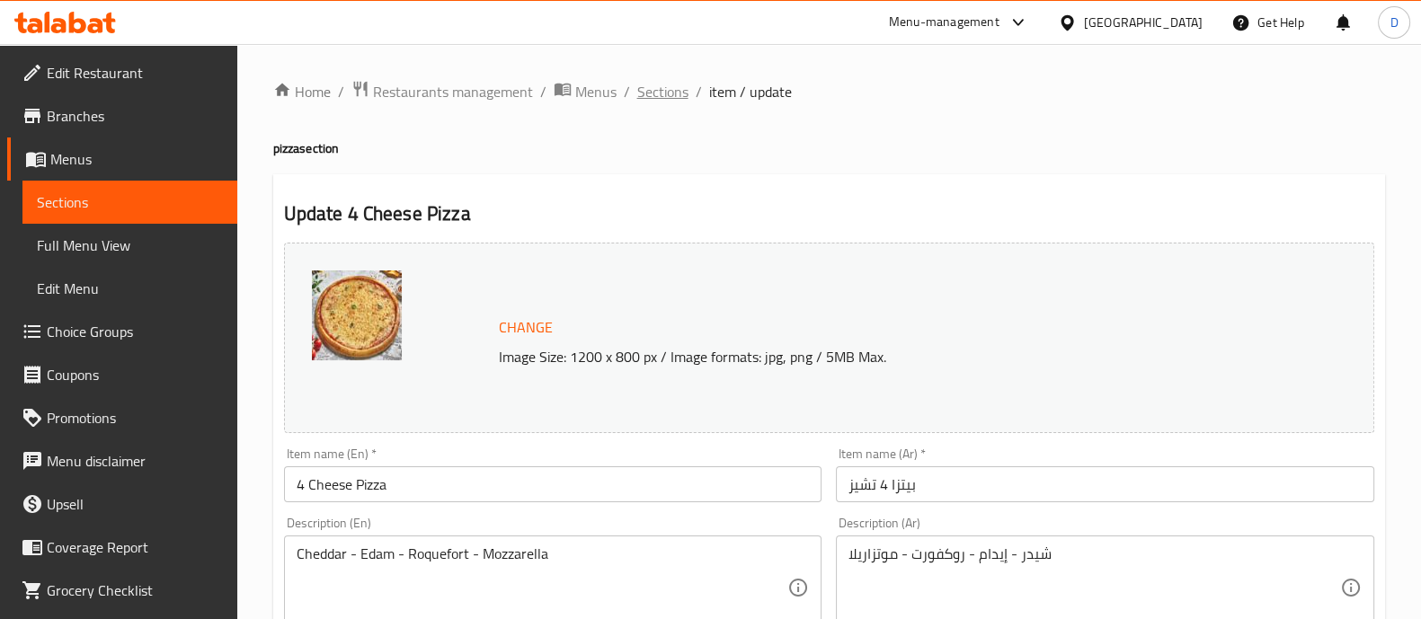
click at [653, 96] on span "Sections" at bounding box center [662, 92] width 51 height 22
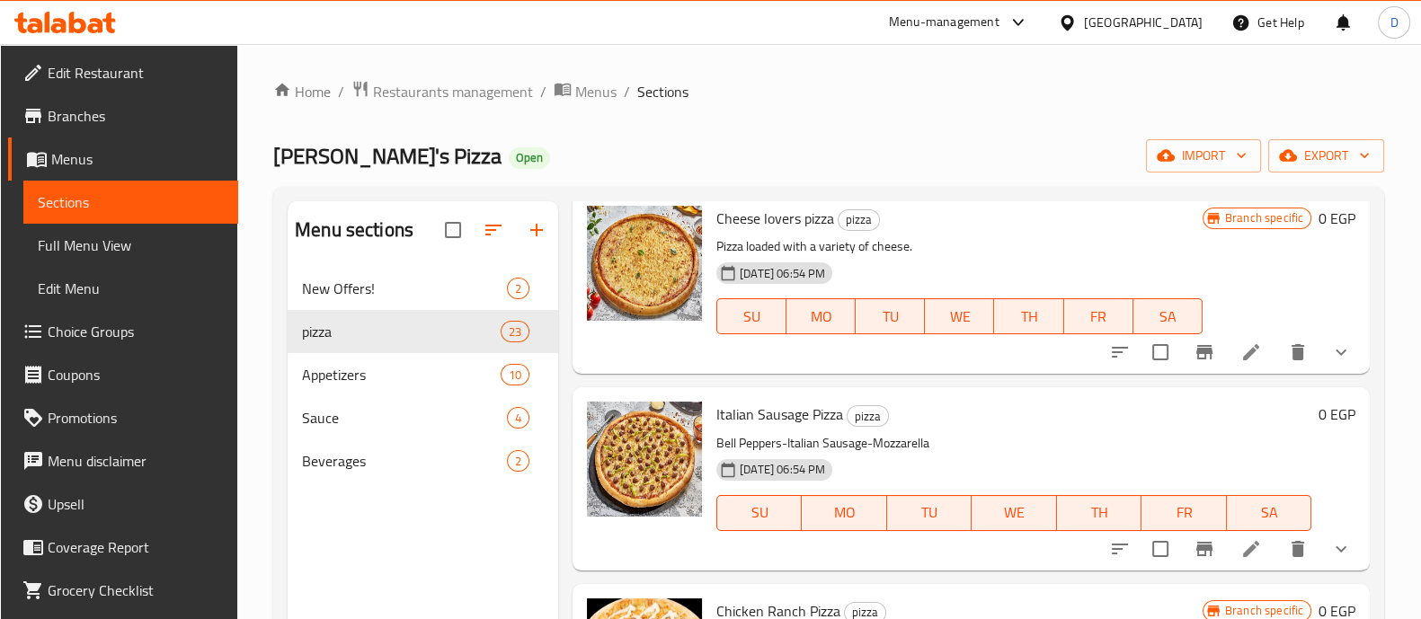
scroll to position [1642, 0]
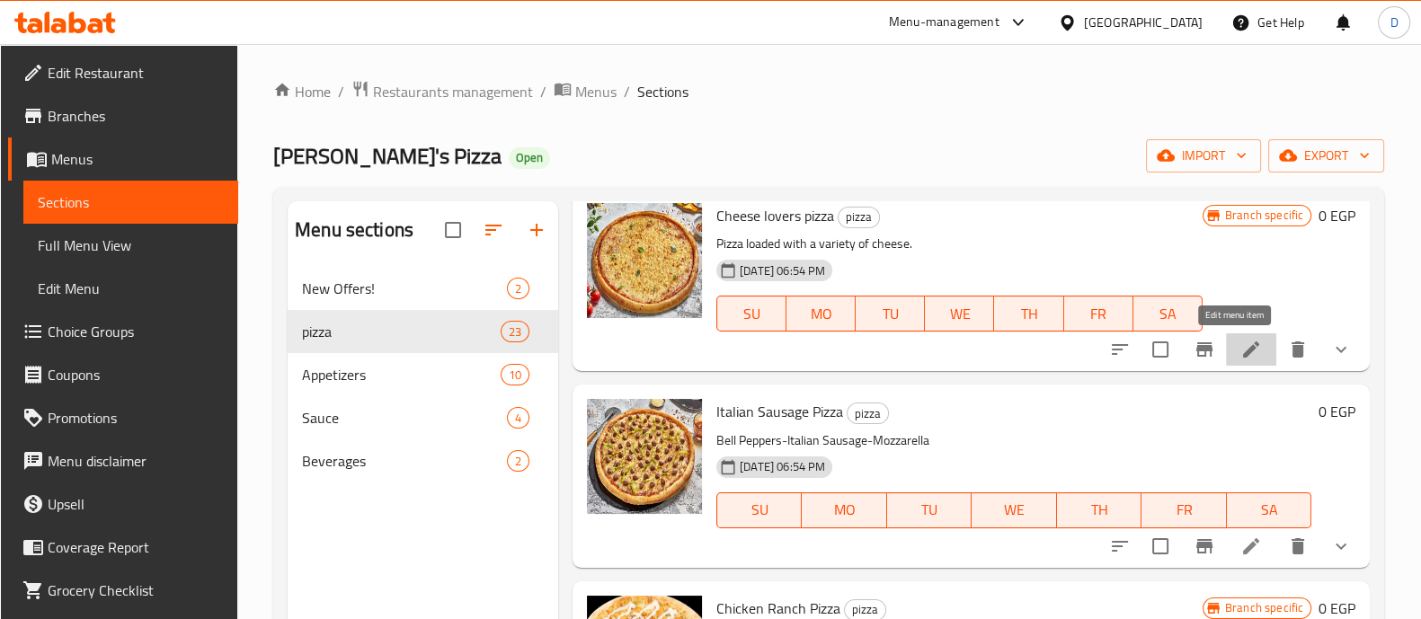
click at [1240, 345] on icon at bounding box center [1251, 350] width 22 height 22
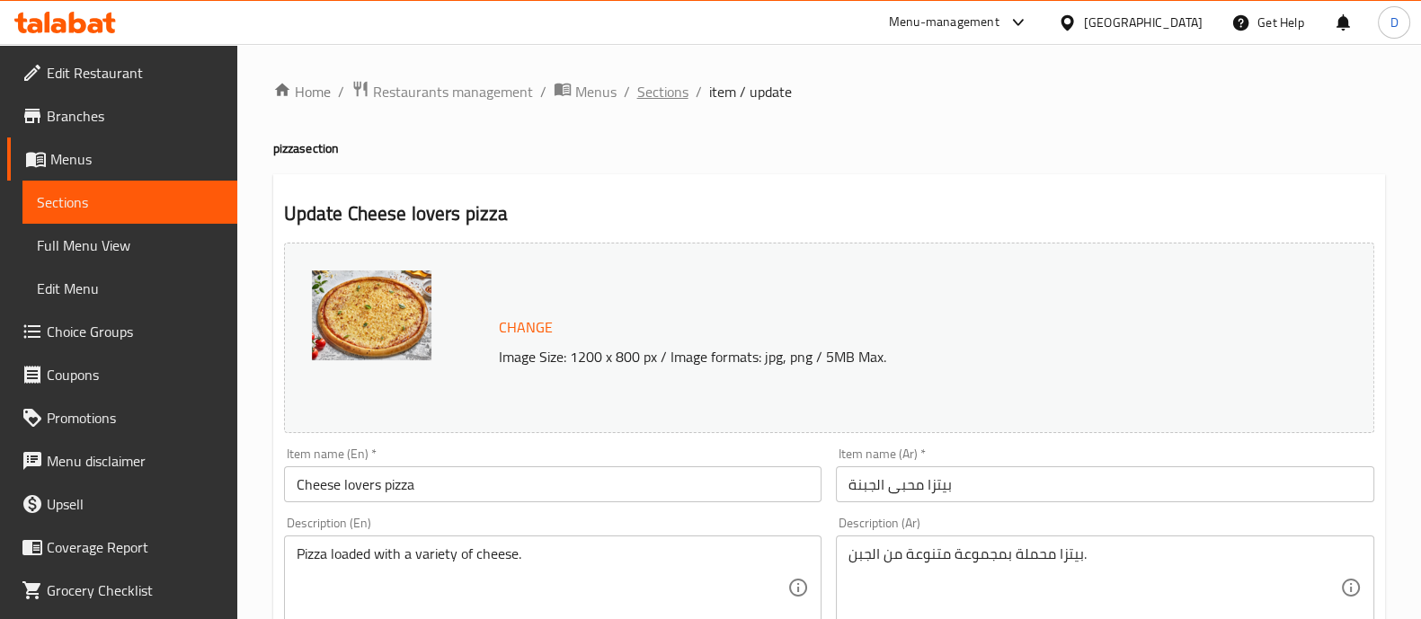
click at [644, 97] on span "Sections" at bounding box center [662, 92] width 51 height 22
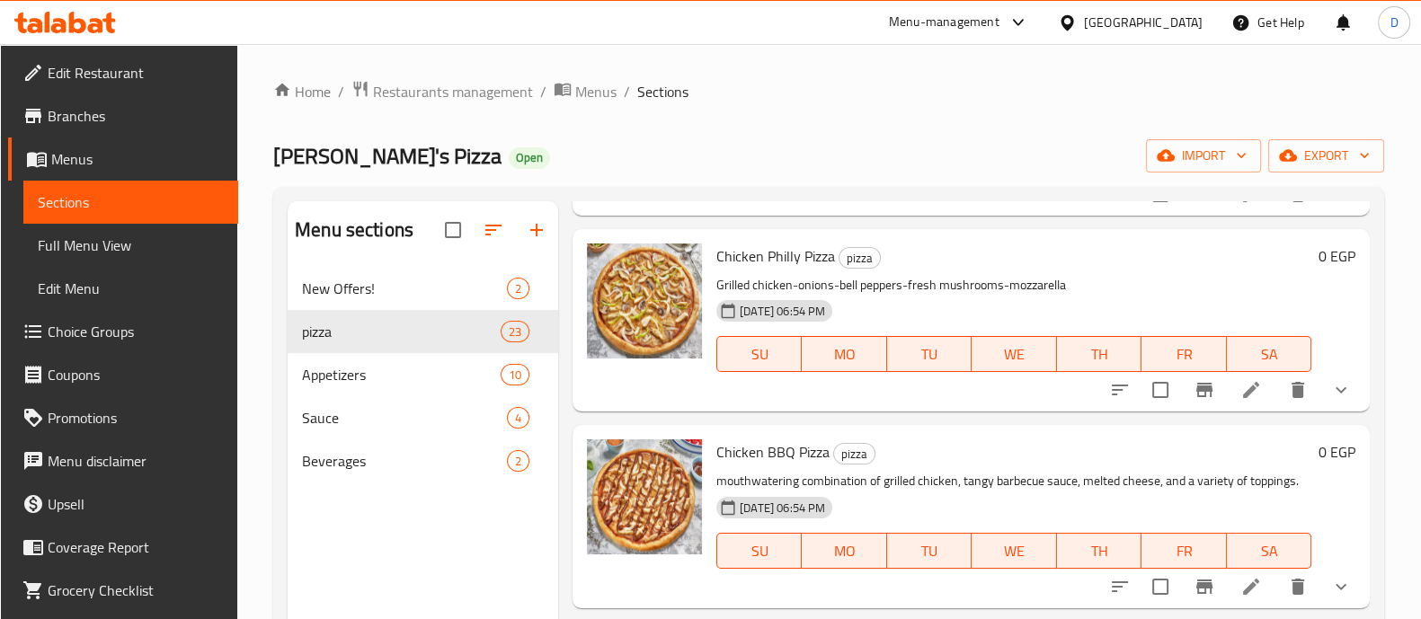
scroll to position [2463, 0]
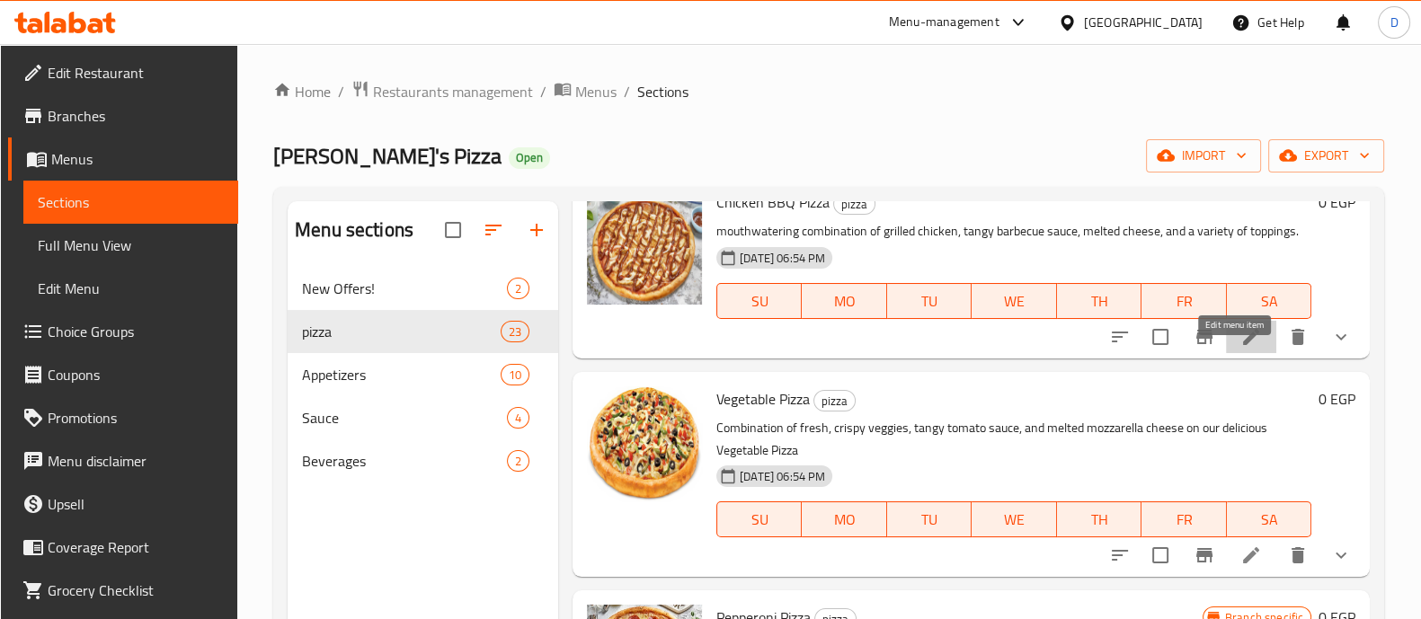
click at [1243, 348] on icon at bounding box center [1251, 337] width 22 height 22
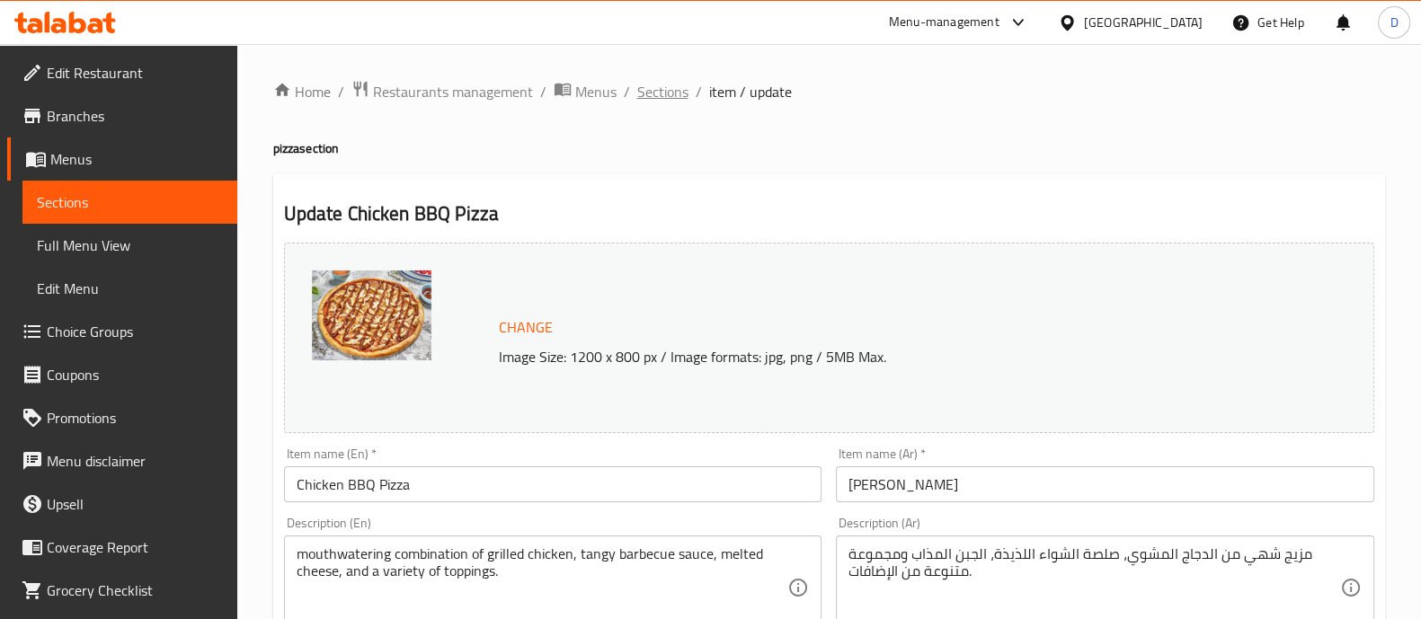
click at [653, 83] on span "Sections" at bounding box center [662, 92] width 51 height 22
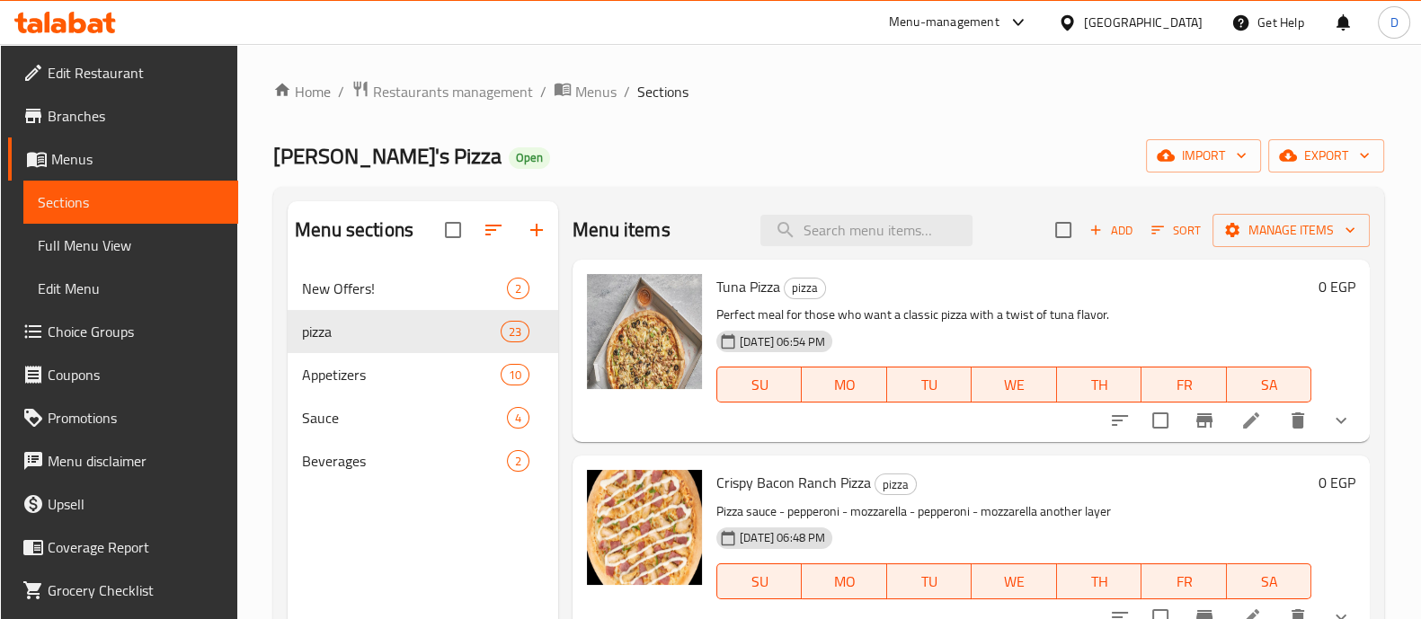
drag, startPoint x: 548, startPoint y: 218, endPoint x: 561, endPoint y: 164, distance: 55.4
click at [561, 164] on div "Home / Restaurants management / Menus / Sections Diego's Pizza Open import expo…" at bounding box center [828, 457] width 1111 height 755
drag, startPoint x: 548, startPoint y: 214, endPoint x: 593, endPoint y: 184, distance: 53.8
click at [593, 184] on div "Home / Restaurants management / Menus / Sections Diego's Pizza Open import expo…" at bounding box center [828, 457] width 1111 height 755
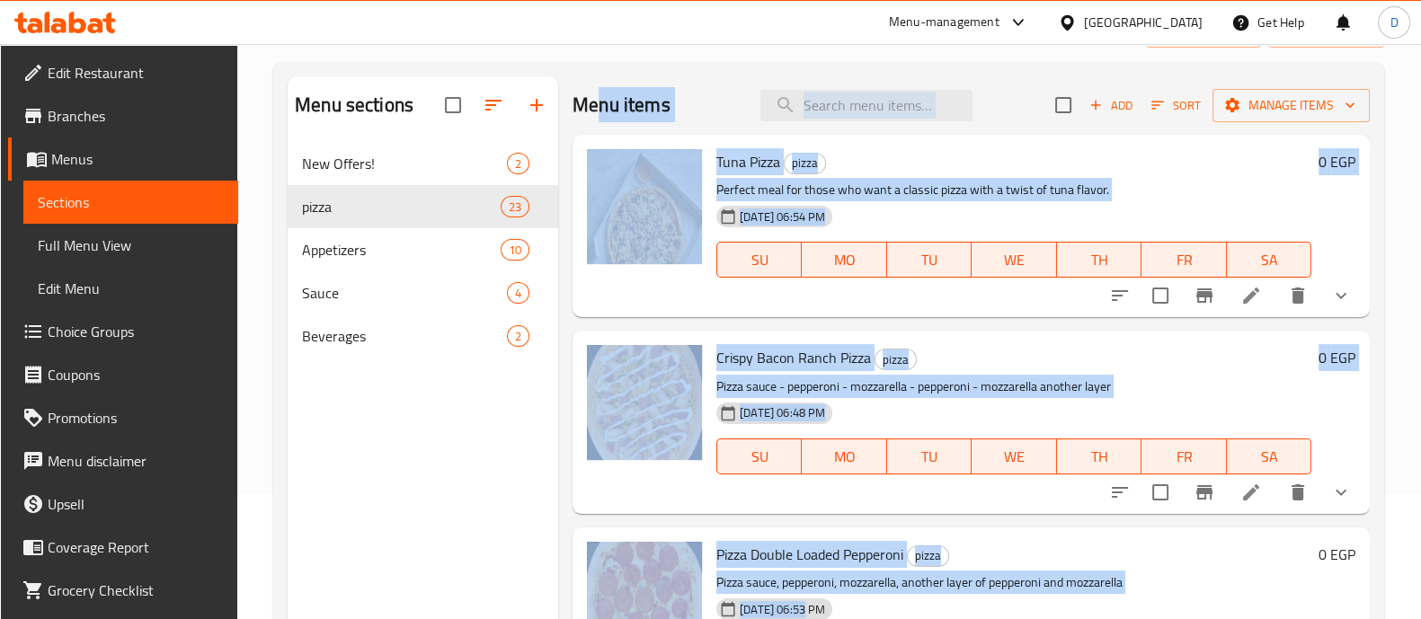
scroll to position [201, 0]
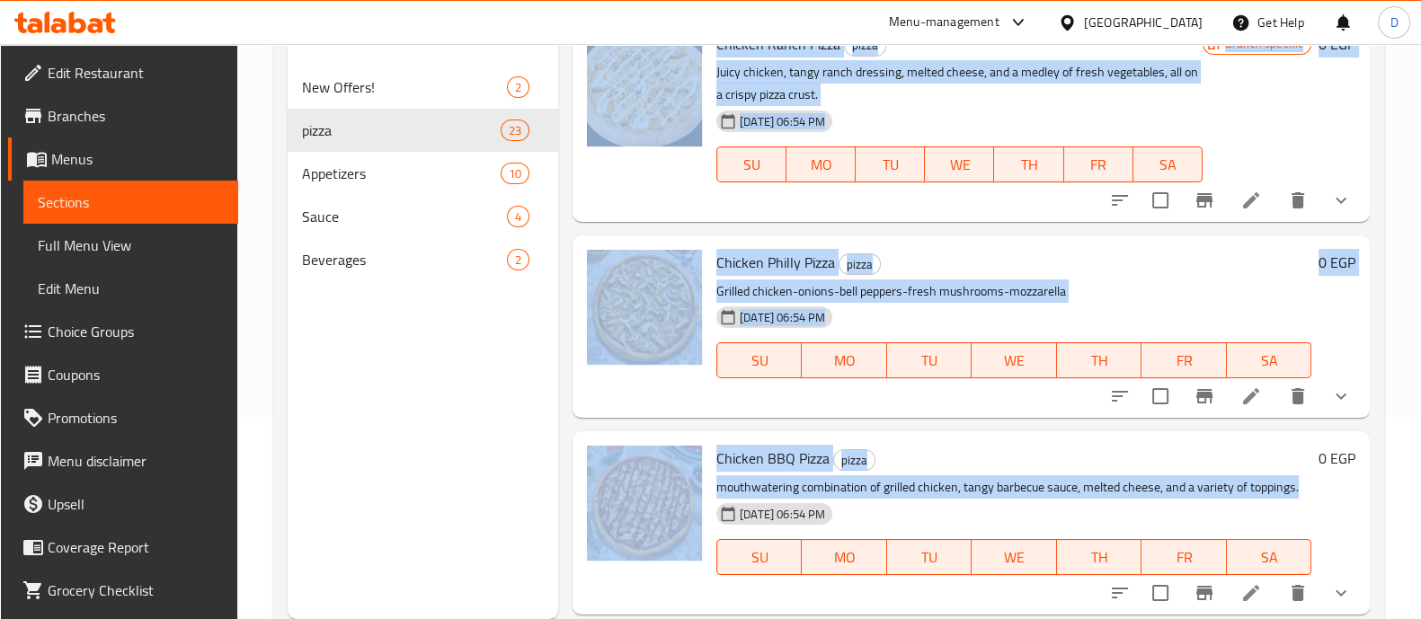
drag, startPoint x: 593, startPoint y: 184, endPoint x: 807, endPoint y: 505, distance: 385.7
click at [807, 505] on div "Home / Restaurants management / Menus / Sections Diego's Pizza Open import expo…" at bounding box center [828, 256] width 1111 height 755
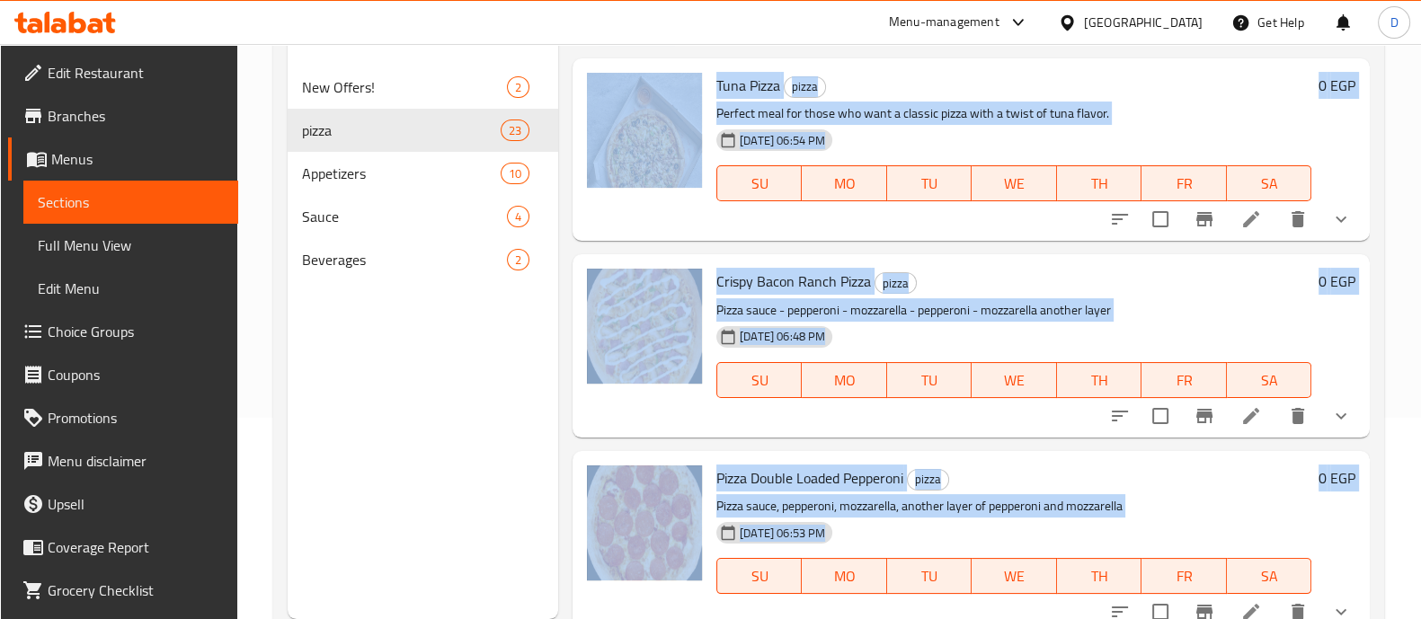
scroll to position [0, 0]
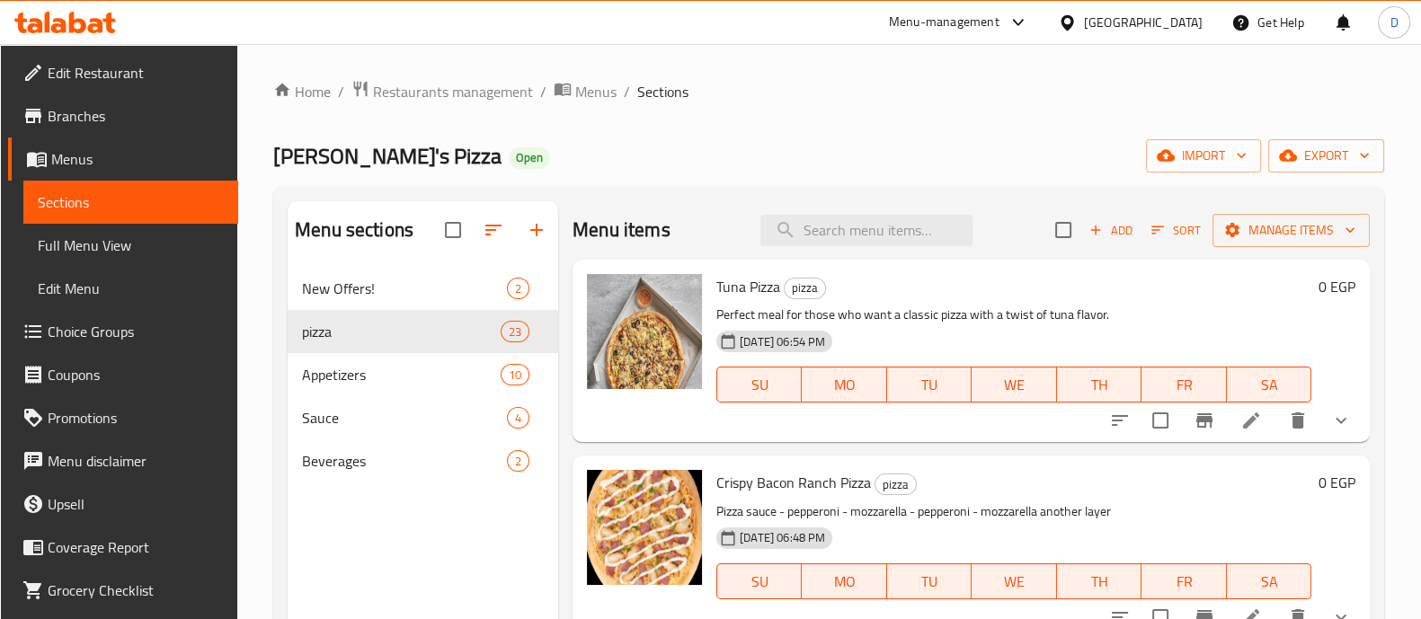
click at [681, 155] on div "[PERSON_NAME]'s Pizza Open import export" at bounding box center [828, 155] width 1111 height 33
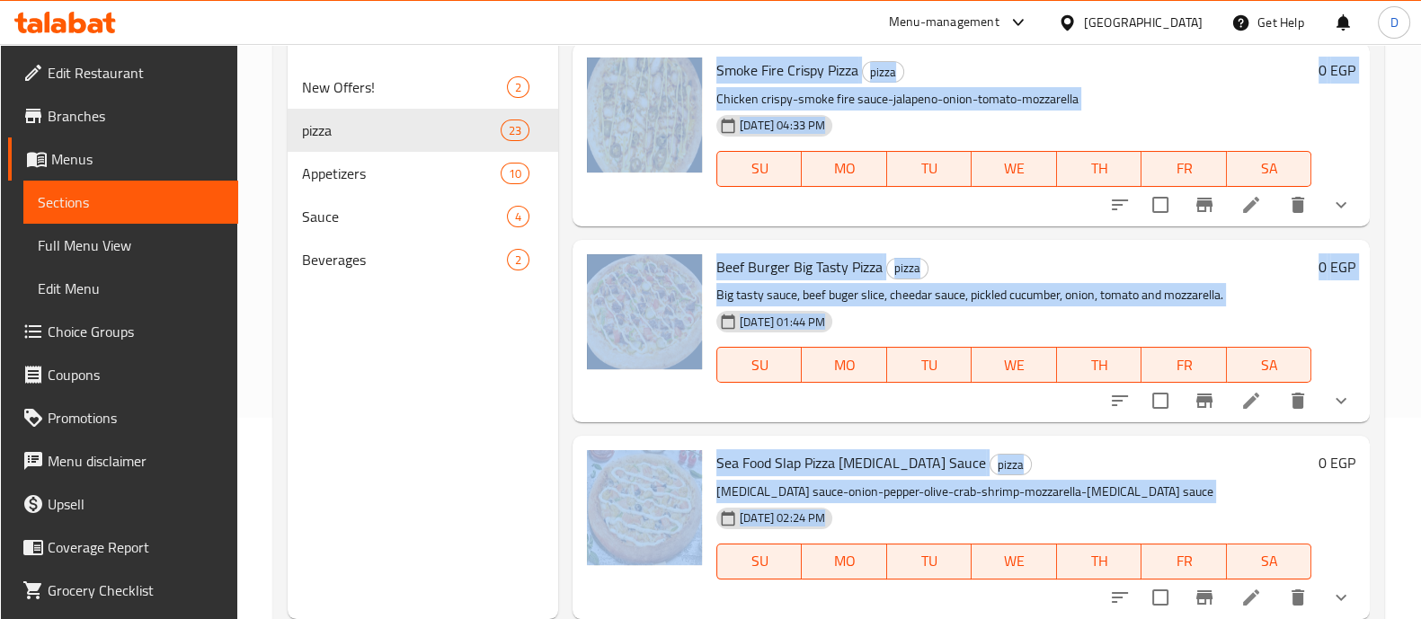
scroll to position [252, 0]
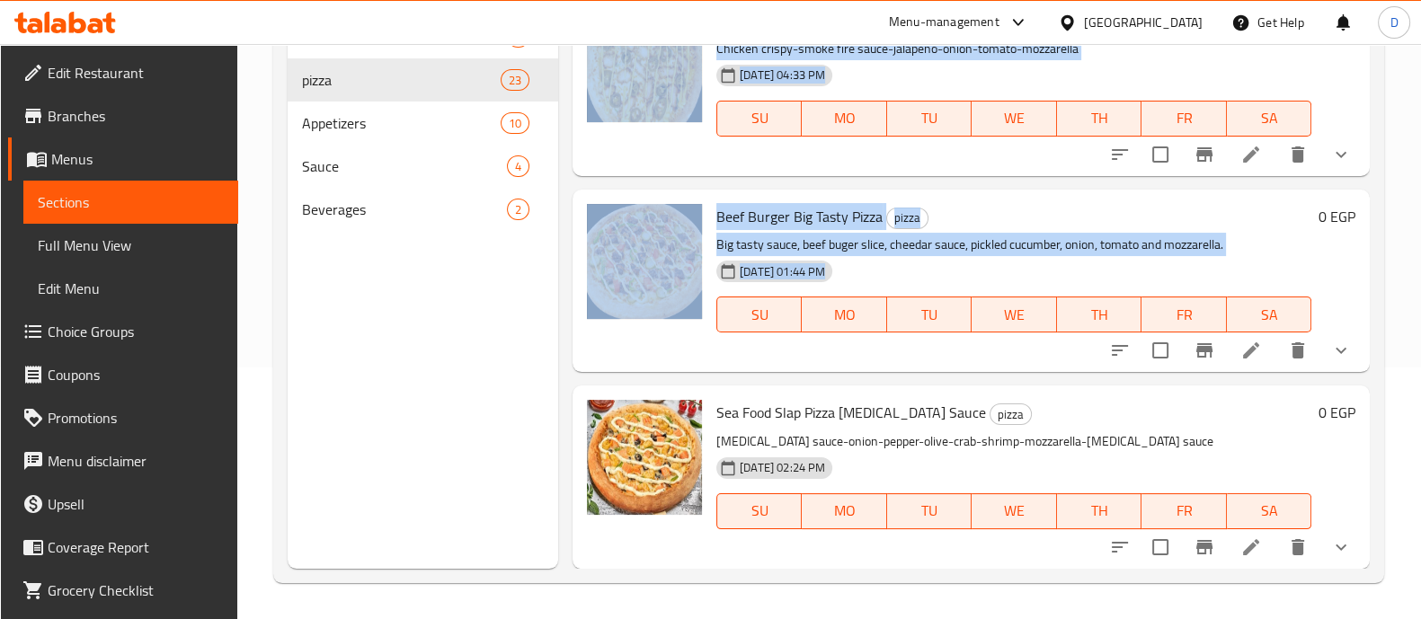
drag, startPoint x: 571, startPoint y: 227, endPoint x: 742, endPoint y: 344, distance: 207.7
click at [742, 344] on div "Menu items Add Sort Manage items Tuna Pizza pizza Perfect meal for those who wa…" at bounding box center [964, 259] width 812 height 619
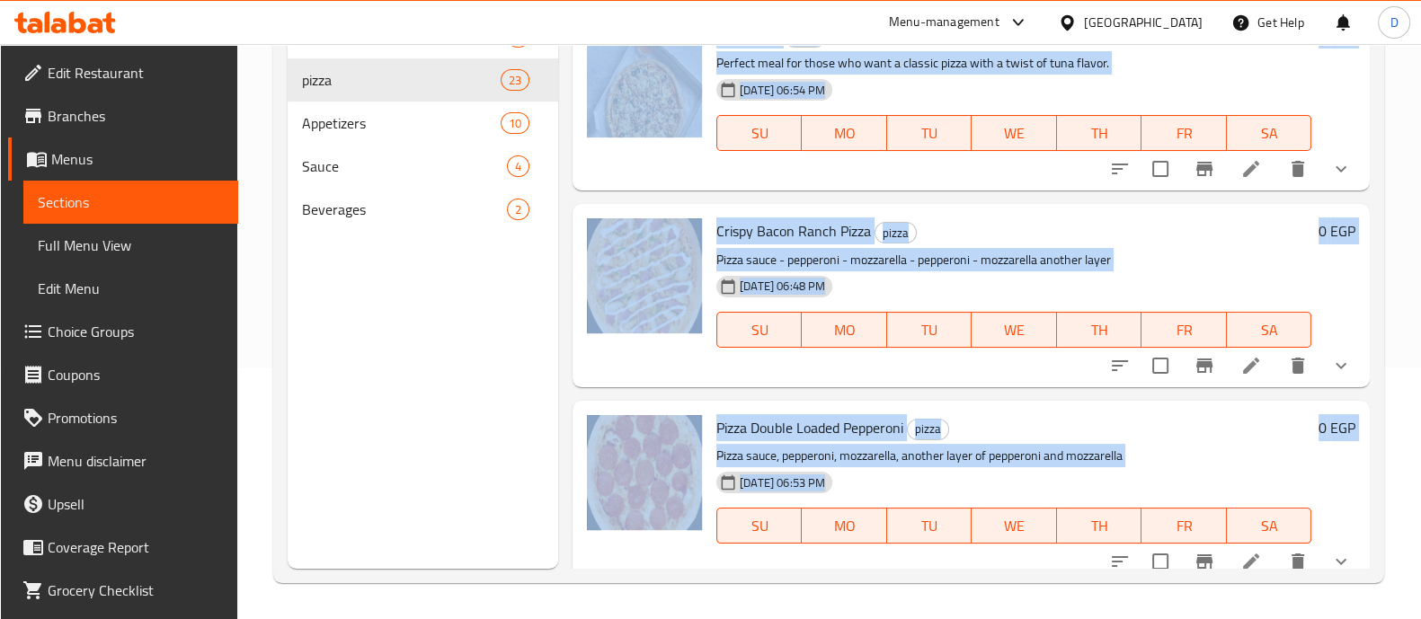
scroll to position [0, 0]
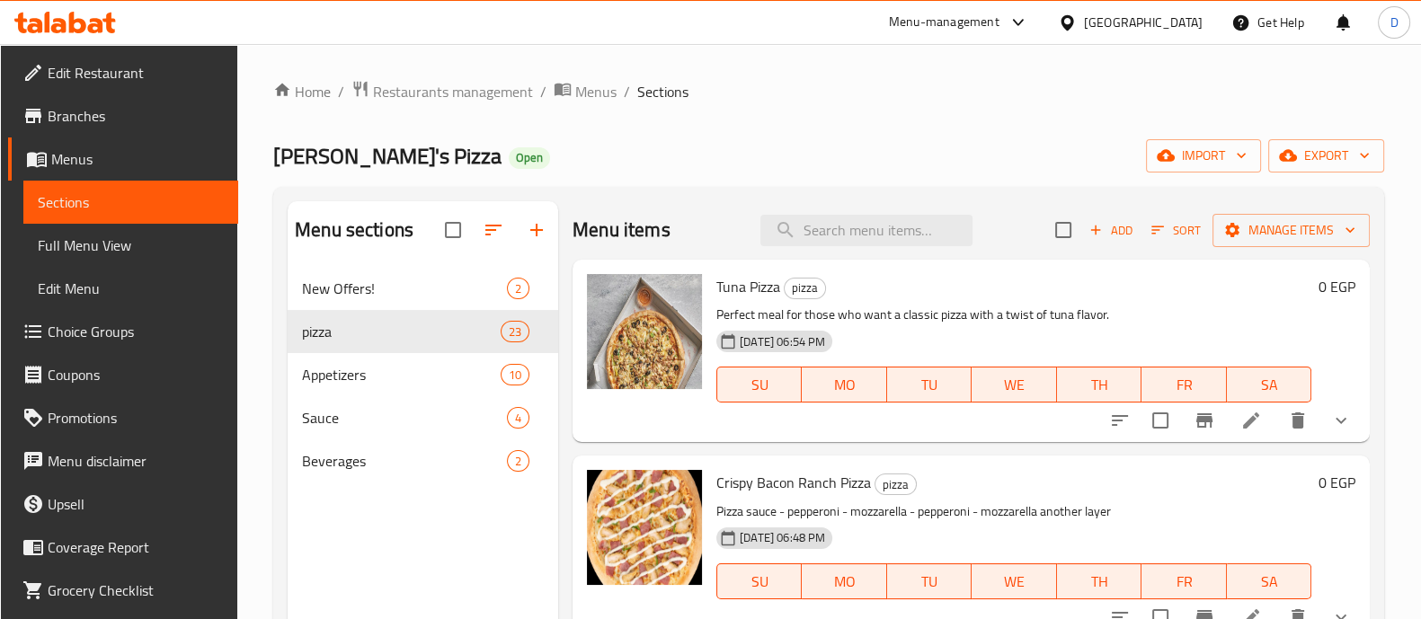
click at [703, 110] on div "Home / Restaurants management / Menus / Sections Diego's Pizza Open import expo…" at bounding box center [828, 457] width 1111 height 755
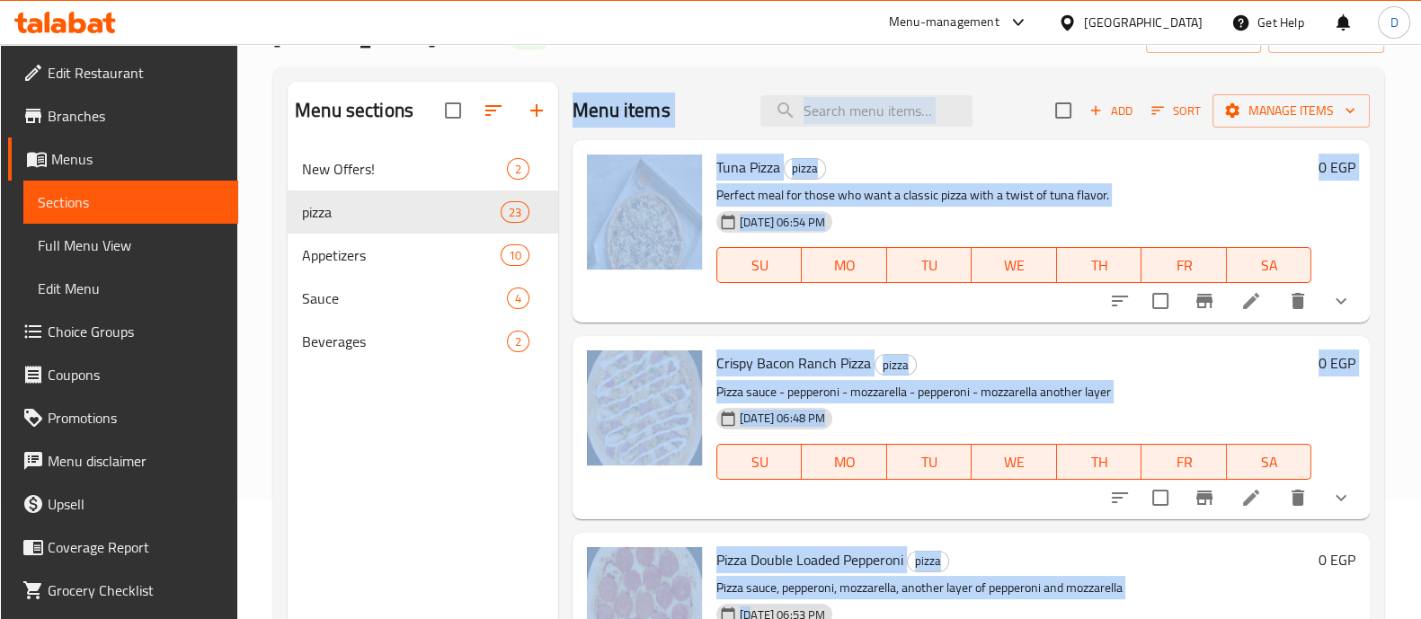
scroll to position [201, 0]
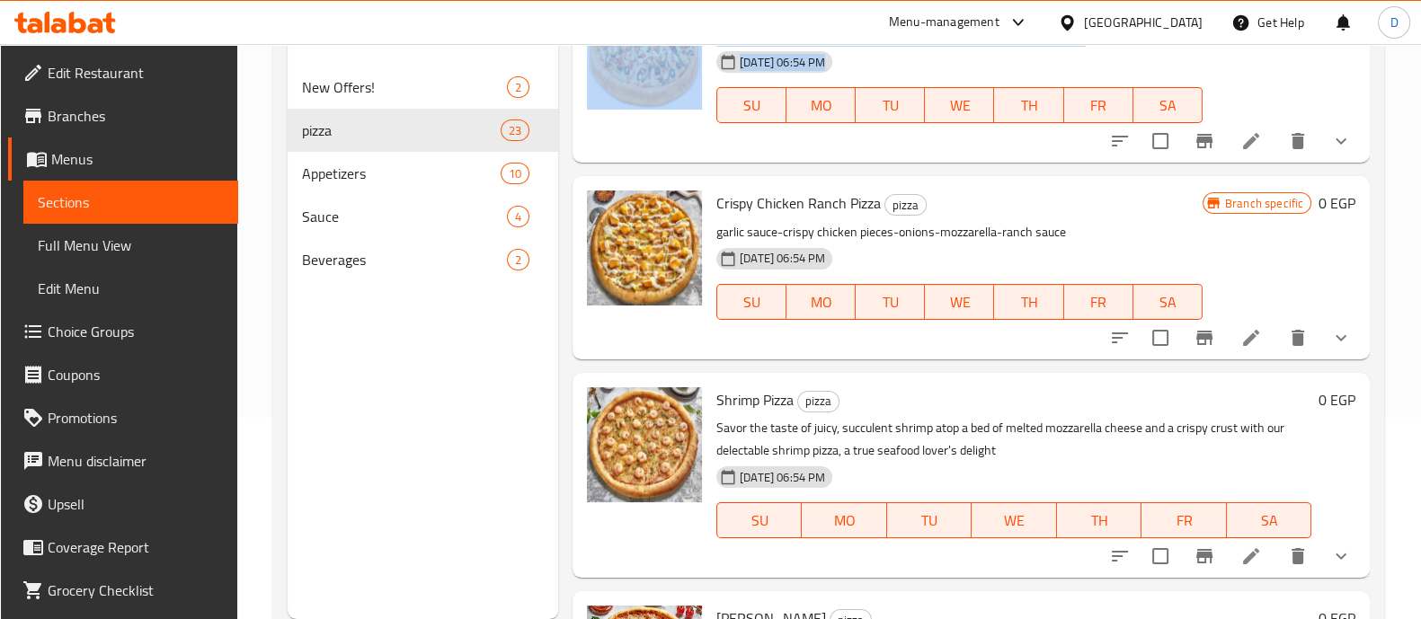
drag, startPoint x: 571, startPoint y: 227, endPoint x: 618, endPoint y: 280, distance: 70.6
click at [618, 280] on div "Menu items Add Sort Manage items Tuna Pizza pizza Perfect meal for those who wa…" at bounding box center [964, 309] width 812 height 619
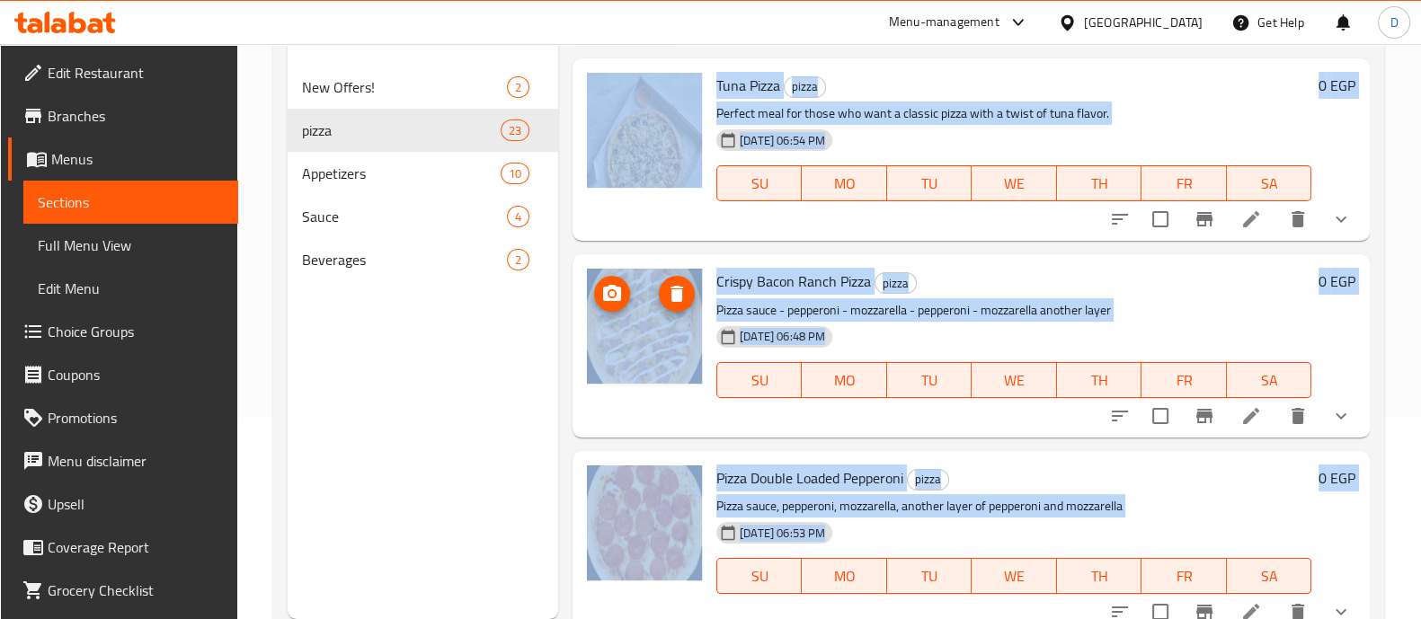
scroll to position [0, 0]
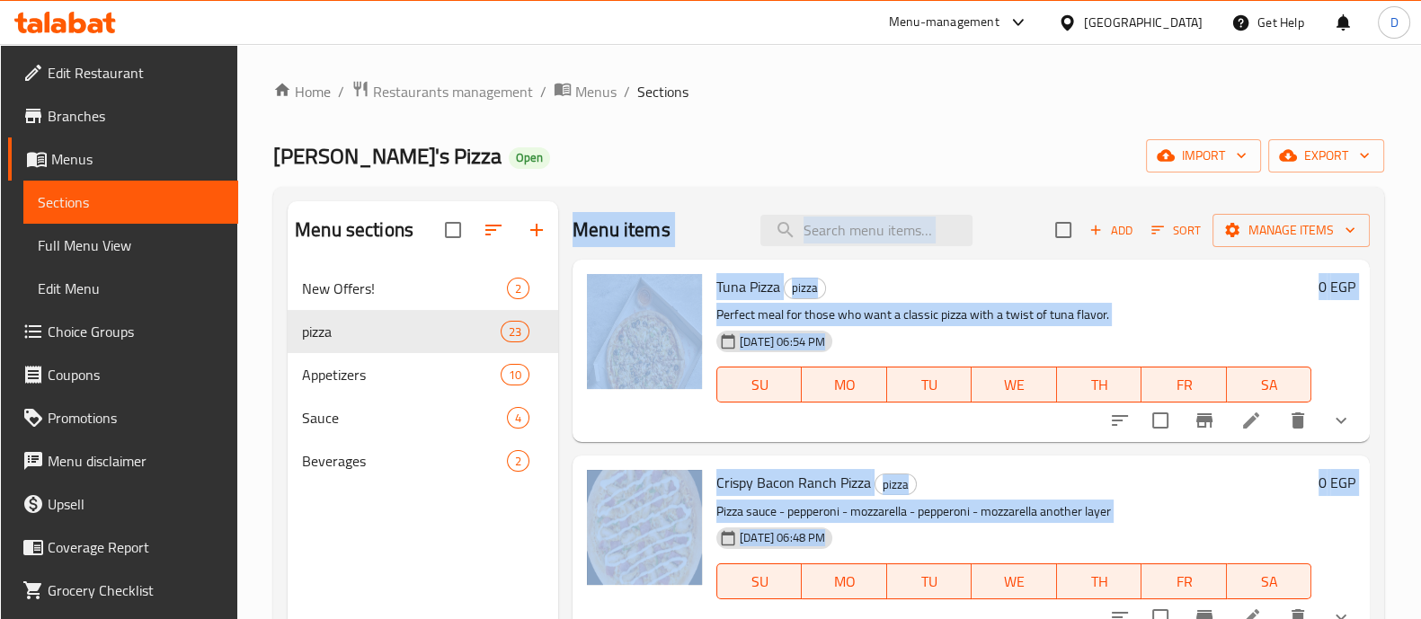
click at [626, 205] on div "Menu items Add Sort Manage items" at bounding box center [971, 230] width 797 height 58
